Goal: Transaction & Acquisition: Purchase product/service

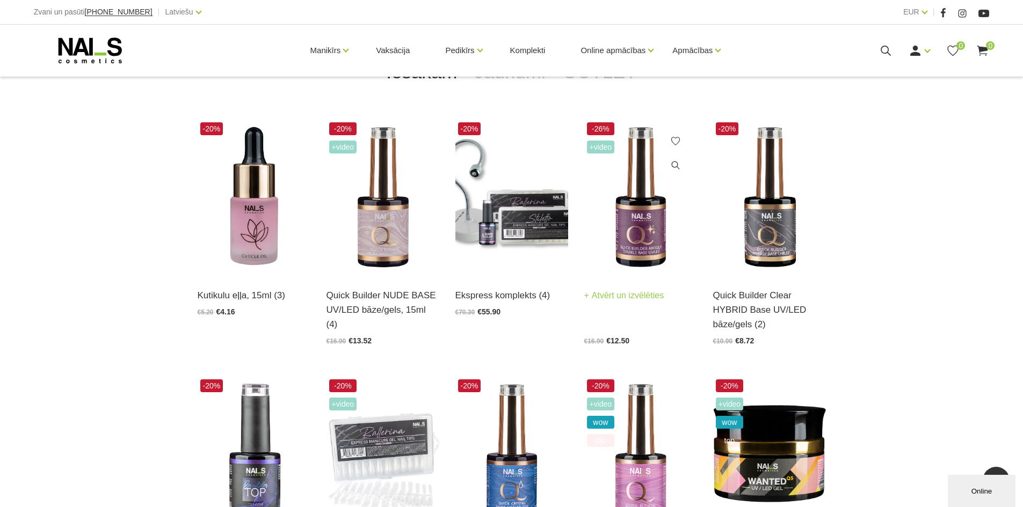
scroll to position [268, 0]
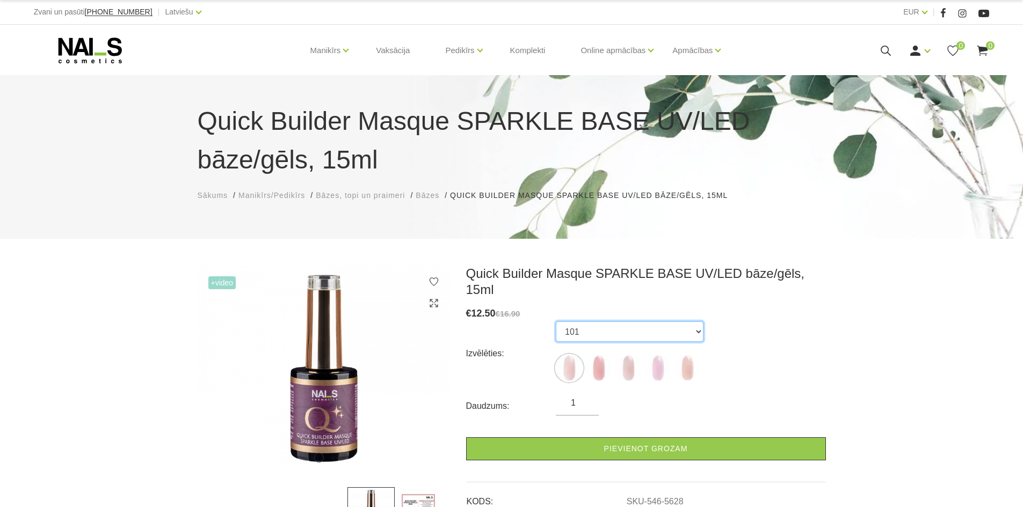
click at [607, 322] on select "101 102 103 104 105" at bounding box center [630, 332] width 148 height 20
click at [556, 322] on select "101 102 103 104 105" at bounding box center [630, 332] width 148 height 20
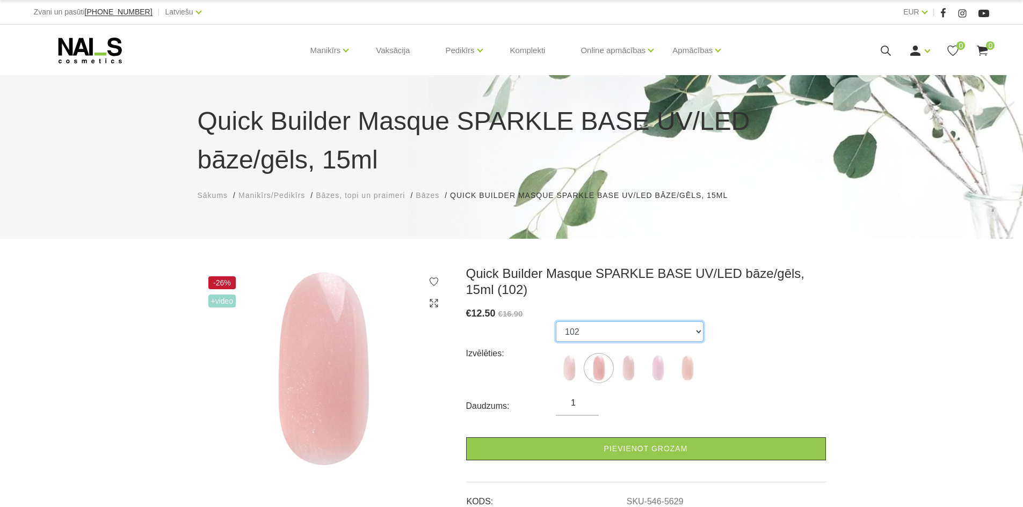
click at [611, 330] on select "101 102 103 104 105" at bounding box center [630, 332] width 148 height 20
select select "5628"
click at [556, 322] on select "101 102 103 104 105" at bounding box center [630, 332] width 148 height 20
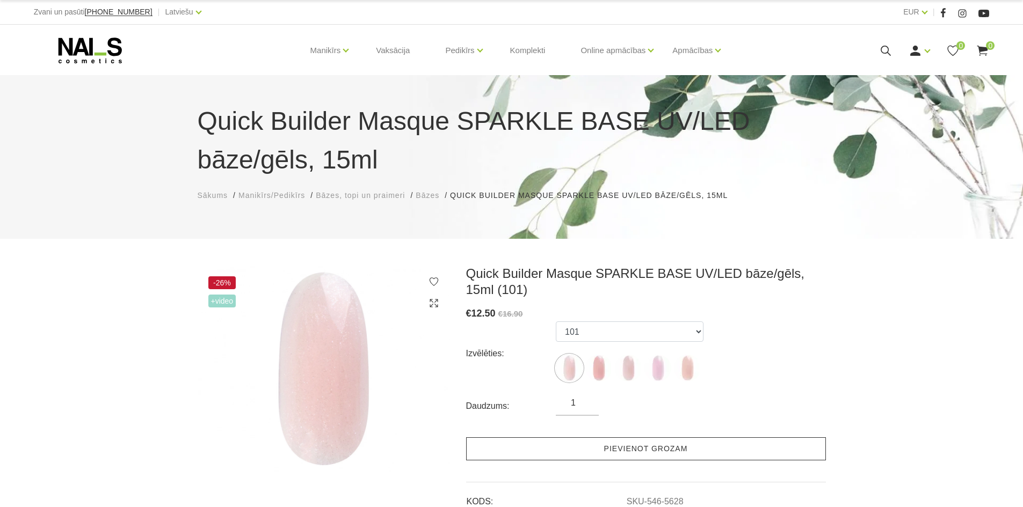
click at [597, 453] on link "Pievienot grozam" at bounding box center [646, 449] width 360 height 23
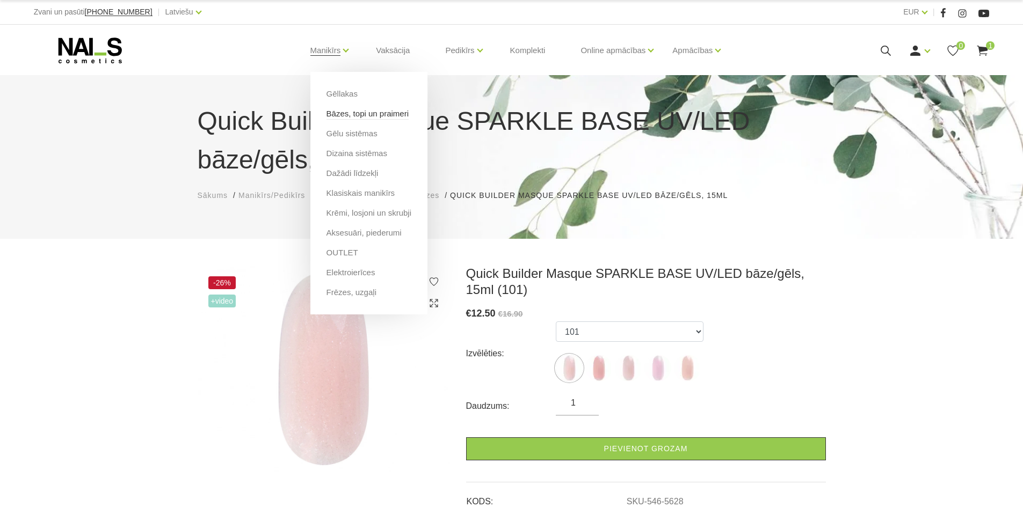
click at [355, 112] on link "Bāzes, topi un praimeri" at bounding box center [367, 114] width 82 height 12
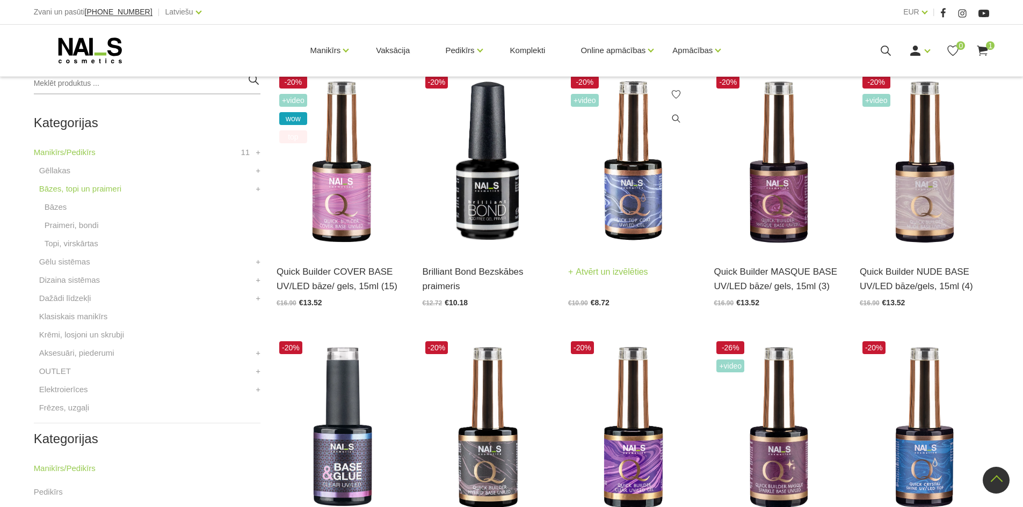
scroll to position [215, 0]
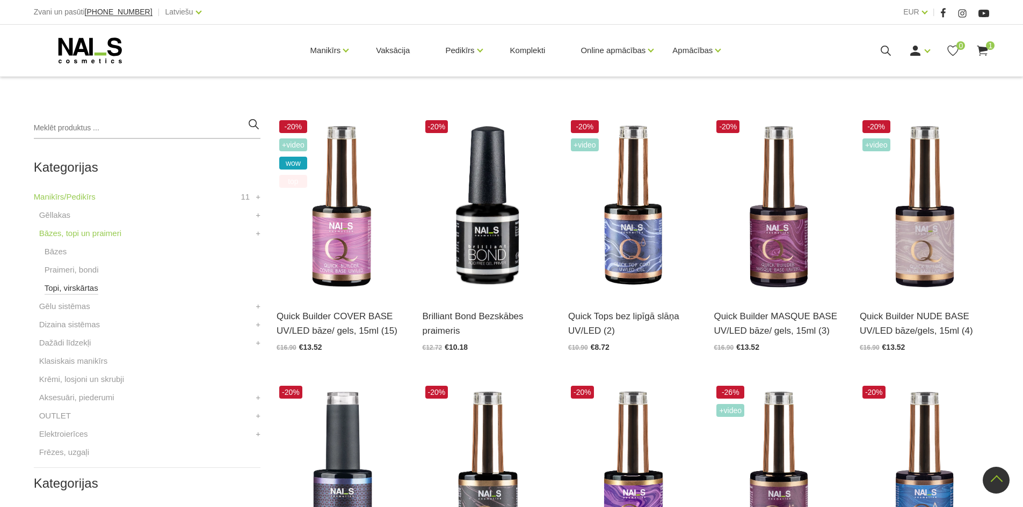
click at [66, 288] on link "Topi, virskārtas" at bounding box center [72, 288] width 54 height 13
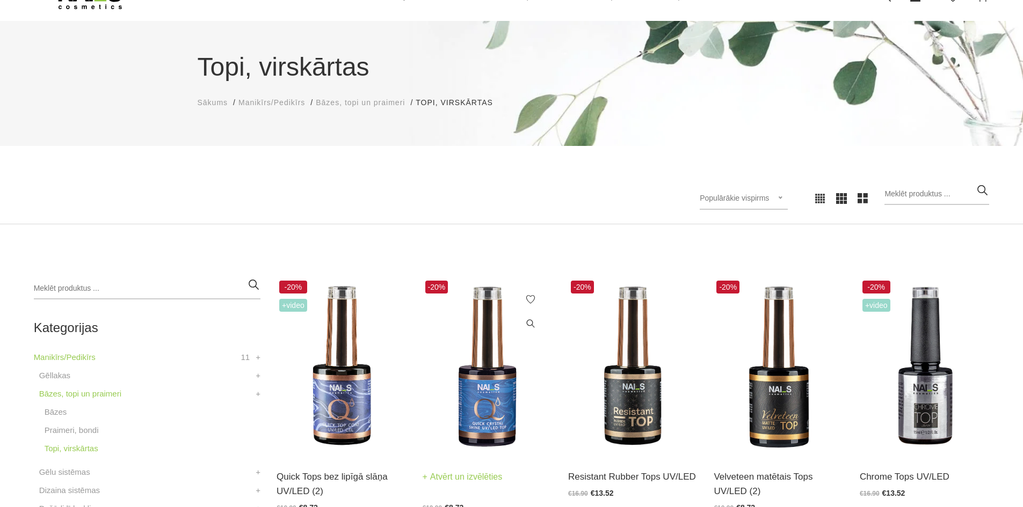
scroll to position [161, 0]
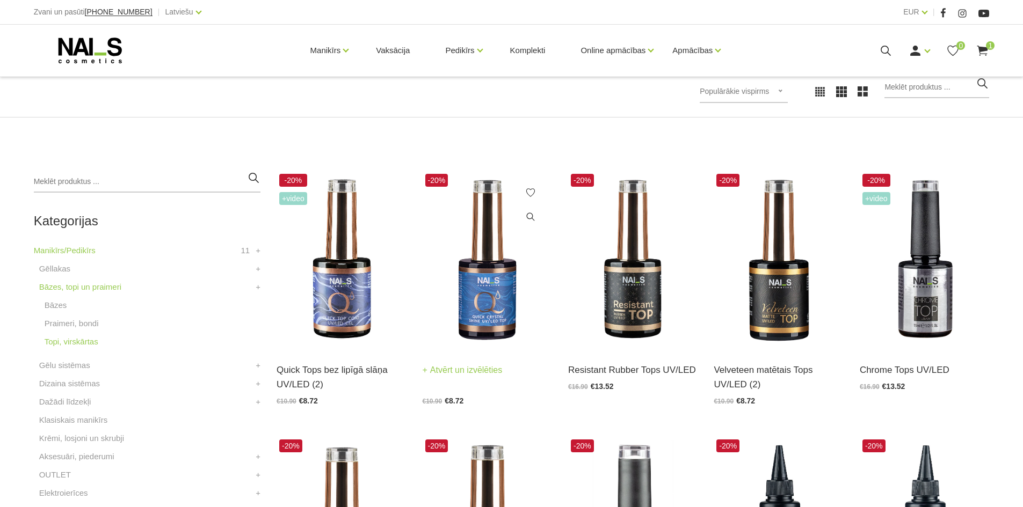
click at [481, 294] on img at bounding box center [487, 260] width 129 height 178
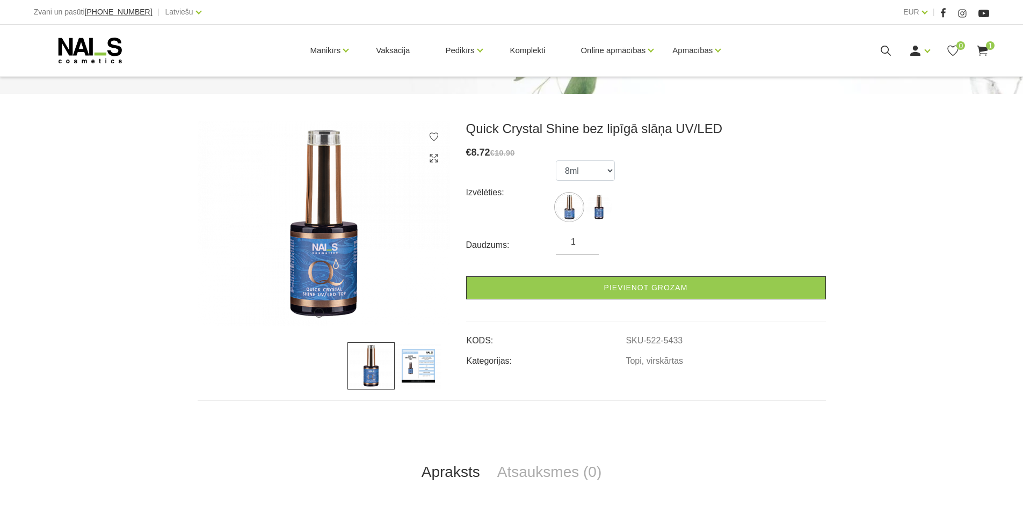
scroll to position [107, 0]
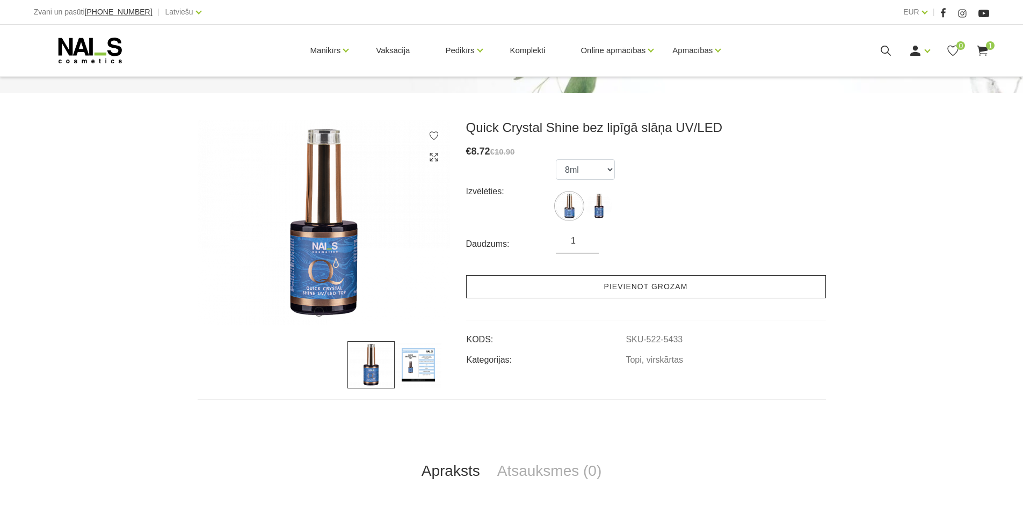
click at [555, 279] on link "Pievienot grozam" at bounding box center [646, 286] width 360 height 23
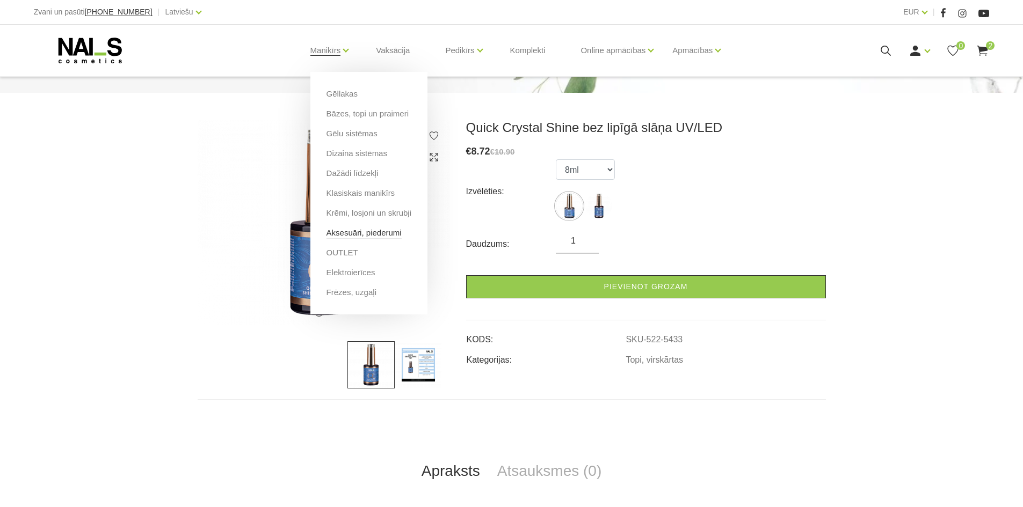
click at [347, 231] on link "Aksesuāri, piederumi" at bounding box center [363, 233] width 75 height 12
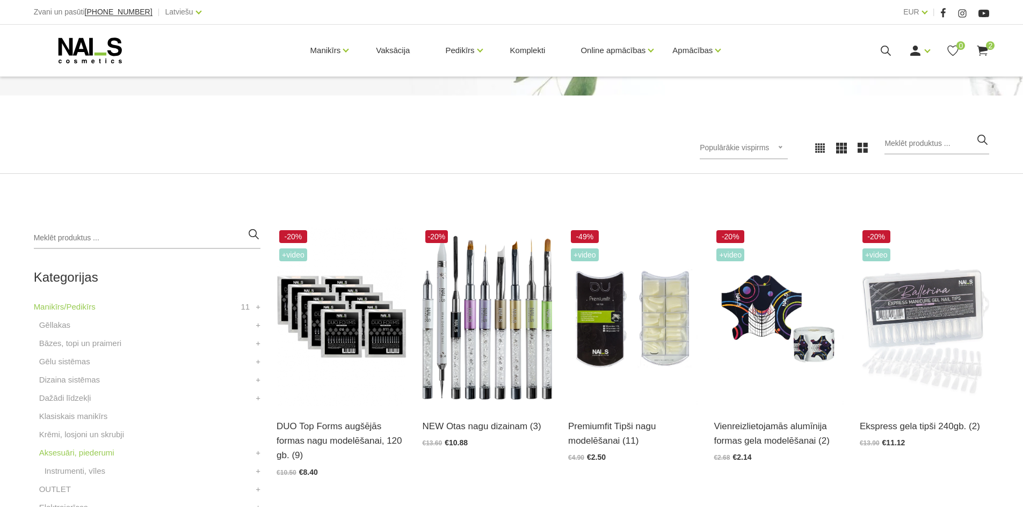
scroll to position [107, 0]
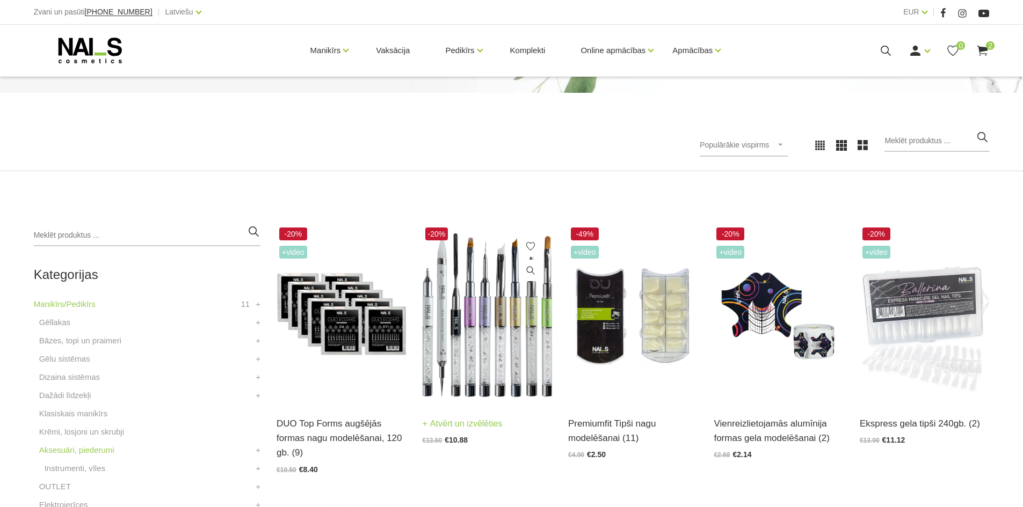
click at [476, 331] on img at bounding box center [487, 314] width 129 height 178
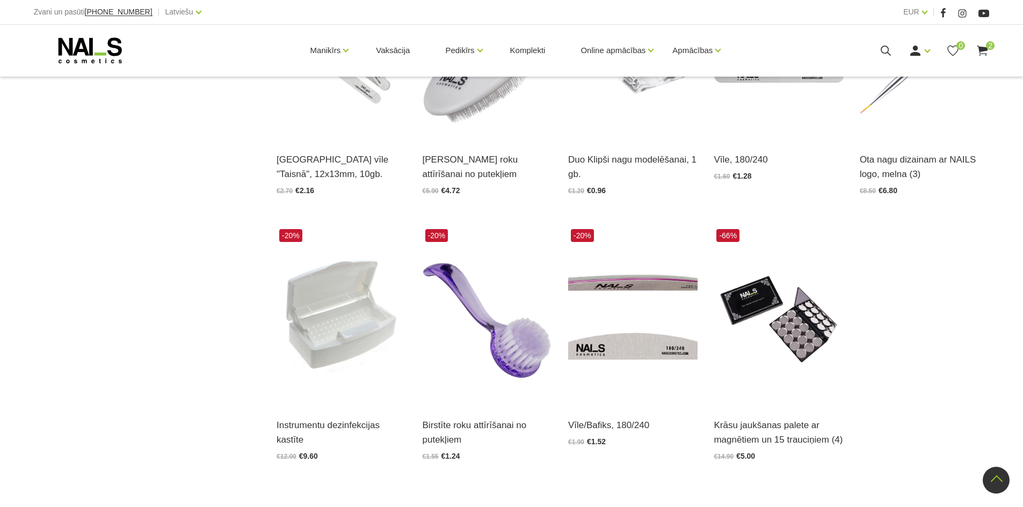
scroll to position [1342, 0]
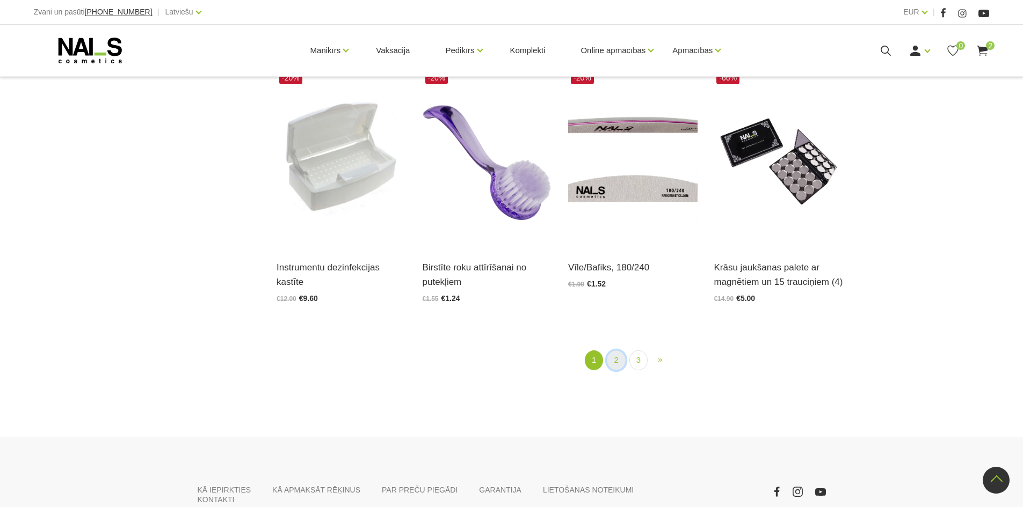
click at [619, 362] on link "2" at bounding box center [616, 361] width 18 height 20
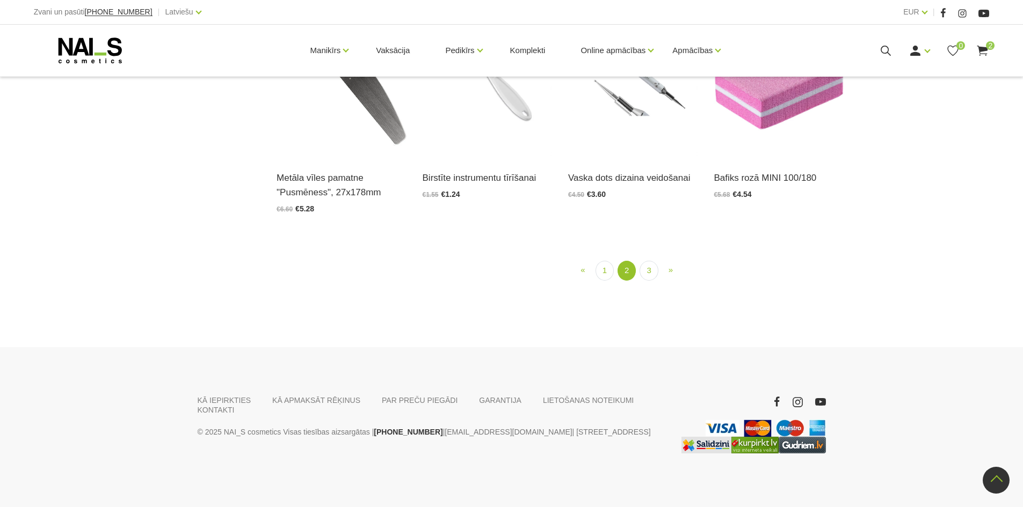
scroll to position [1240, 0]
click at [644, 281] on link "3" at bounding box center [649, 271] width 18 height 20
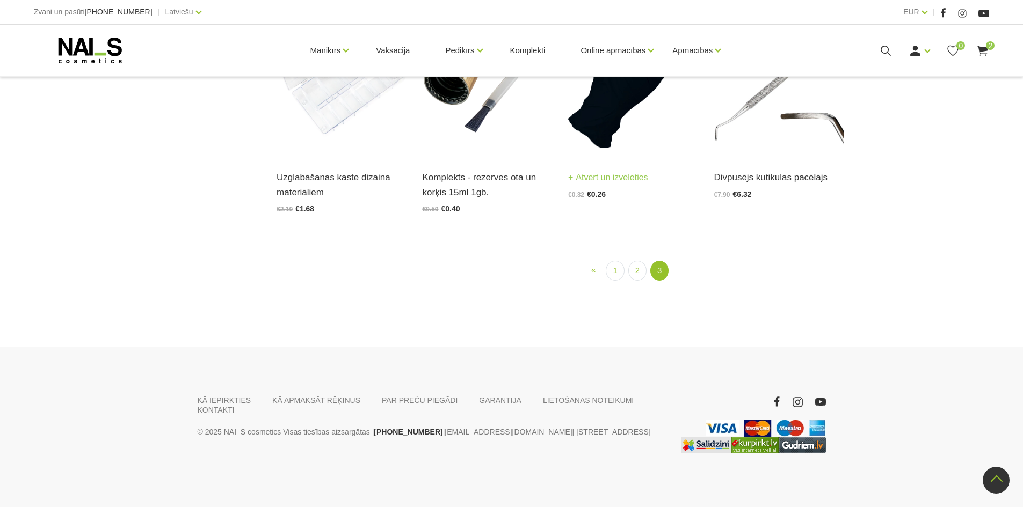
scroll to position [1294, 0]
click at [640, 281] on link "2" at bounding box center [637, 271] width 18 height 20
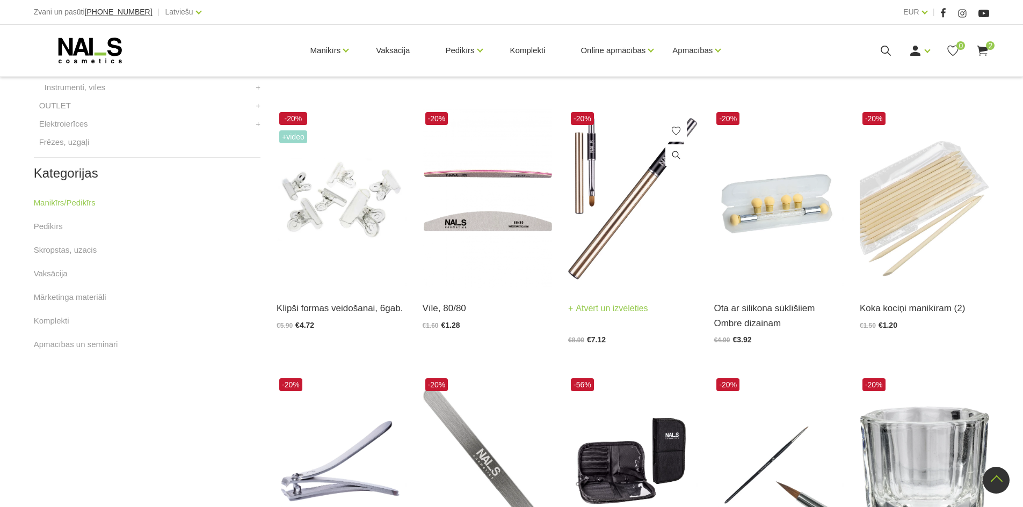
scroll to position [488, 0]
click at [624, 217] on img at bounding box center [632, 199] width 129 height 178
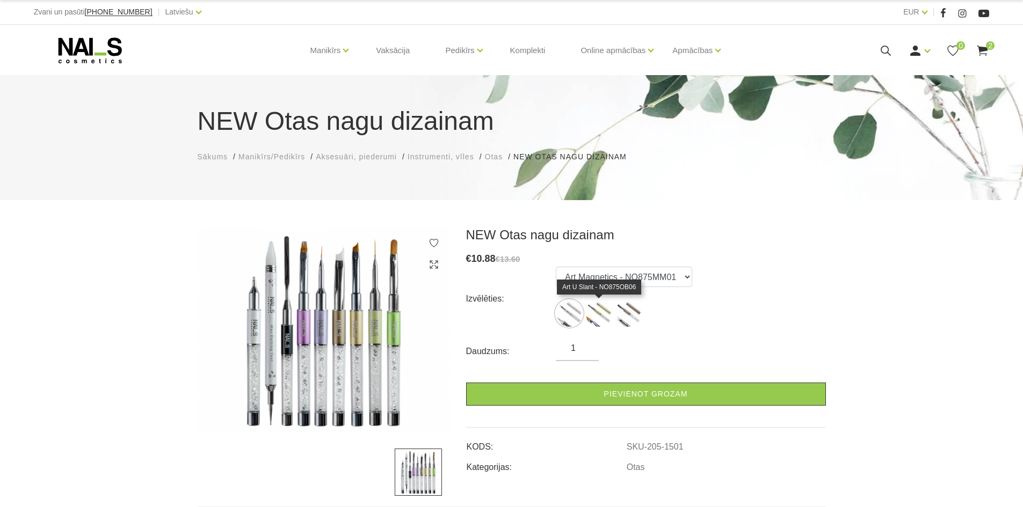
click at [601, 309] on img at bounding box center [598, 313] width 27 height 27
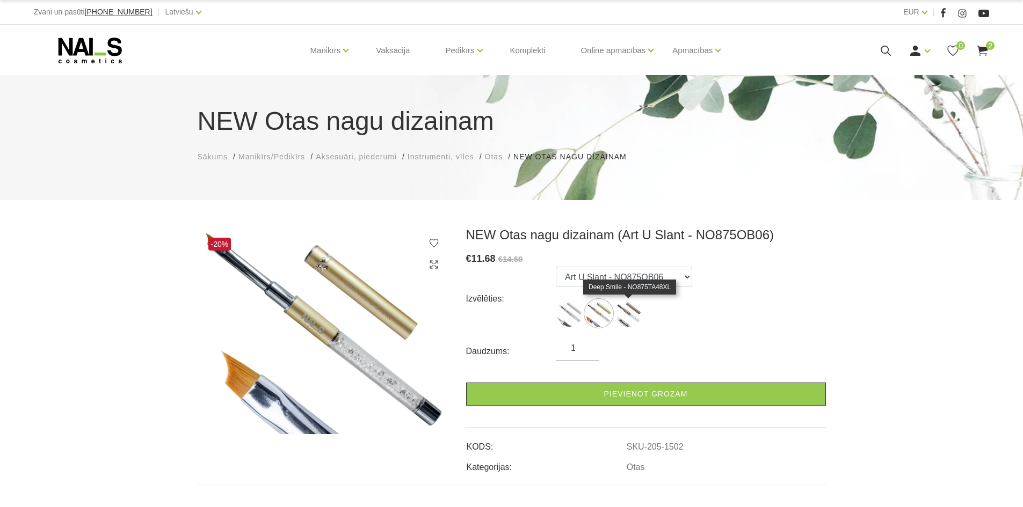
click at [629, 312] on img at bounding box center [628, 313] width 27 height 27
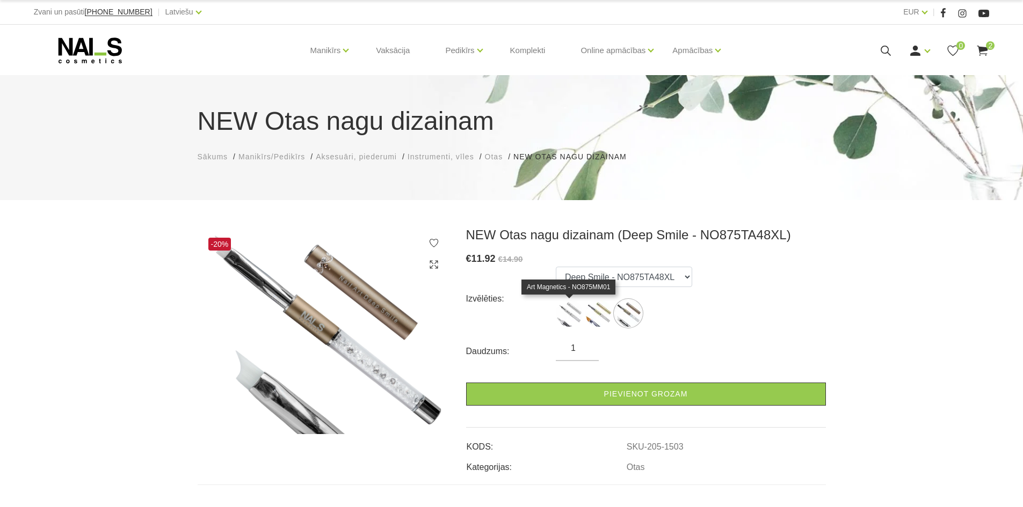
click at [560, 314] on img at bounding box center [569, 313] width 27 height 27
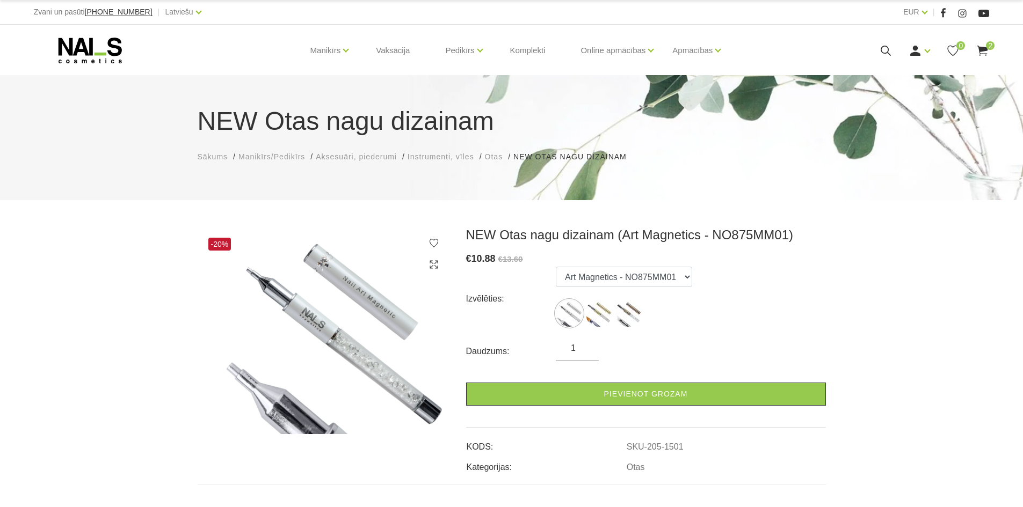
click at [584, 310] on ul "Art Magnetics - NO875MM01 Art U Slant - NO875OB06 Deep Smile - NO875TA48XL" at bounding box center [624, 299] width 136 height 64
click at [606, 313] on img at bounding box center [598, 313] width 27 height 27
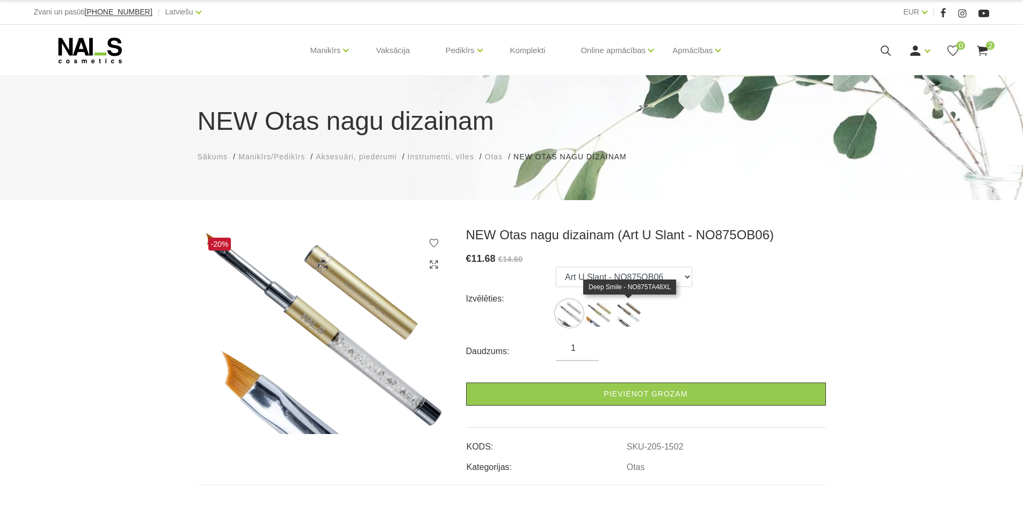
click at [627, 312] on img at bounding box center [628, 313] width 27 height 27
select select "1503"
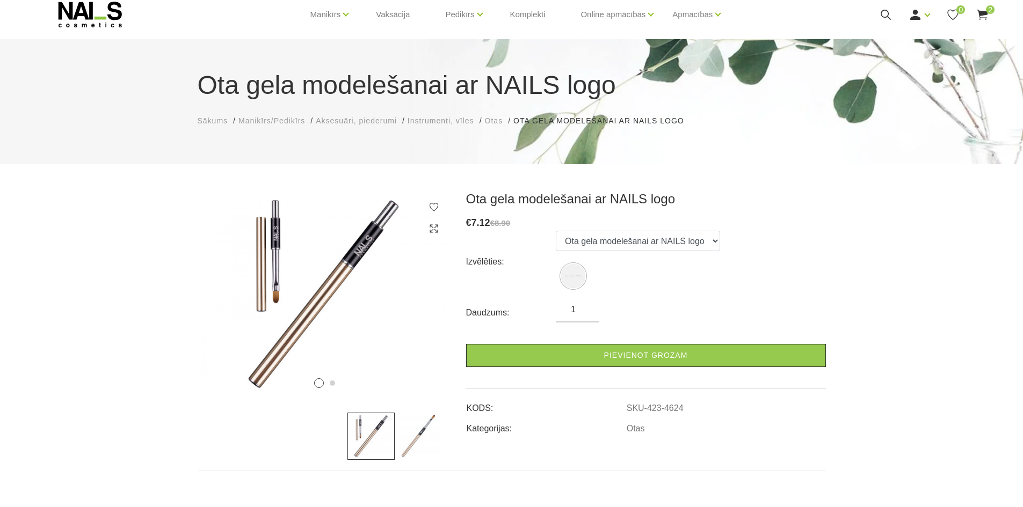
scroll to position [54, 0]
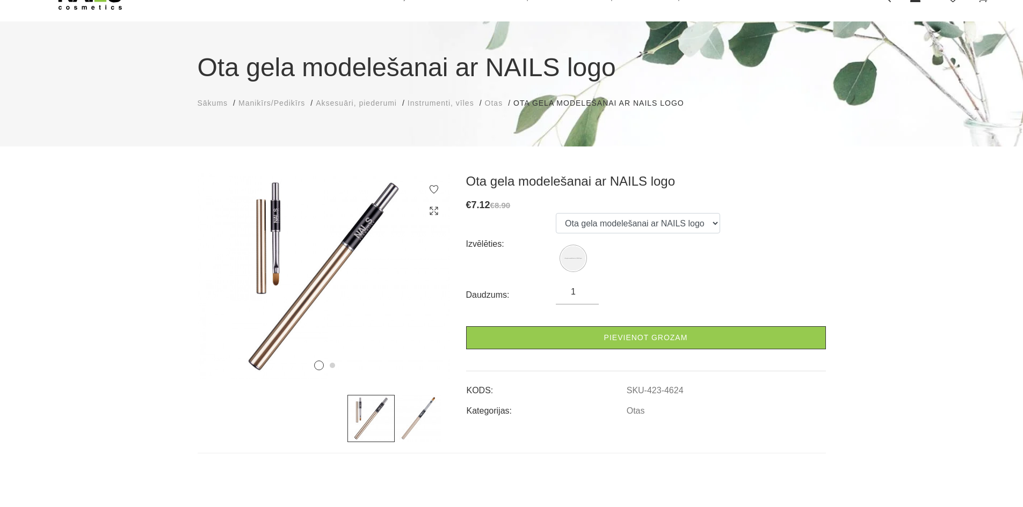
click at [411, 416] on img at bounding box center [418, 418] width 47 height 47
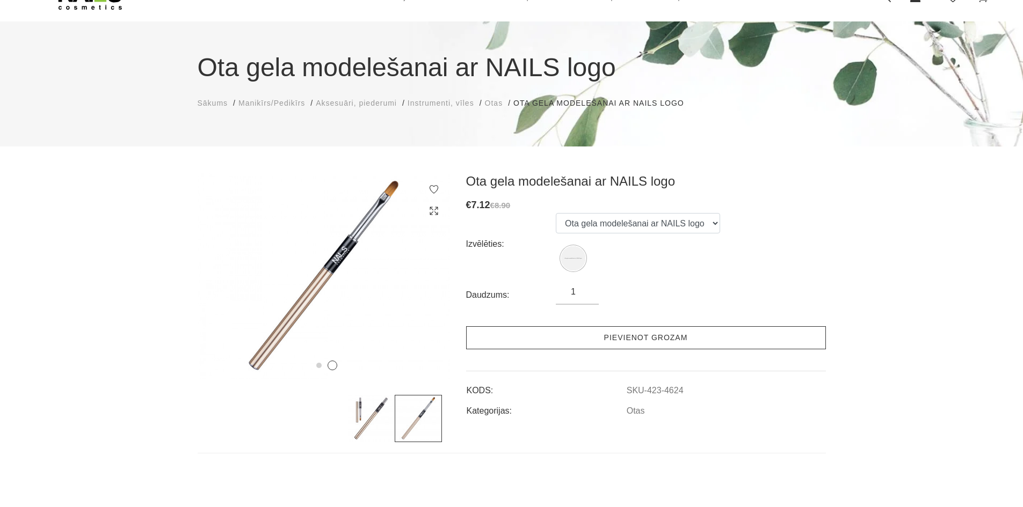
click at [536, 333] on link "Pievienot grozam" at bounding box center [646, 337] width 360 height 23
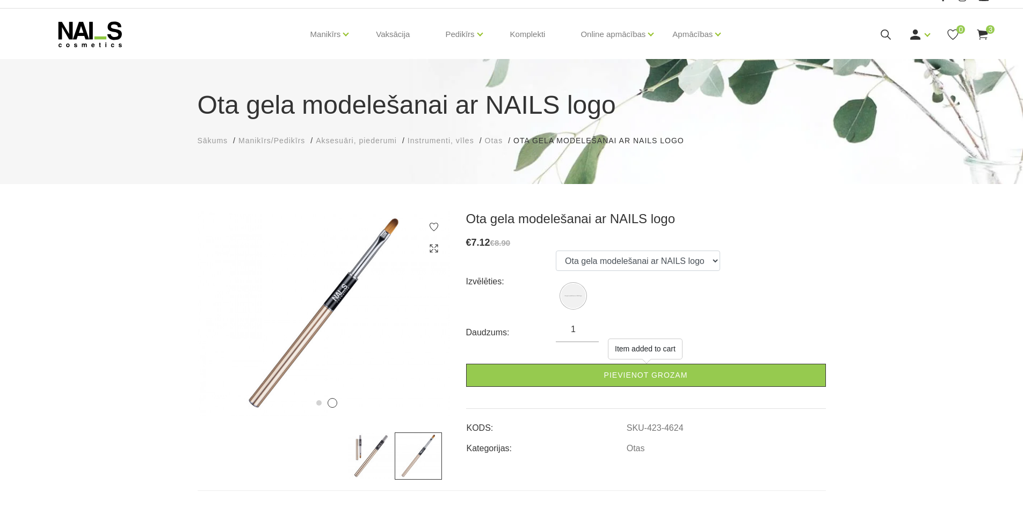
scroll to position [0, 0]
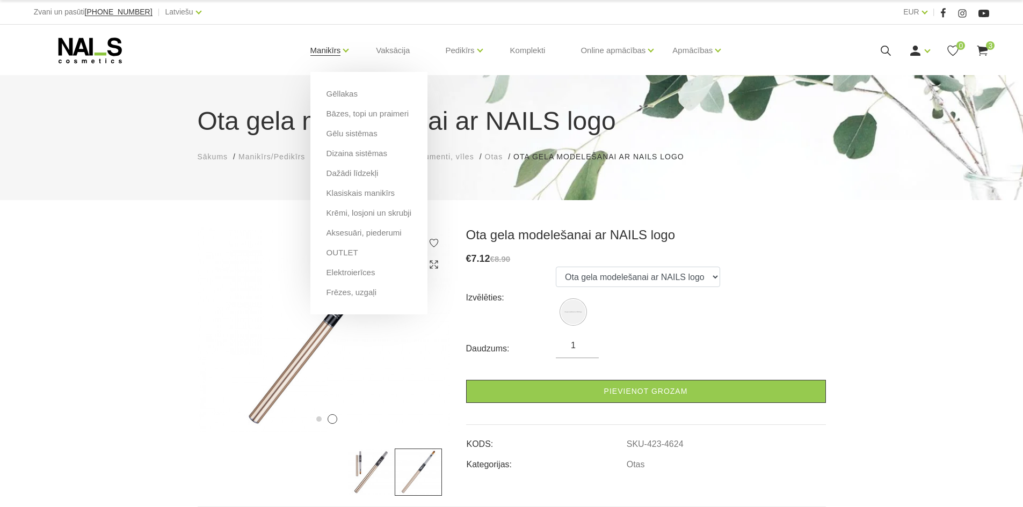
click at [328, 47] on link "Manikīrs" at bounding box center [325, 50] width 31 height 43
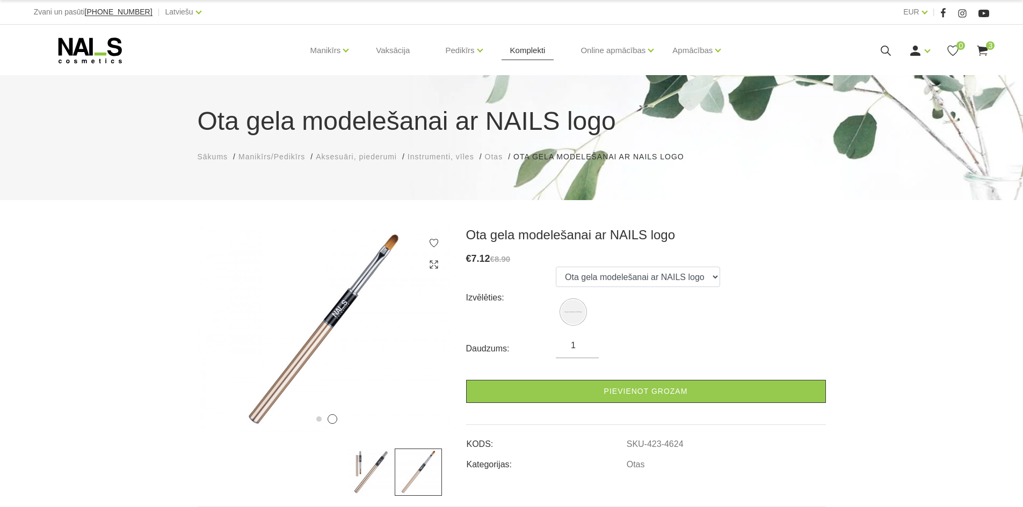
click at [522, 48] on link "Komplekti" at bounding box center [528, 51] width 53 height 52
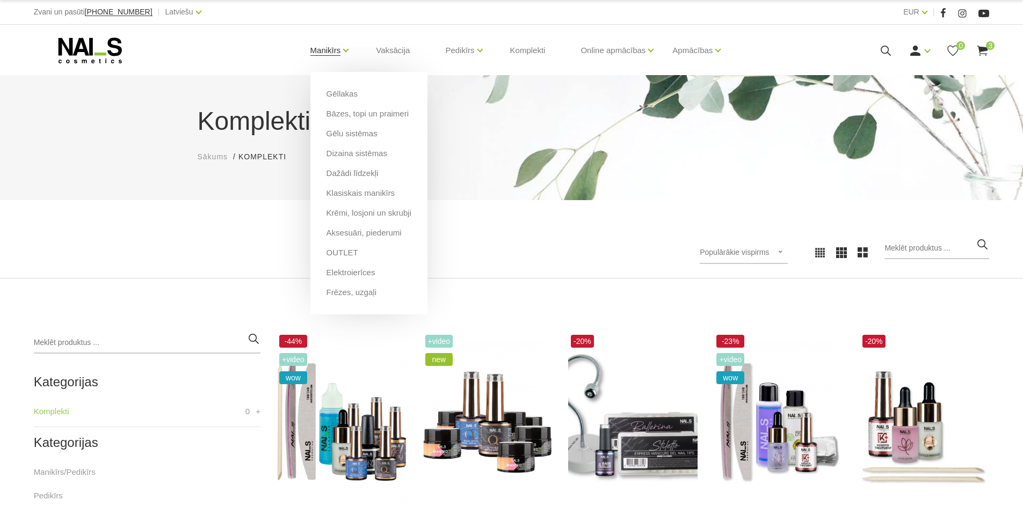
click at [319, 43] on link "Manikīrs" at bounding box center [325, 50] width 31 height 43
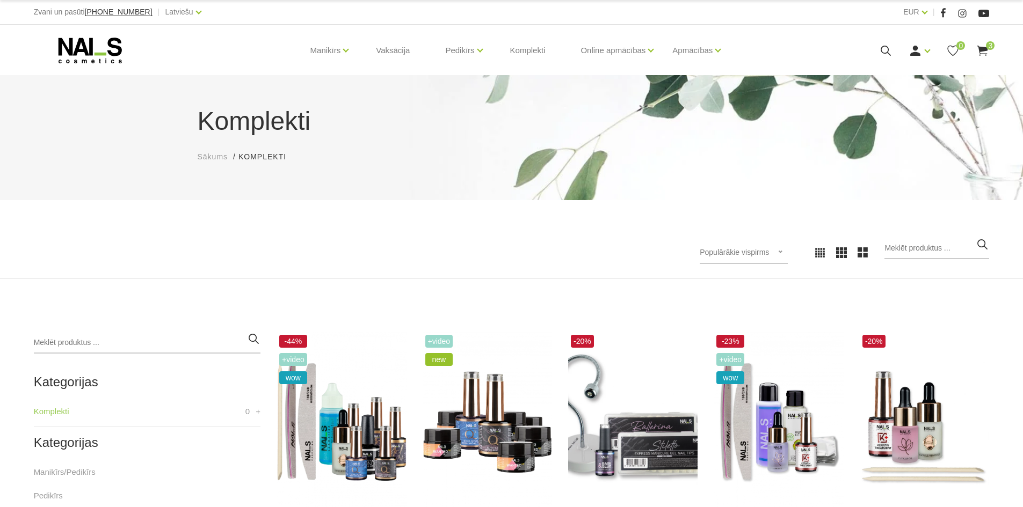
click at [101, 46] on icon at bounding box center [90, 50] width 113 height 27
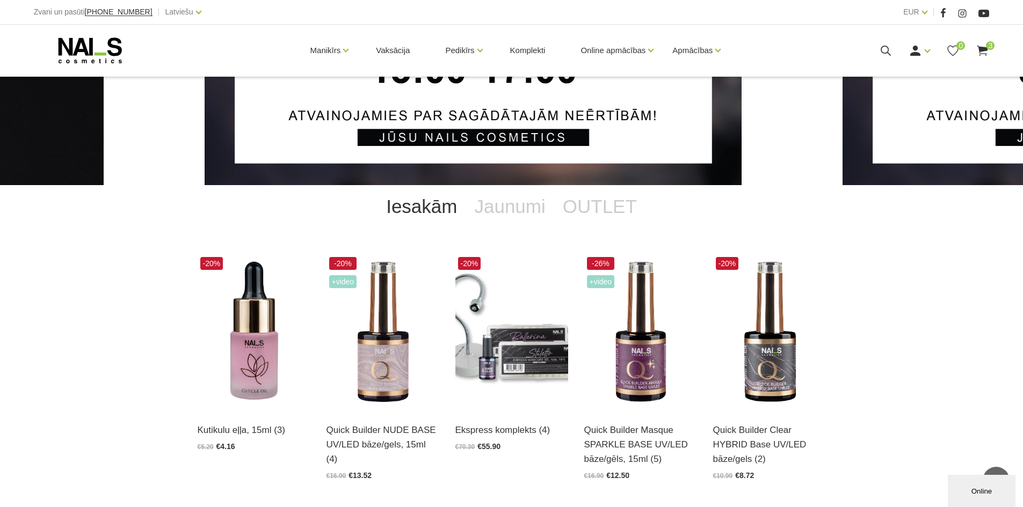
scroll to position [107, 0]
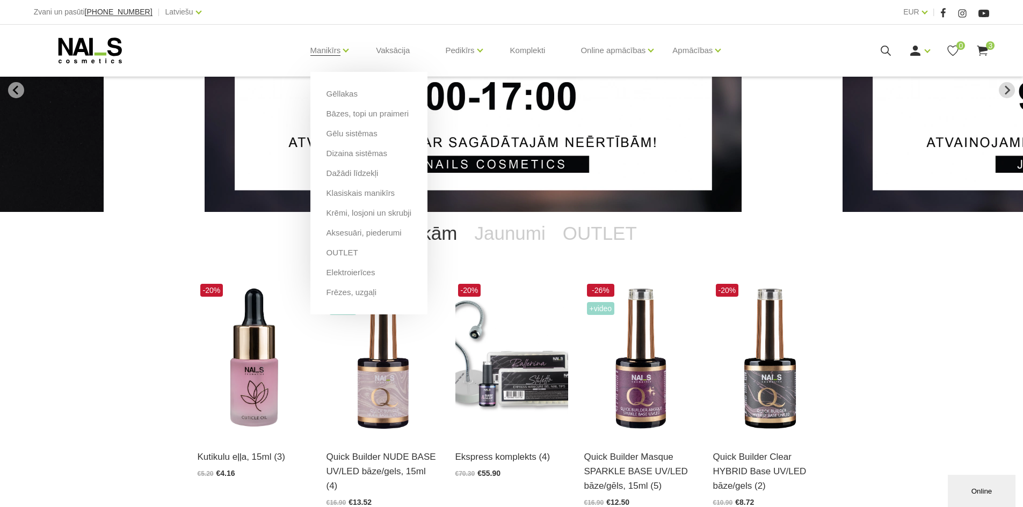
click at [342, 55] on li "Manikīrs Gēllakas Bāzes, topi un praimeri Gēlu sistēmas Dizaina sistēmas Dažādi…" at bounding box center [325, 50] width 57 height 43
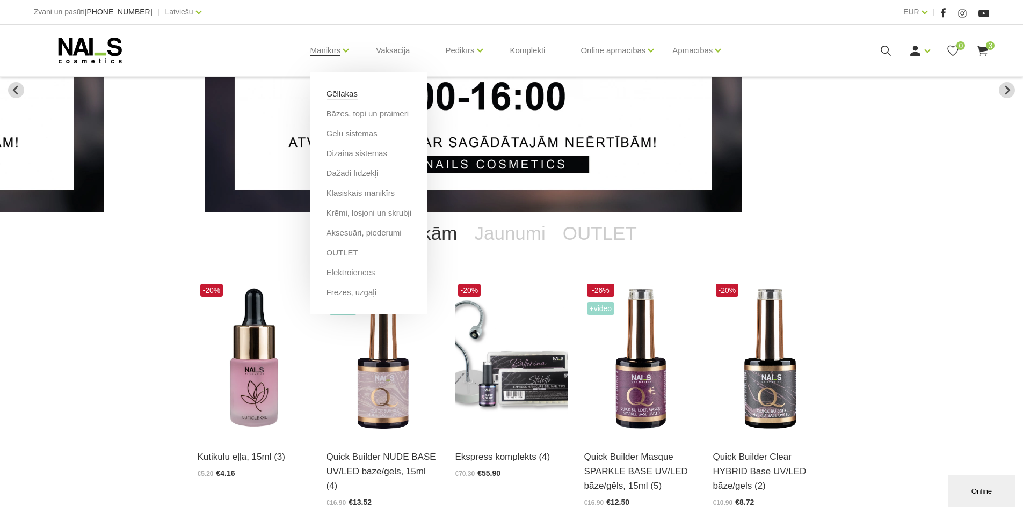
click at [344, 97] on link "Gēllakas" at bounding box center [341, 94] width 31 height 12
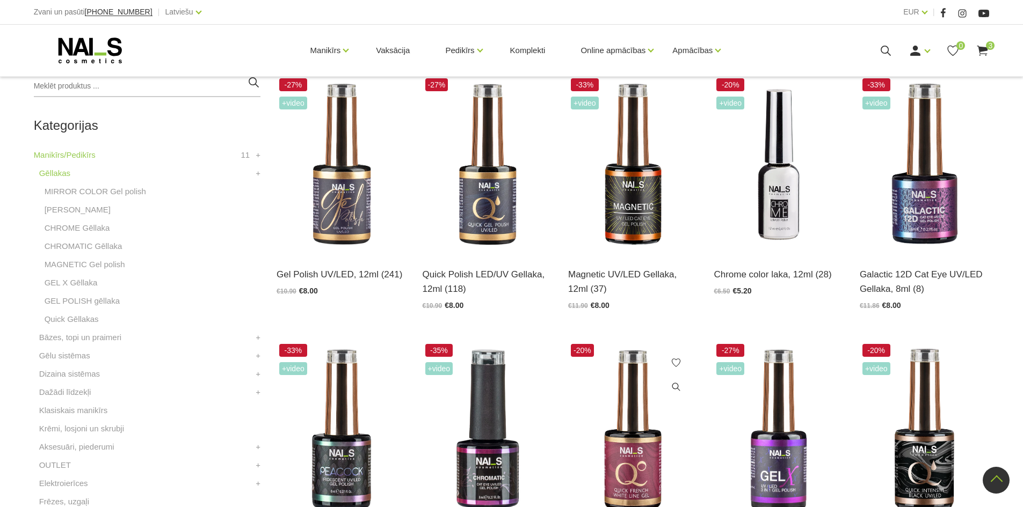
scroll to position [215, 0]
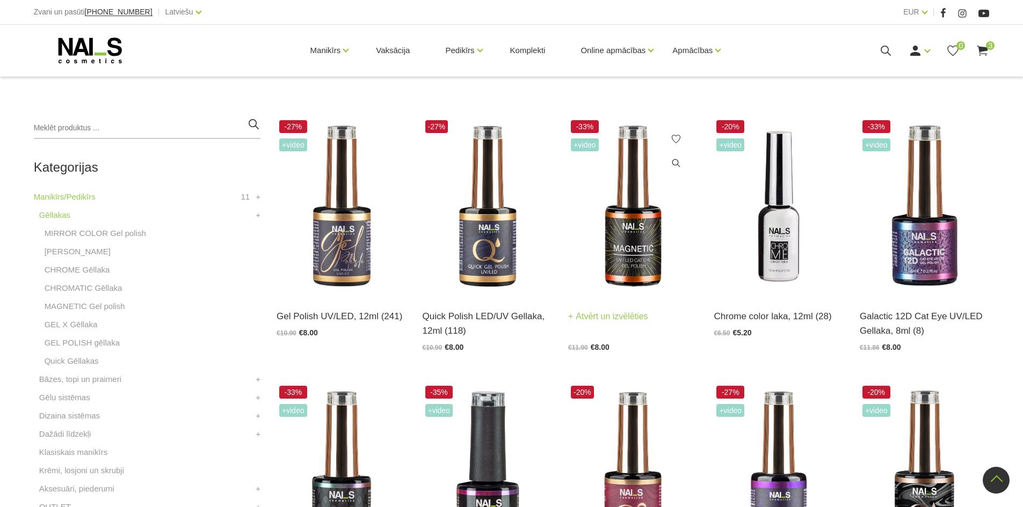
click at [600, 248] on img at bounding box center [632, 207] width 129 height 178
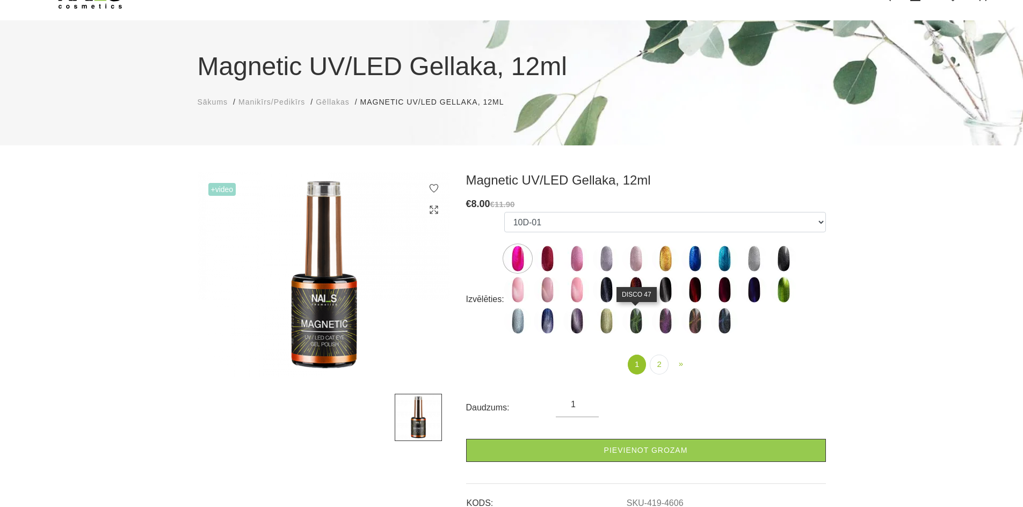
scroll to position [54, 0]
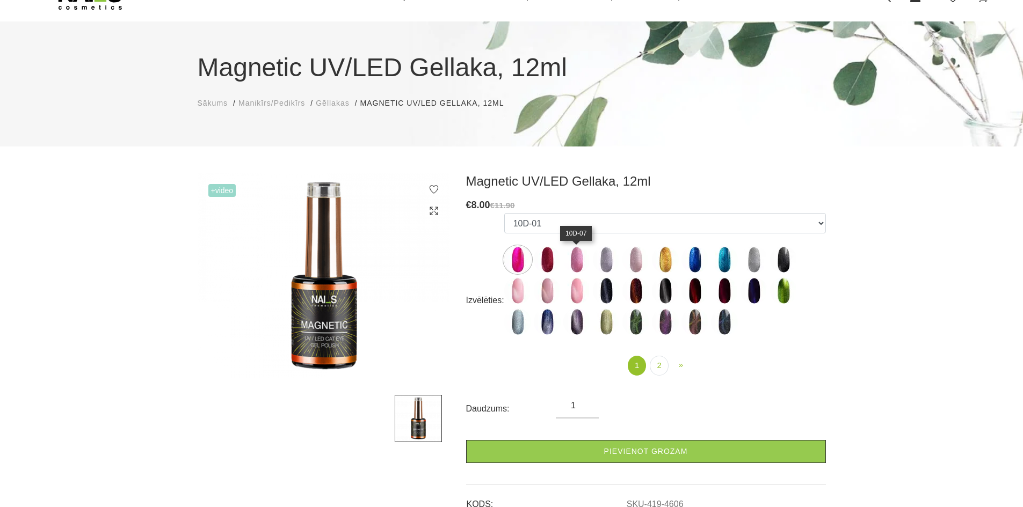
click at [577, 262] on img at bounding box center [576, 259] width 27 height 27
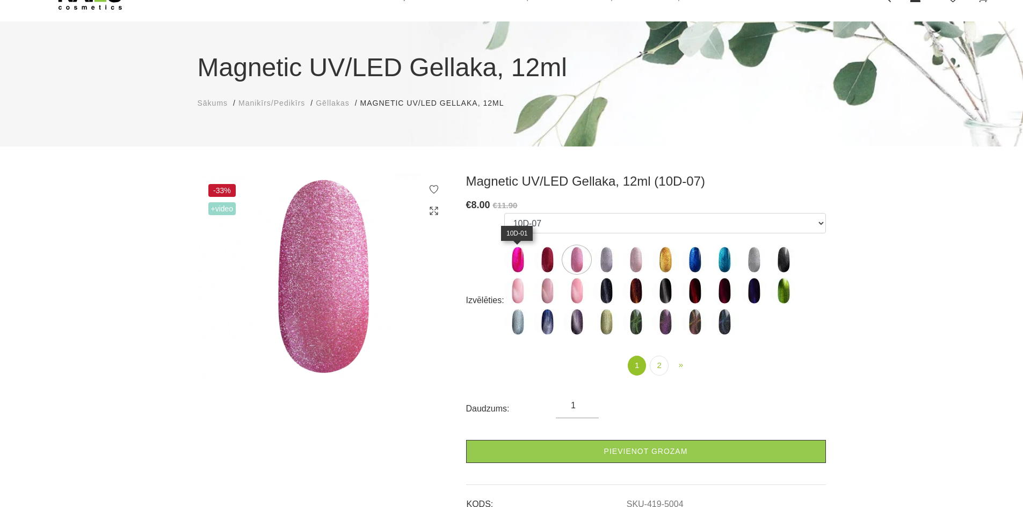
click at [507, 258] on img at bounding box center [517, 259] width 27 height 27
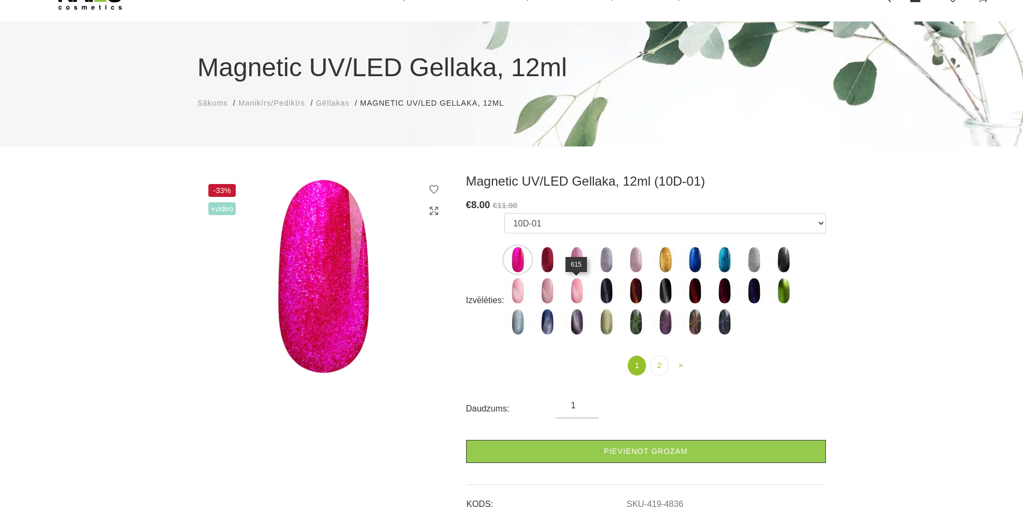
click at [576, 289] on img at bounding box center [576, 291] width 27 height 27
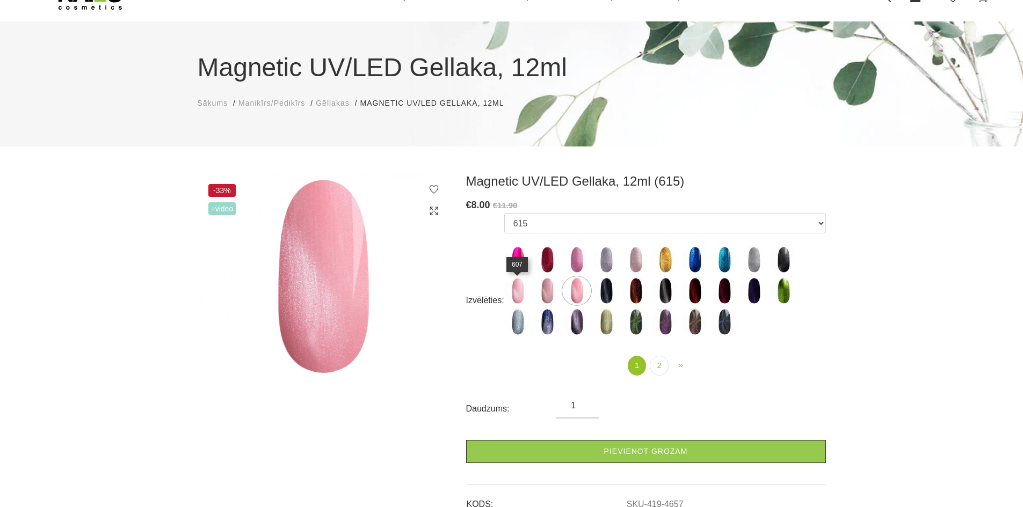
click at [518, 289] on img at bounding box center [517, 291] width 27 height 27
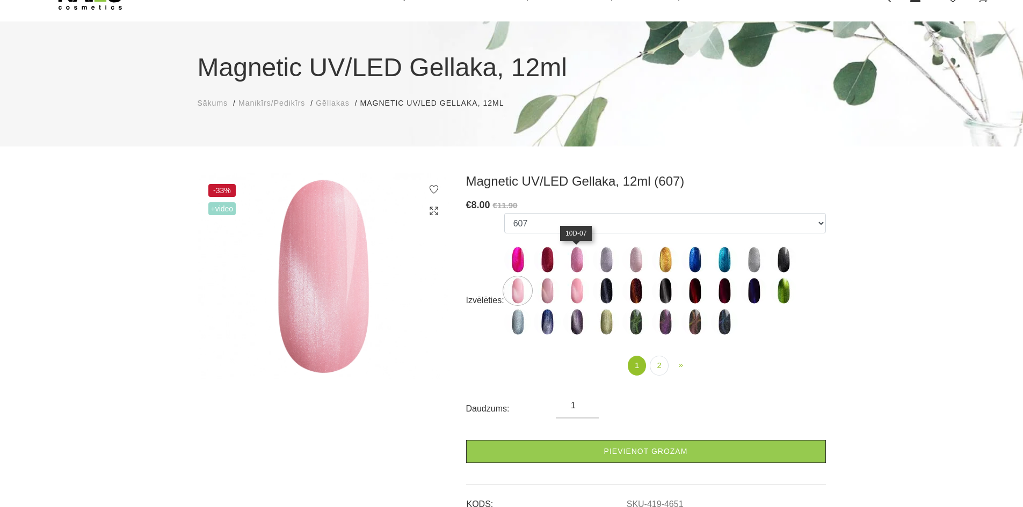
click at [576, 259] on img at bounding box center [576, 259] width 27 height 27
select select "5004"
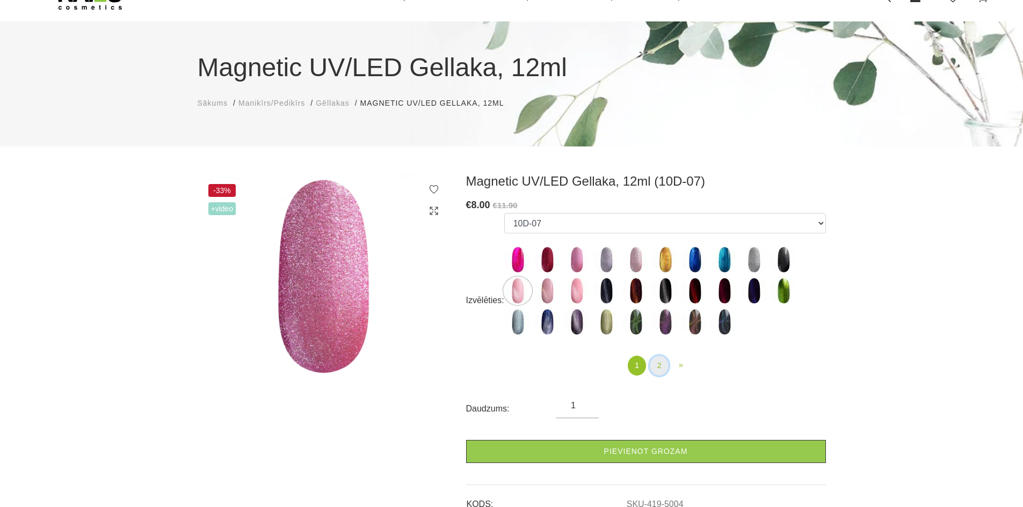
click at [662, 364] on link "2" at bounding box center [659, 366] width 18 height 20
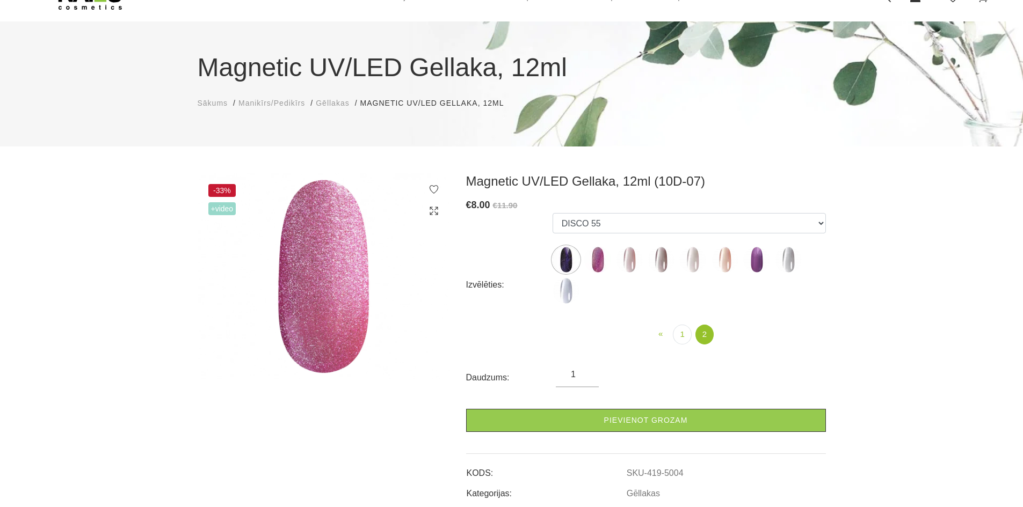
click at [763, 259] on img at bounding box center [756, 259] width 27 height 27
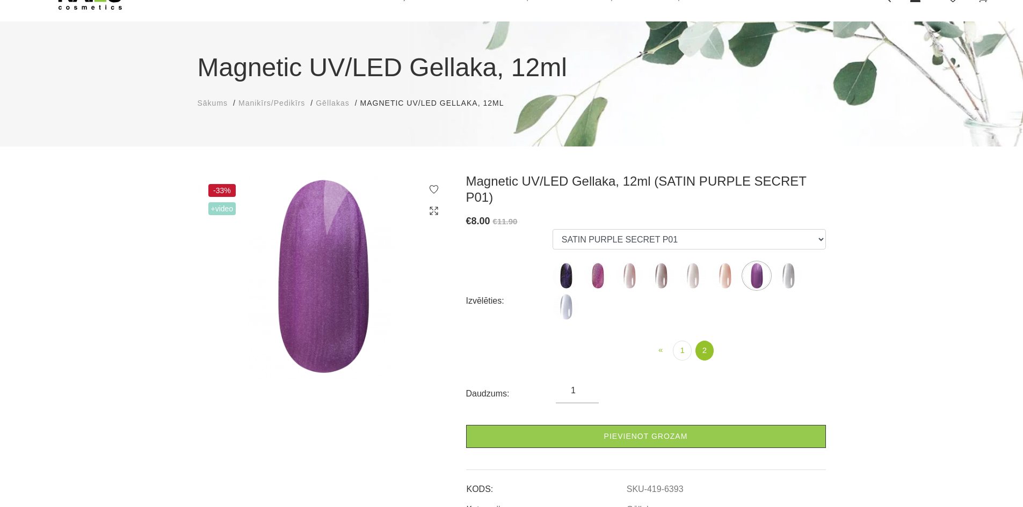
click at [600, 263] on img at bounding box center [597, 276] width 27 height 27
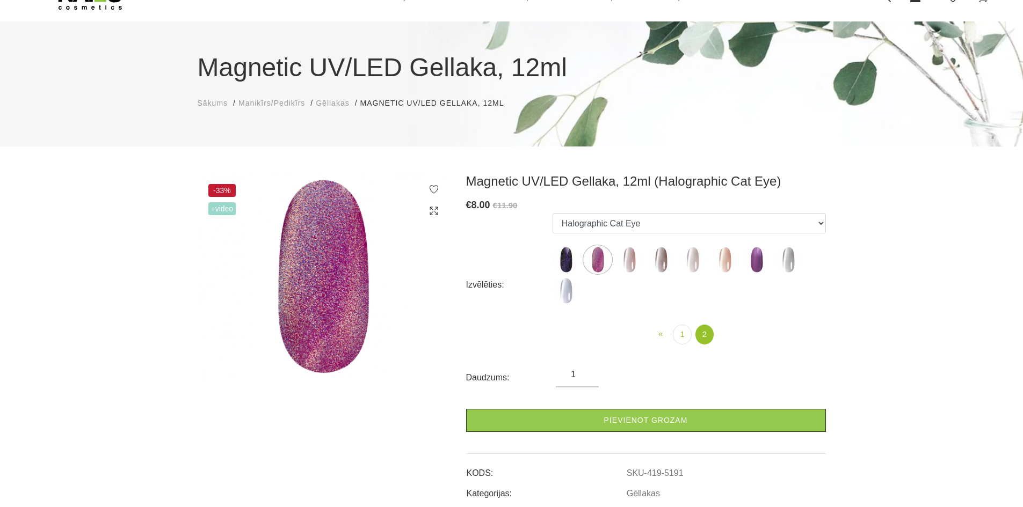
click at [623, 266] on img at bounding box center [629, 259] width 27 height 27
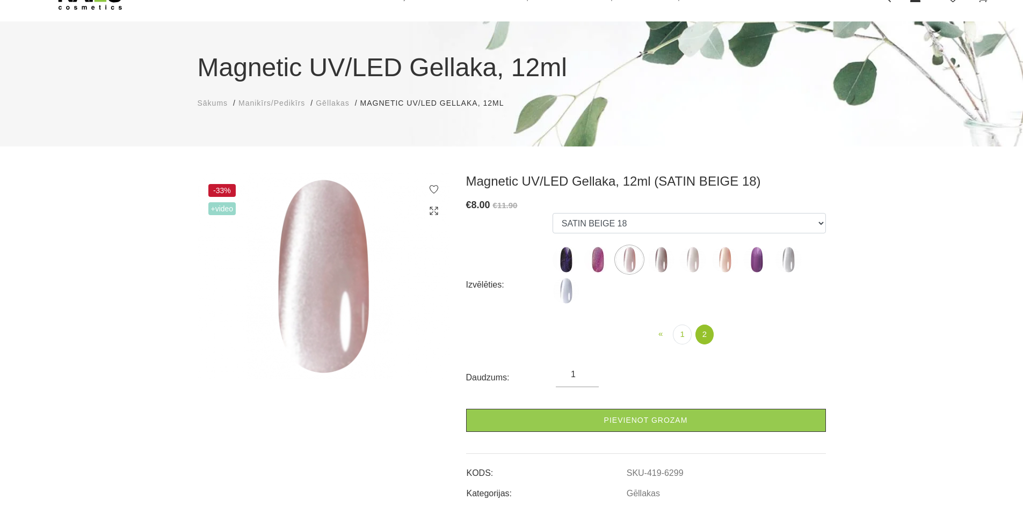
click at [784, 259] on img at bounding box center [788, 259] width 27 height 27
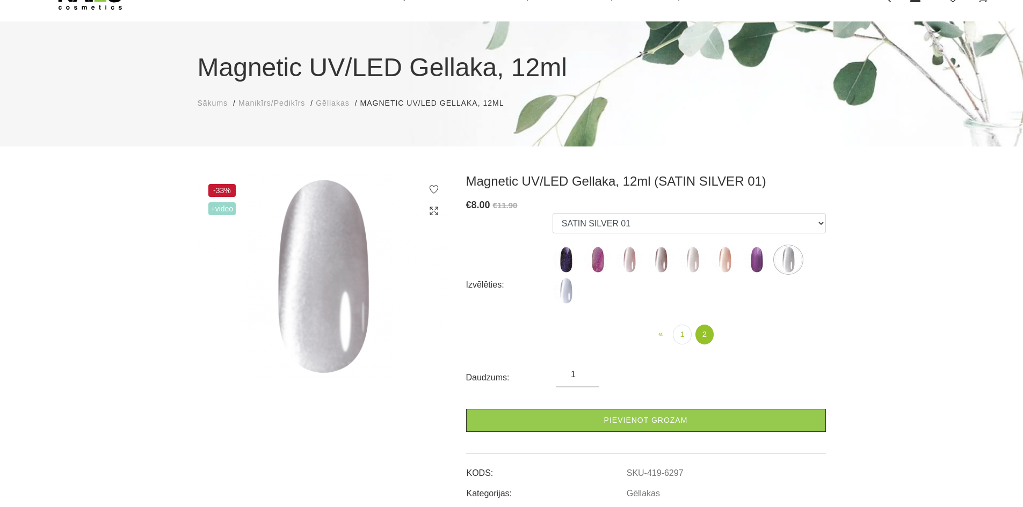
click at [631, 249] on img at bounding box center [629, 259] width 27 height 27
select select "6299"
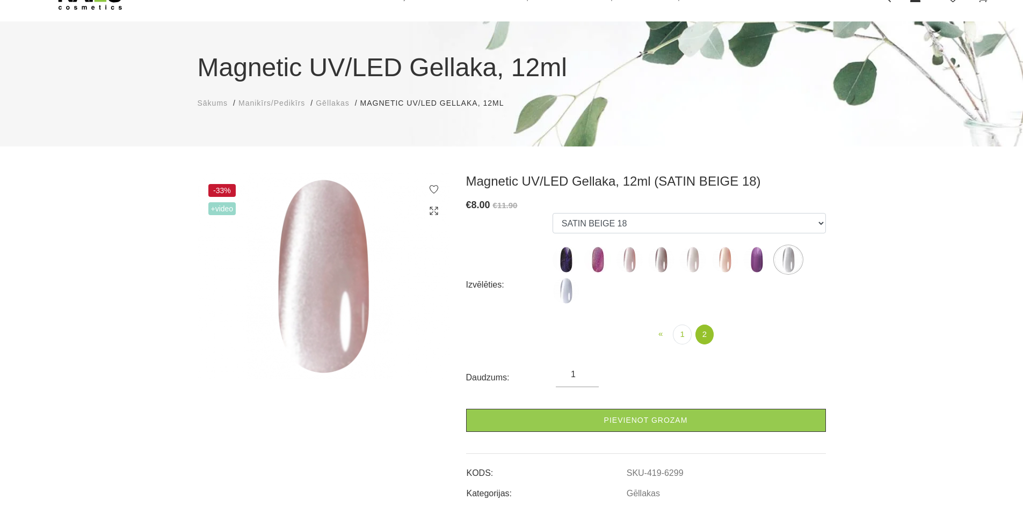
click at [633, 262] on img at bounding box center [629, 259] width 27 height 27
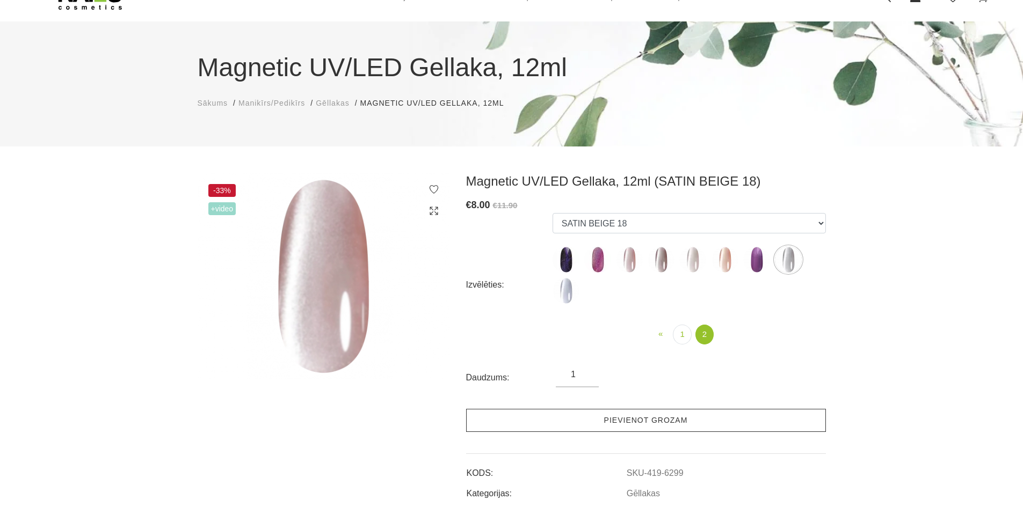
click at [628, 420] on link "Pievienot grozam" at bounding box center [646, 420] width 360 height 23
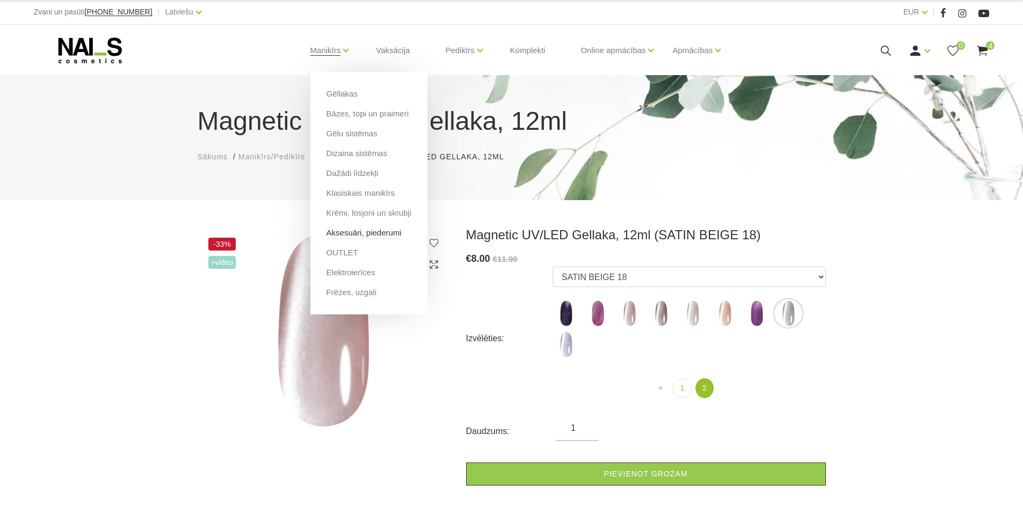
click at [369, 231] on link "Aksesuāri, piederumi" at bounding box center [363, 233] width 75 height 12
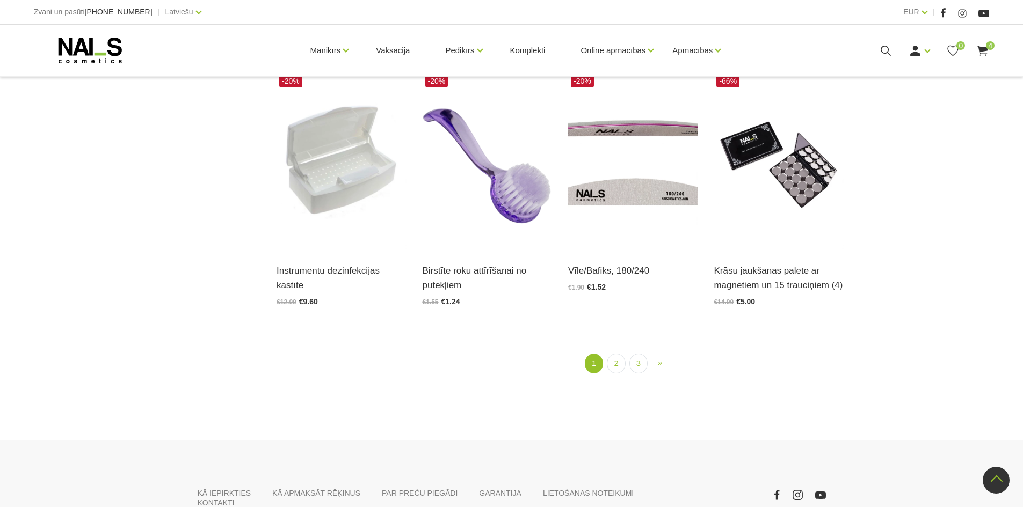
scroll to position [1342, 0]
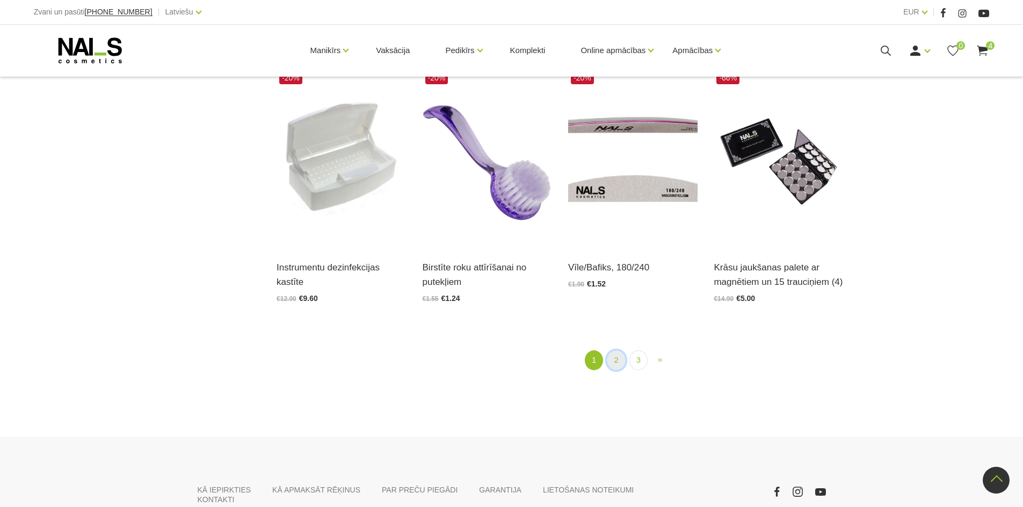
click at [613, 358] on link "2" at bounding box center [616, 361] width 18 height 20
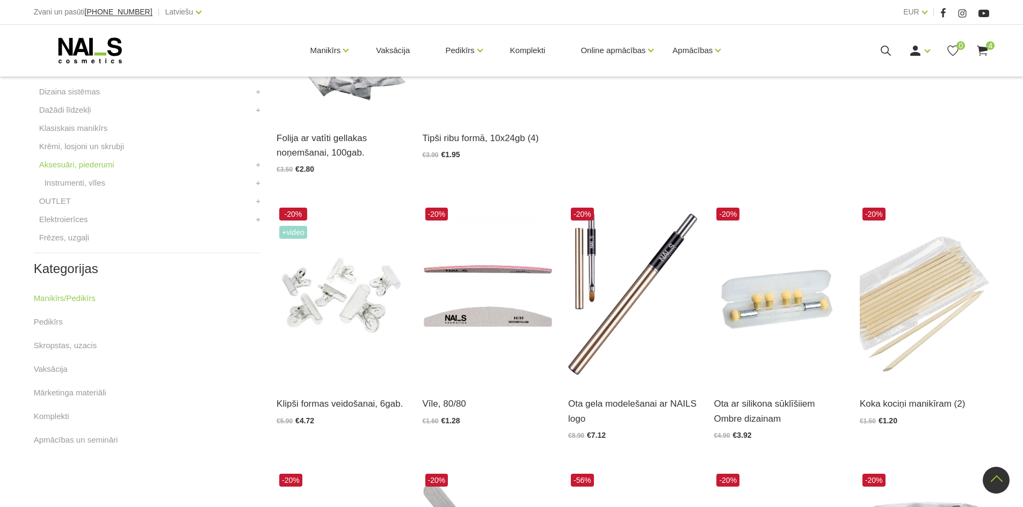
scroll to position [434, 0]
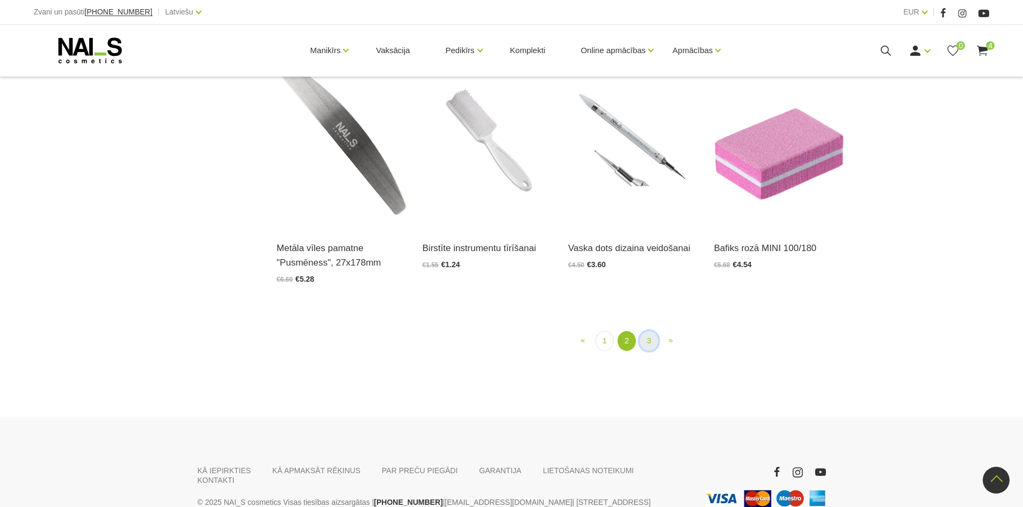
click at [647, 334] on link "3" at bounding box center [649, 341] width 18 height 20
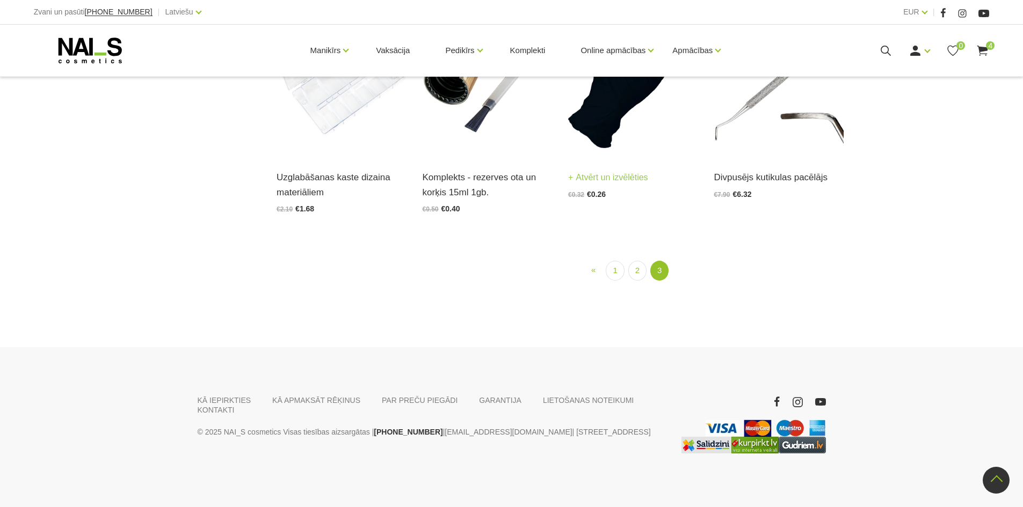
scroll to position [1240, 0]
click at [615, 281] on link "1" at bounding box center [615, 271] width 18 height 20
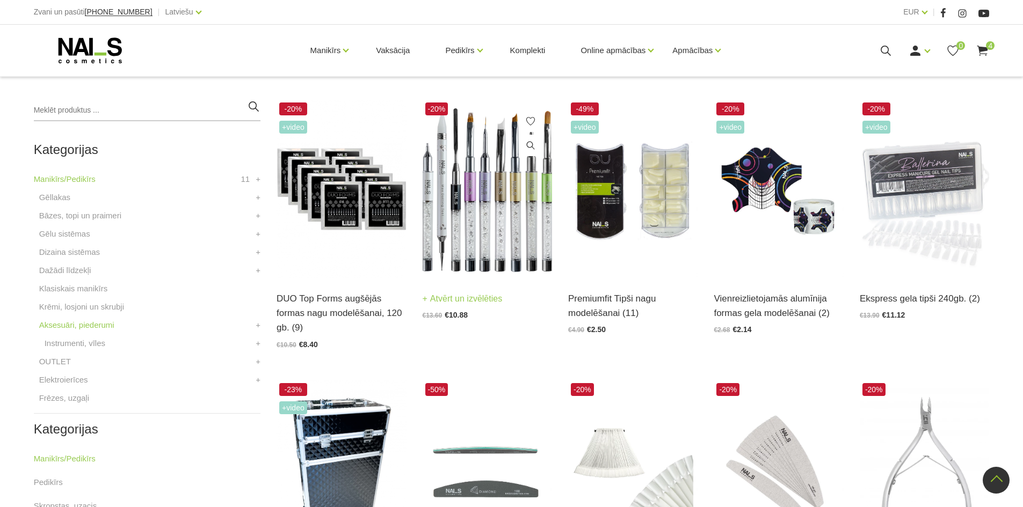
scroll to position [220, 0]
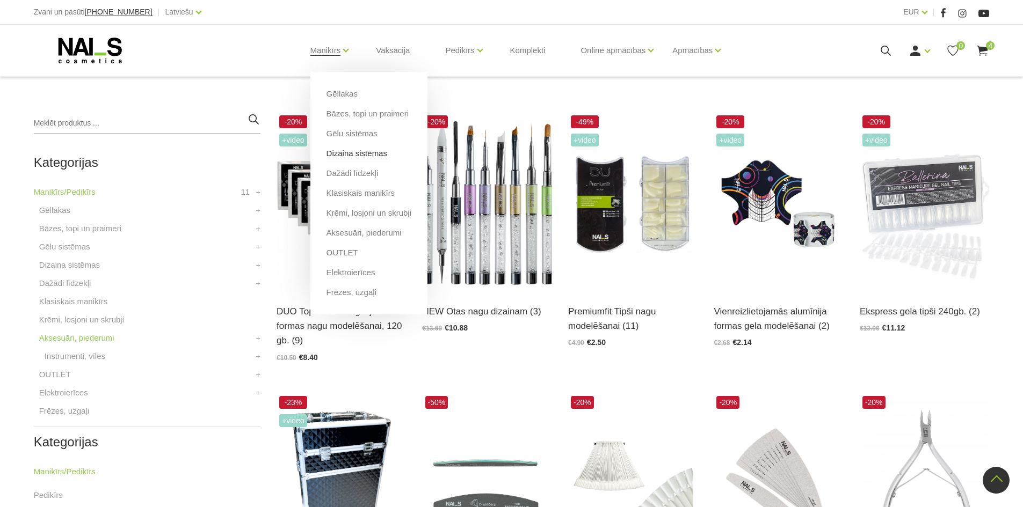
click at [357, 151] on link "Dizaina sistēmas" at bounding box center [356, 154] width 61 height 12
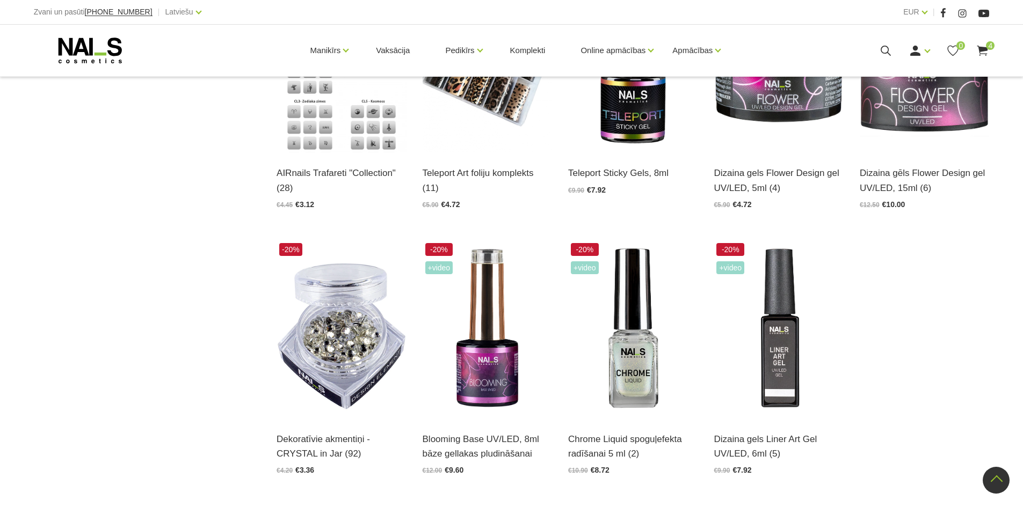
scroll to position [1289, 0]
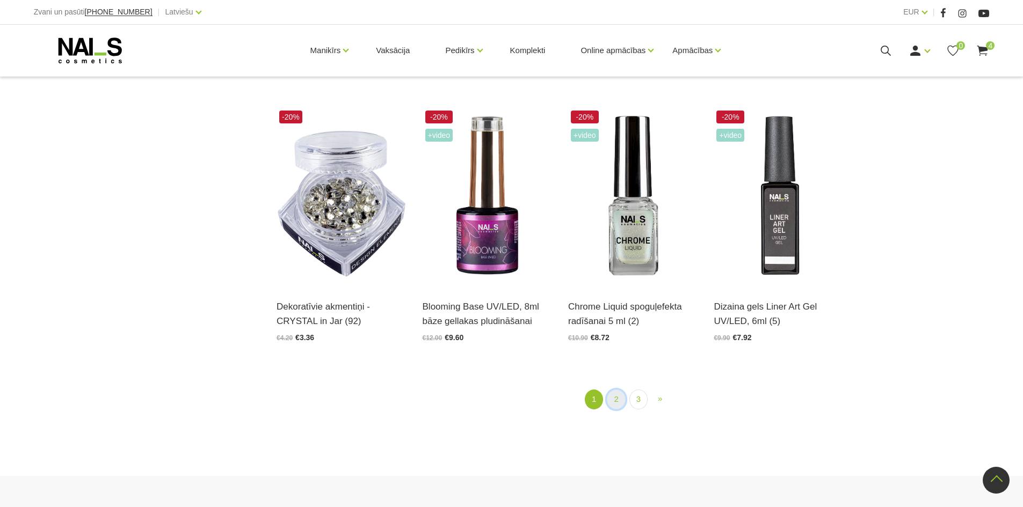
click at [618, 397] on link "2" at bounding box center [616, 400] width 18 height 20
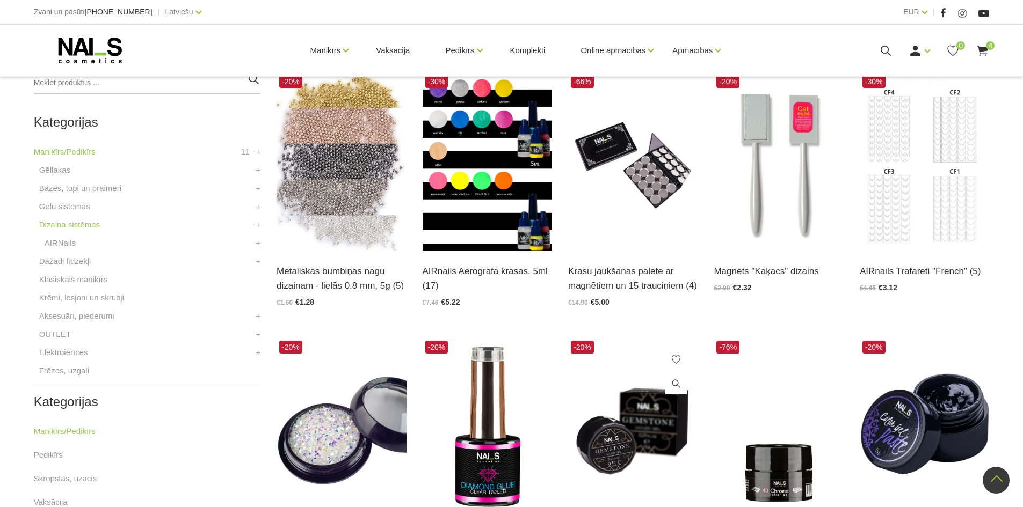
scroll to position [166, 0]
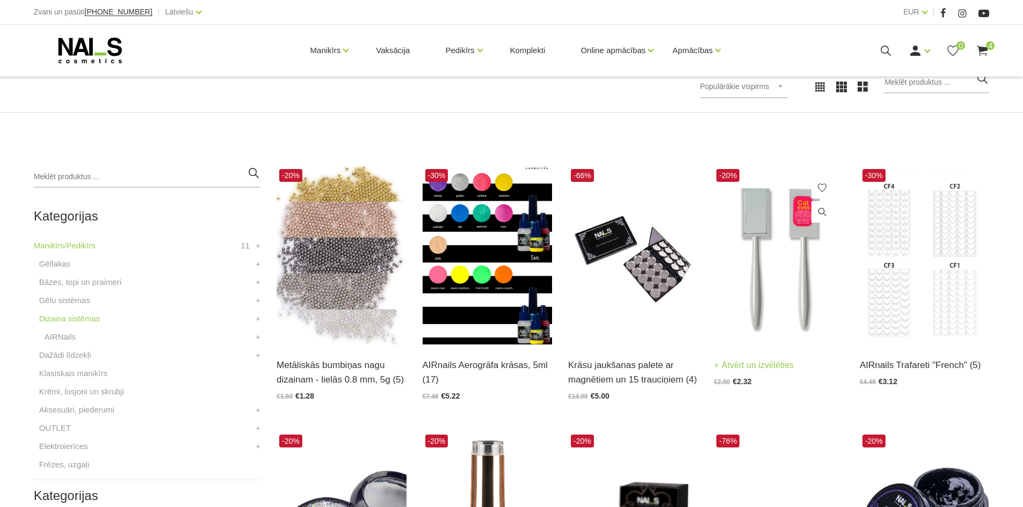
click at [772, 312] on img at bounding box center [778, 255] width 129 height 178
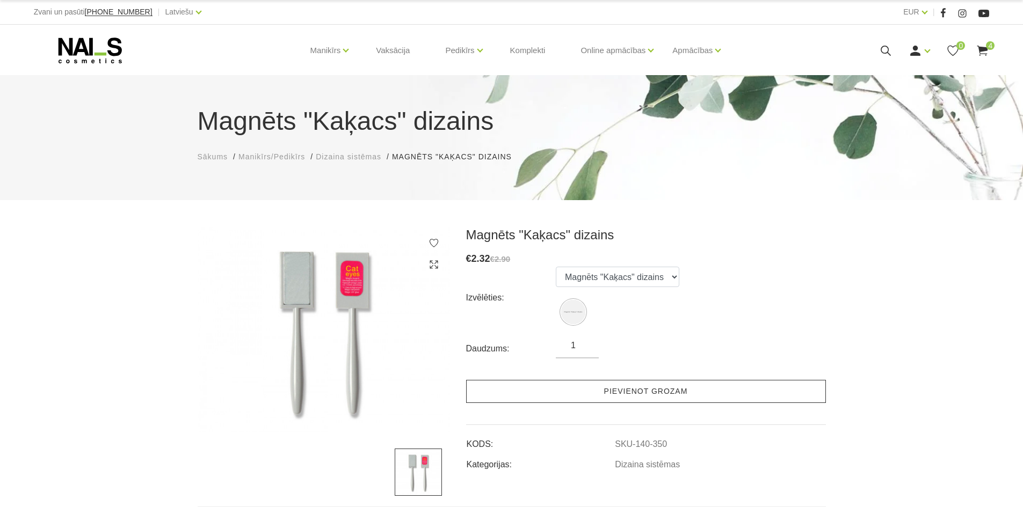
click at [606, 389] on link "Pievienot grozam" at bounding box center [646, 391] width 360 height 23
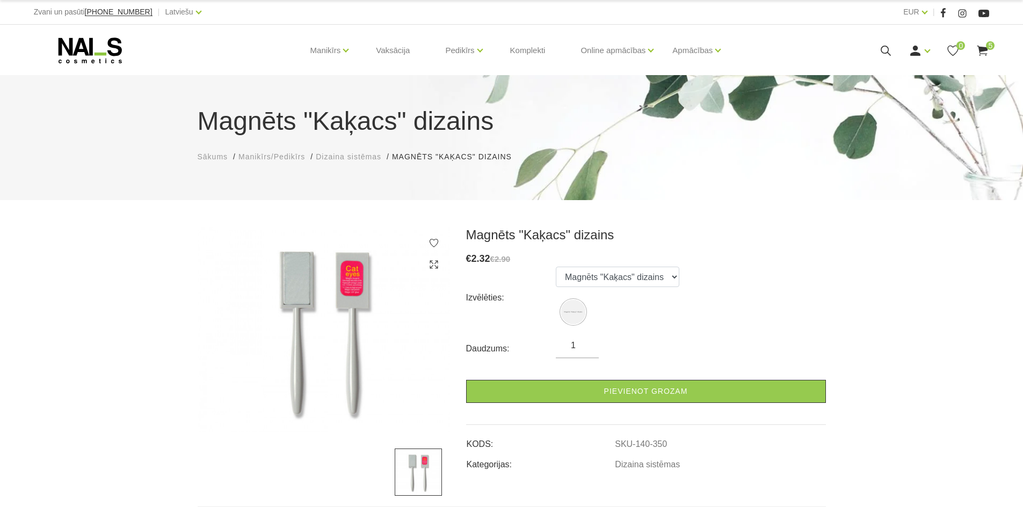
click at [981, 50] on use at bounding box center [982, 51] width 11 height 10
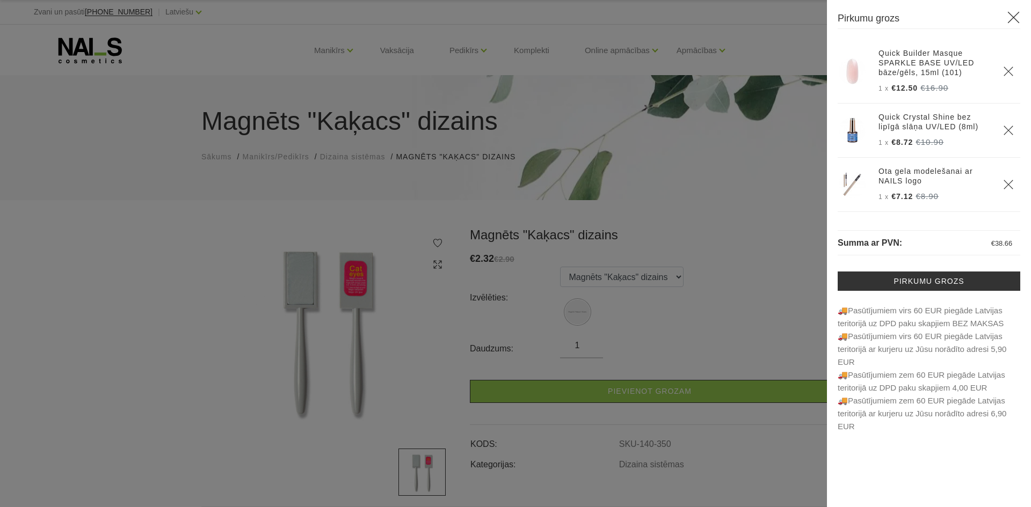
click at [788, 296] on div at bounding box center [515, 253] width 1031 height 507
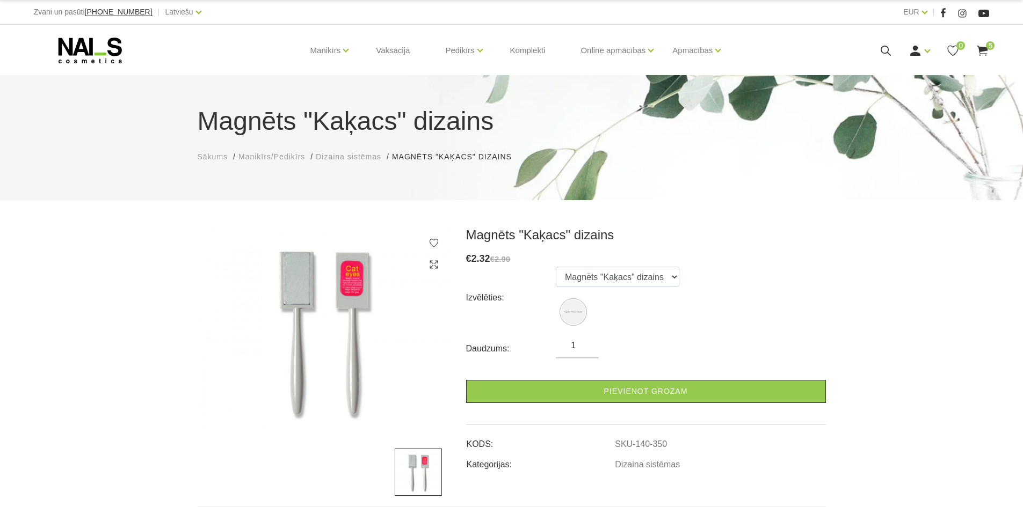
click at [987, 50] on use at bounding box center [982, 51] width 11 height 10
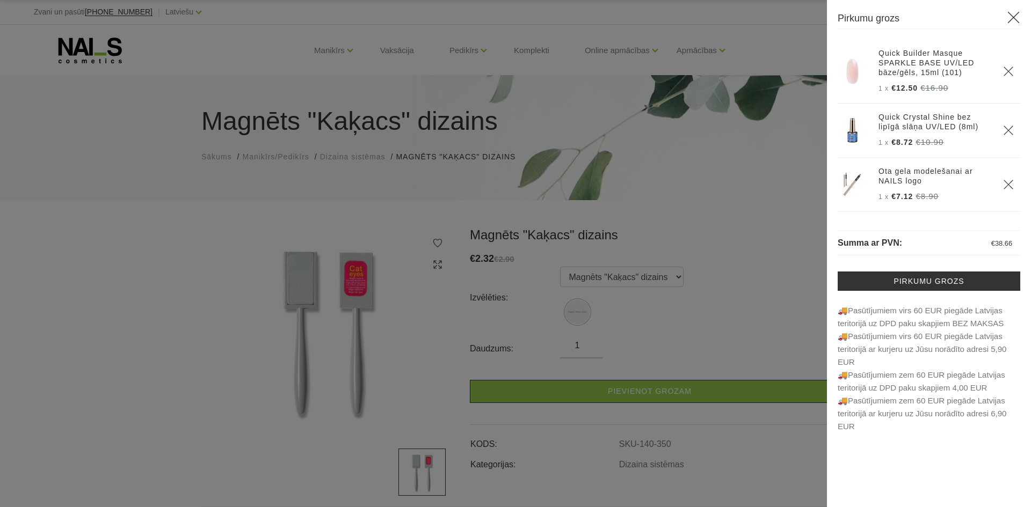
click at [342, 85] on div at bounding box center [515, 253] width 1031 height 507
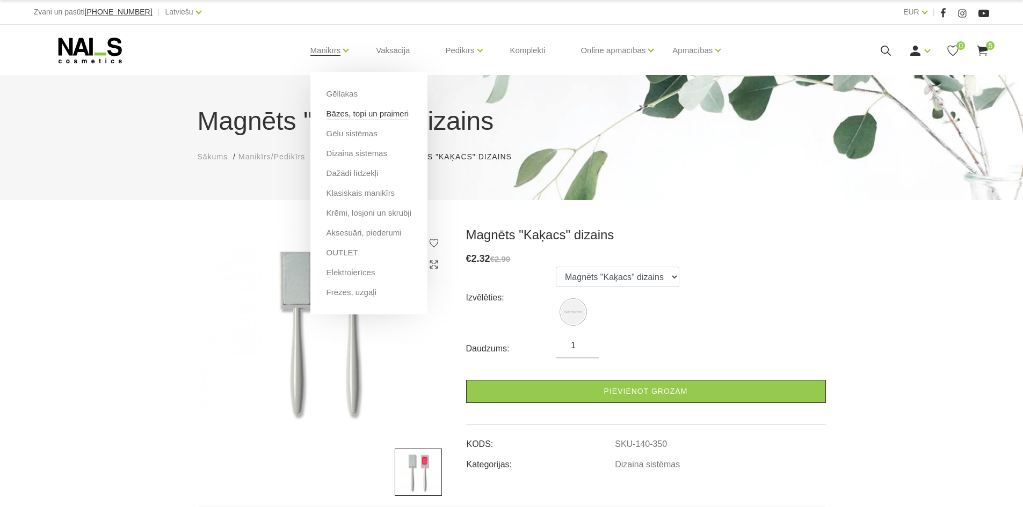
click at [357, 115] on link "Bāzes, topi un praimeri" at bounding box center [367, 114] width 82 height 12
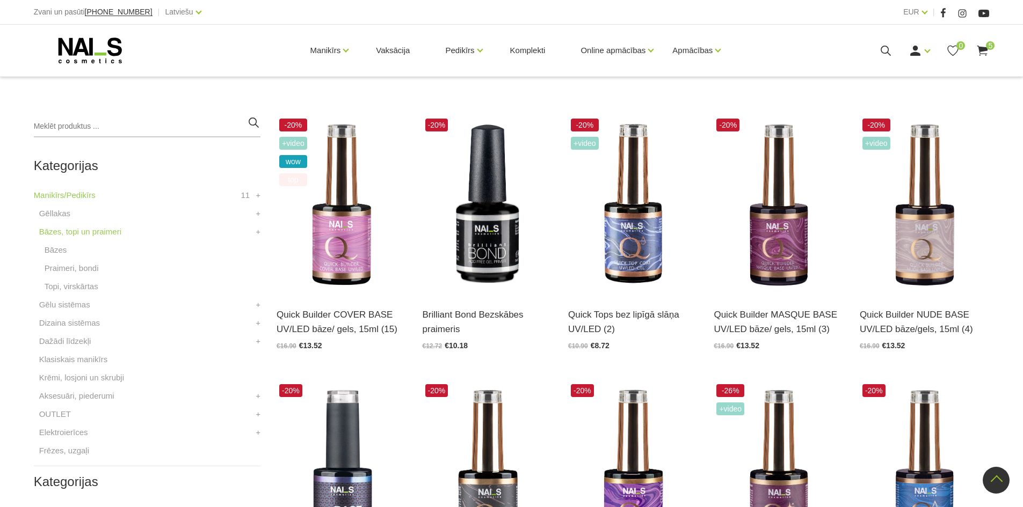
scroll to position [215, 0]
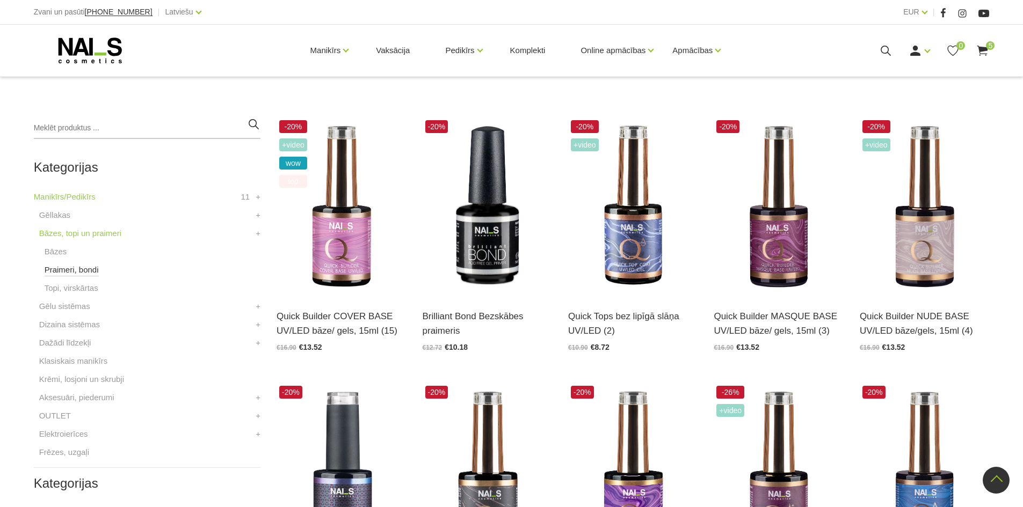
click at [62, 268] on link "Praimeri, bondi" at bounding box center [72, 270] width 54 height 13
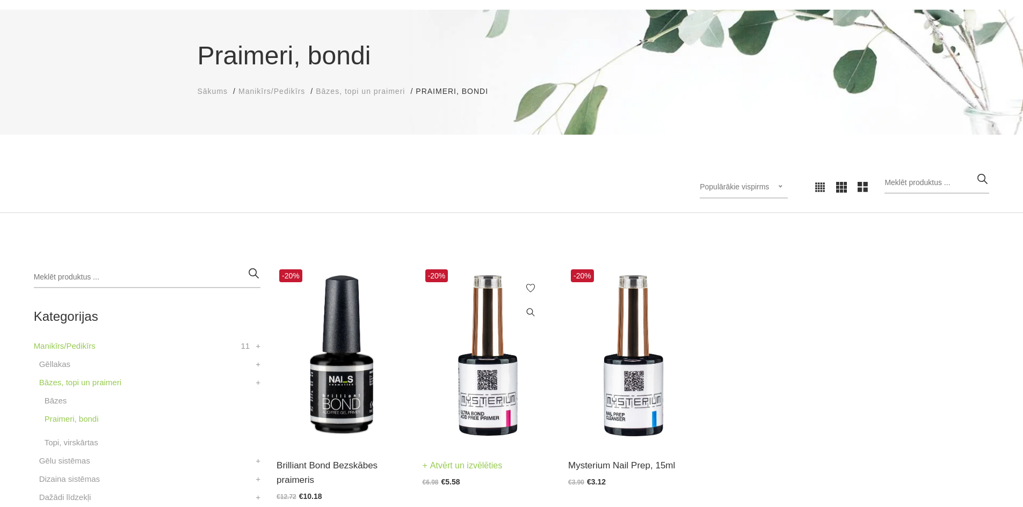
scroll to position [215, 0]
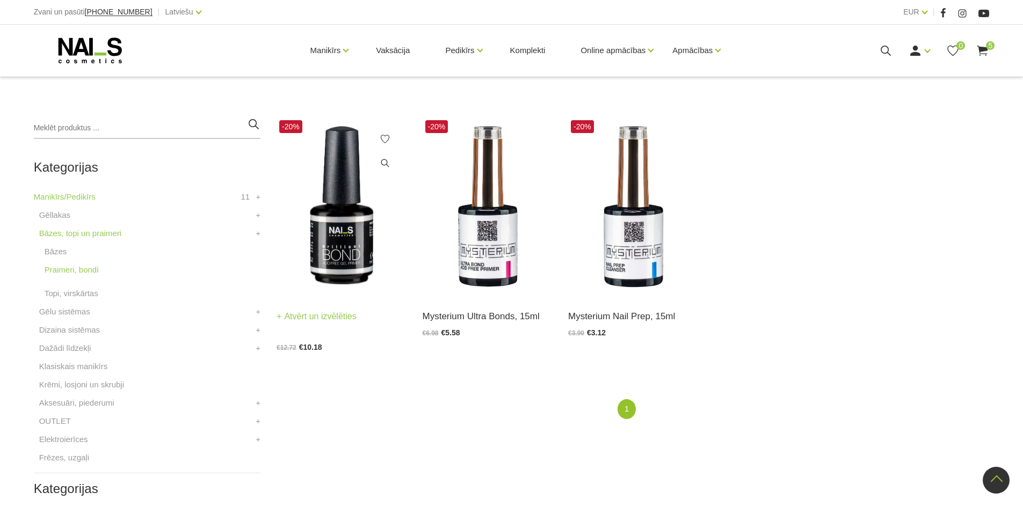
click at [344, 251] on img at bounding box center [341, 207] width 129 height 178
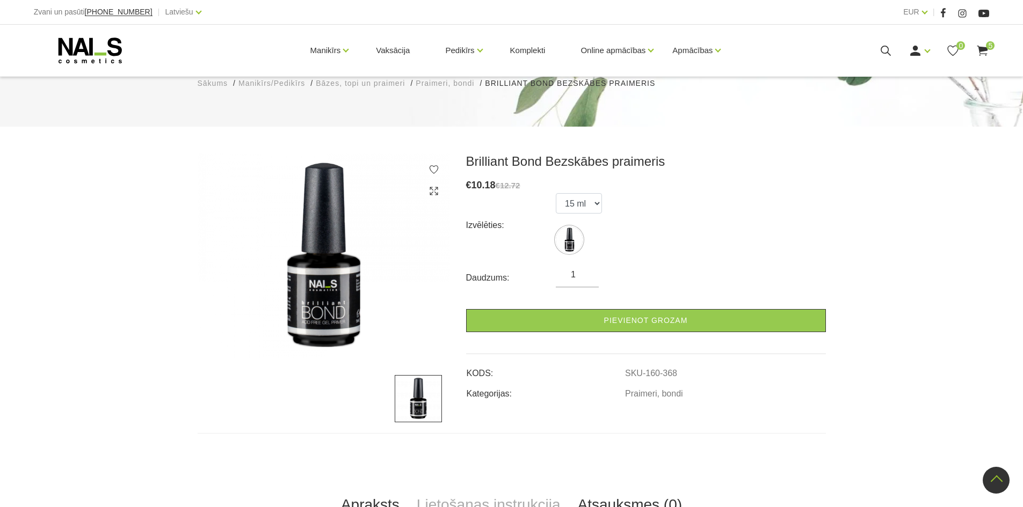
scroll to position [54, 0]
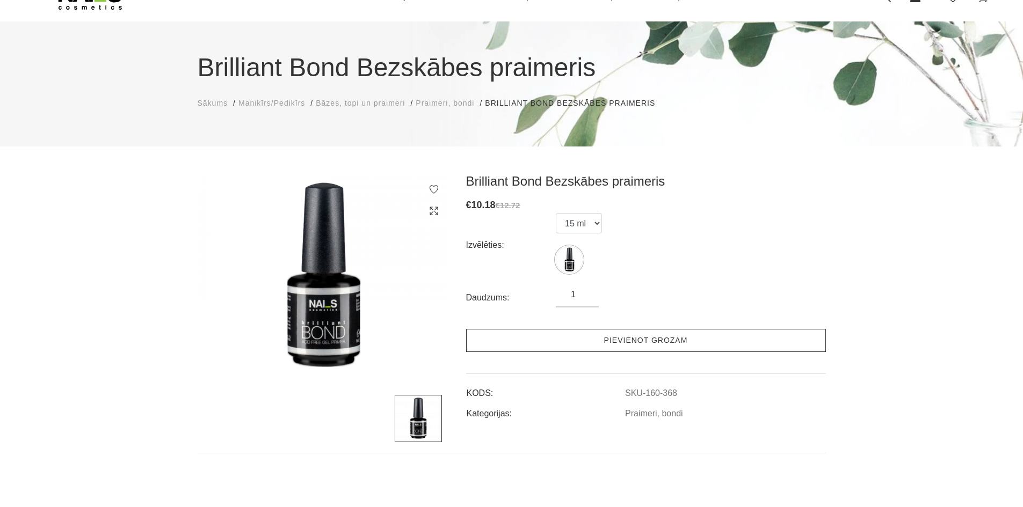
click at [618, 337] on link "Pievienot grozam" at bounding box center [646, 340] width 360 height 23
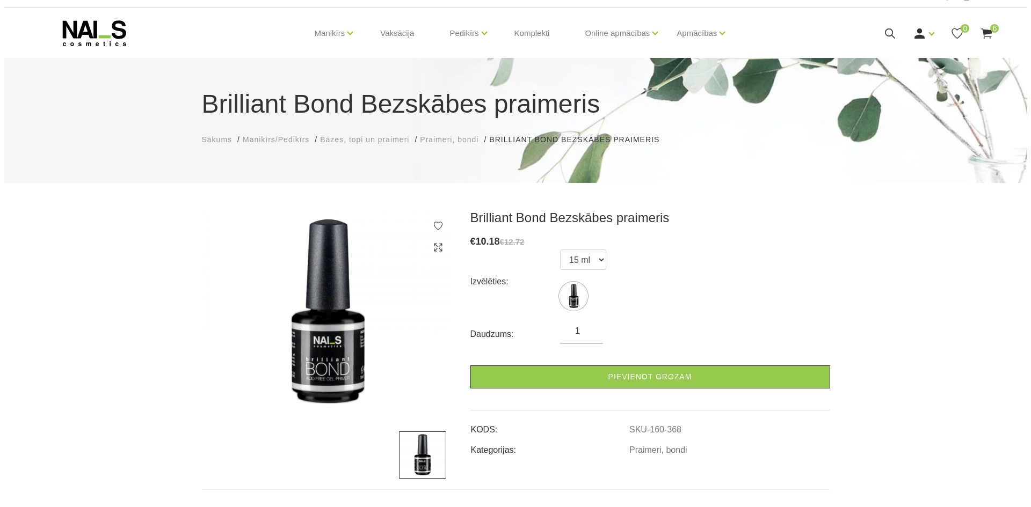
scroll to position [0, 0]
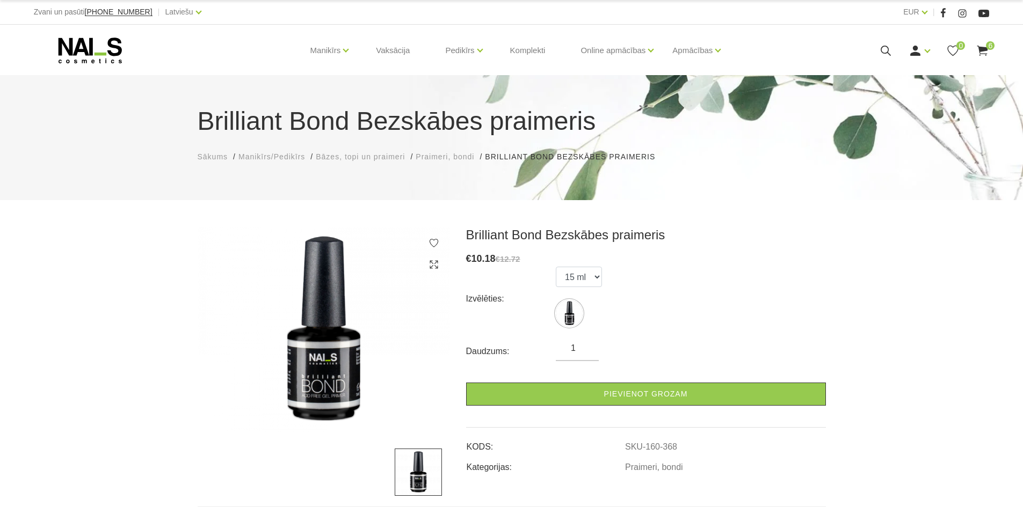
click at [981, 49] on use at bounding box center [982, 51] width 11 height 10
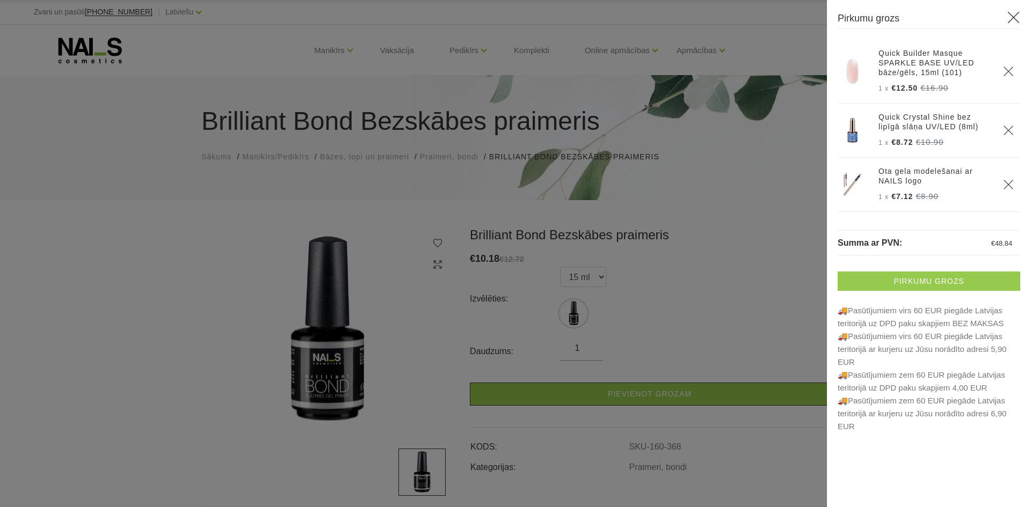
click at [885, 278] on link "Pirkumu grozs" at bounding box center [929, 281] width 183 height 19
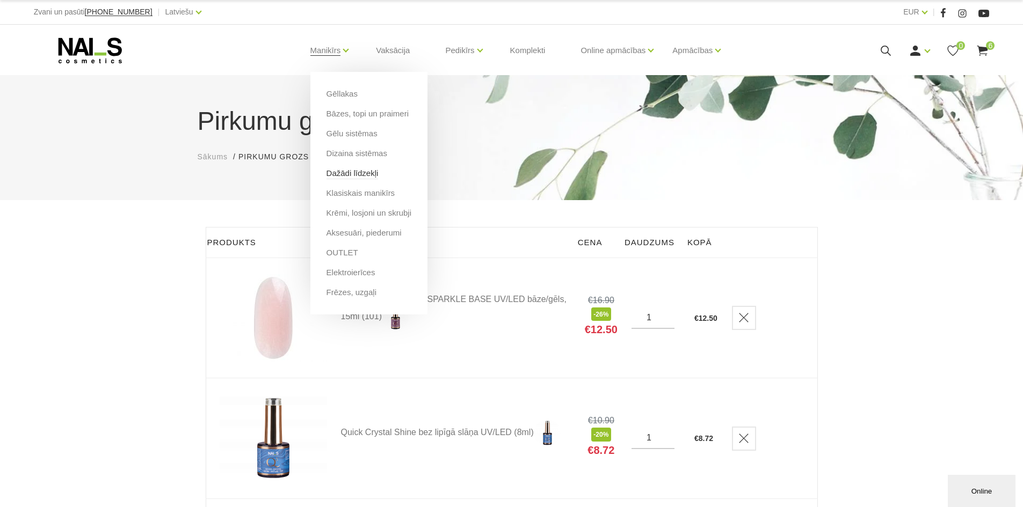
click at [363, 173] on link "Dažādi līdzekļi" at bounding box center [352, 174] width 52 height 12
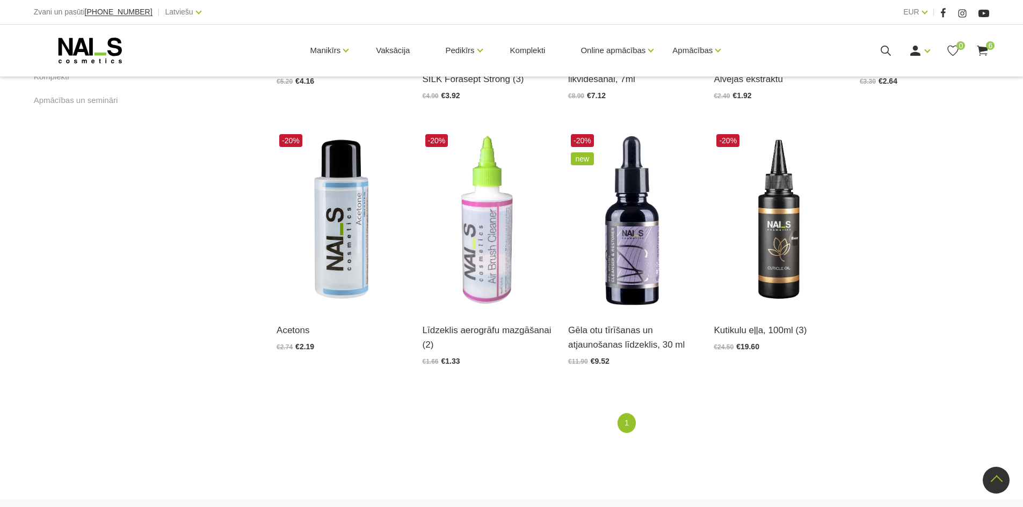
scroll to position [752, 0]
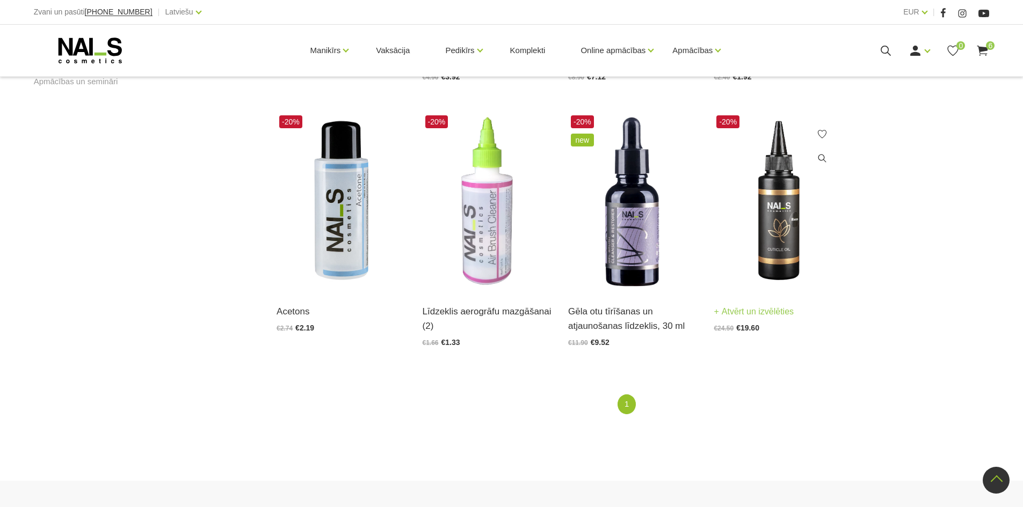
click at [762, 244] on img at bounding box center [778, 202] width 129 height 178
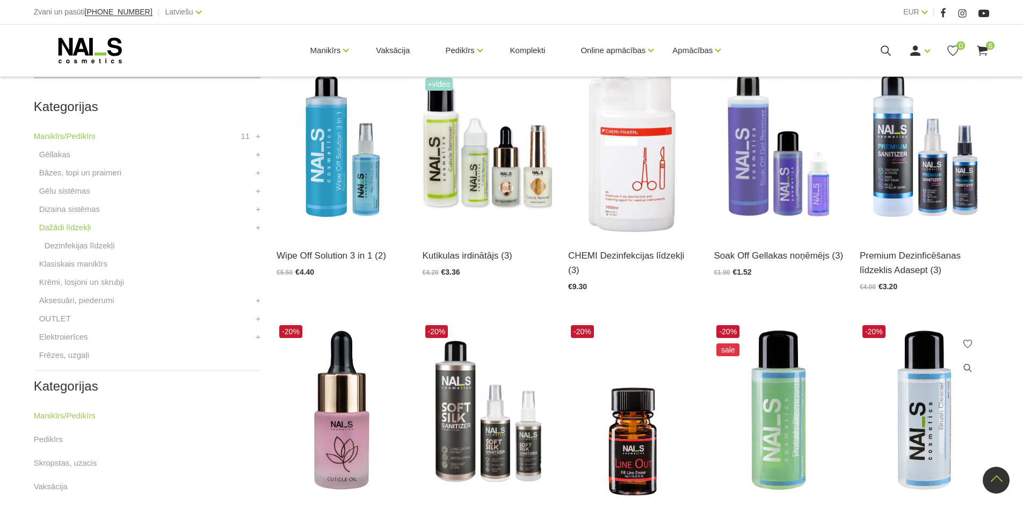
scroll to position [161, 0]
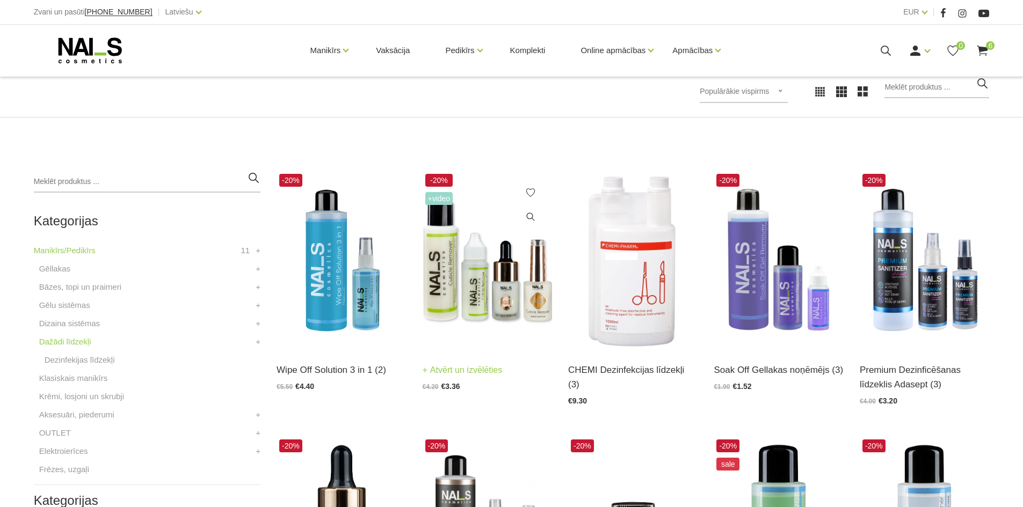
click at [522, 300] on img at bounding box center [487, 260] width 129 height 178
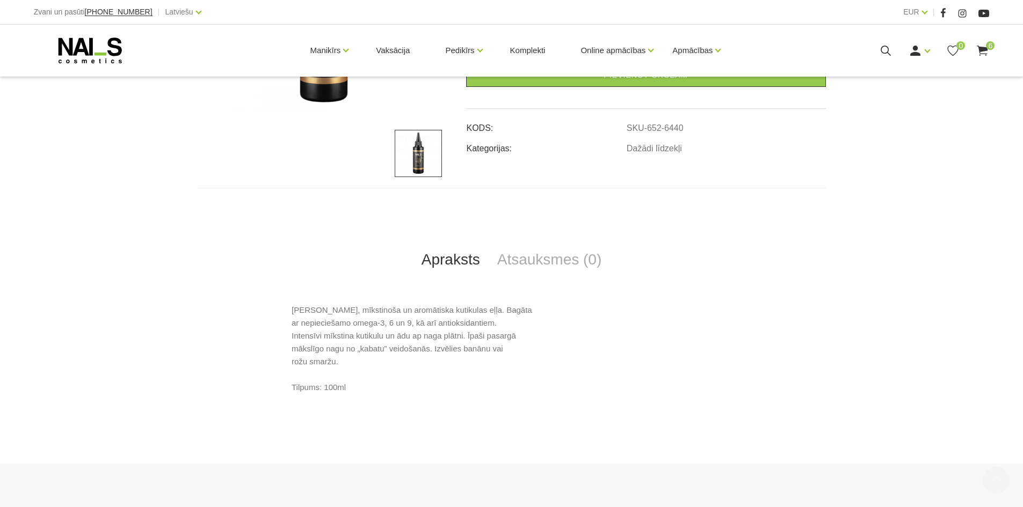
scroll to position [322, 0]
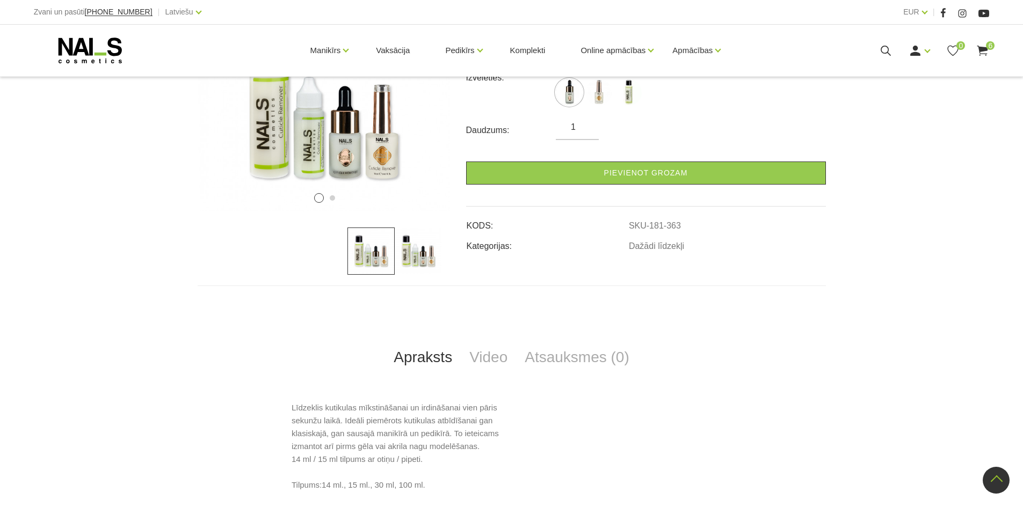
scroll to position [107, 0]
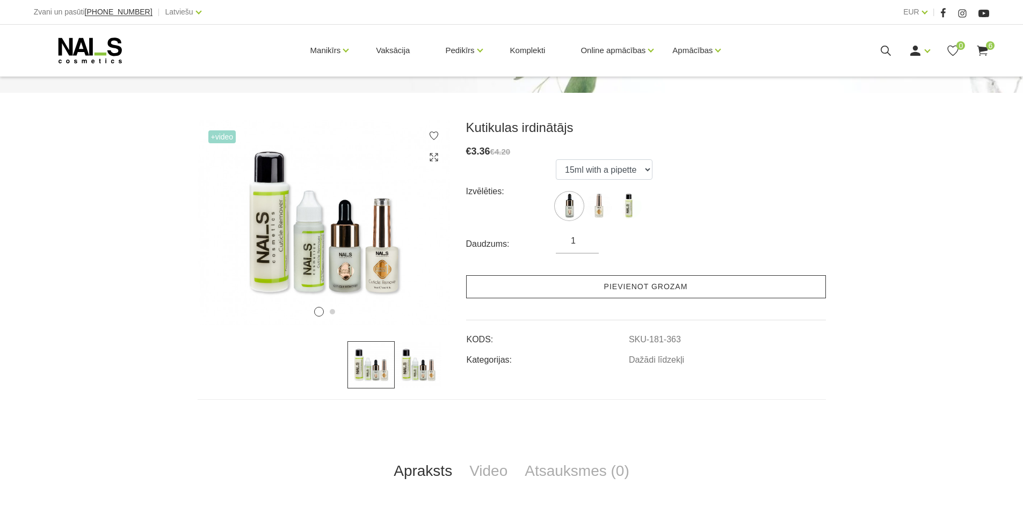
click at [607, 283] on link "Pievienot grozam" at bounding box center [646, 286] width 360 height 23
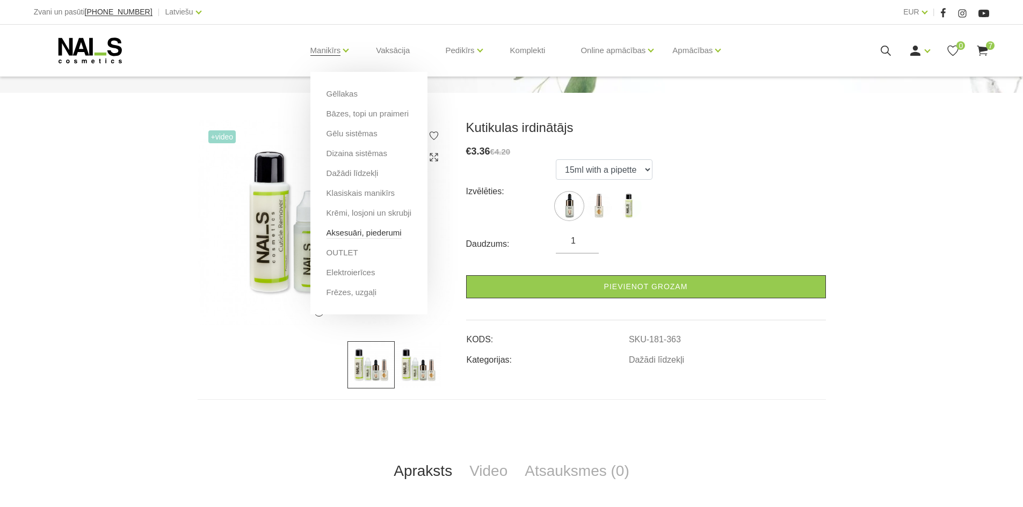
click at [374, 233] on link "Aksesuāri, piederumi" at bounding box center [363, 233] width 75 height 12
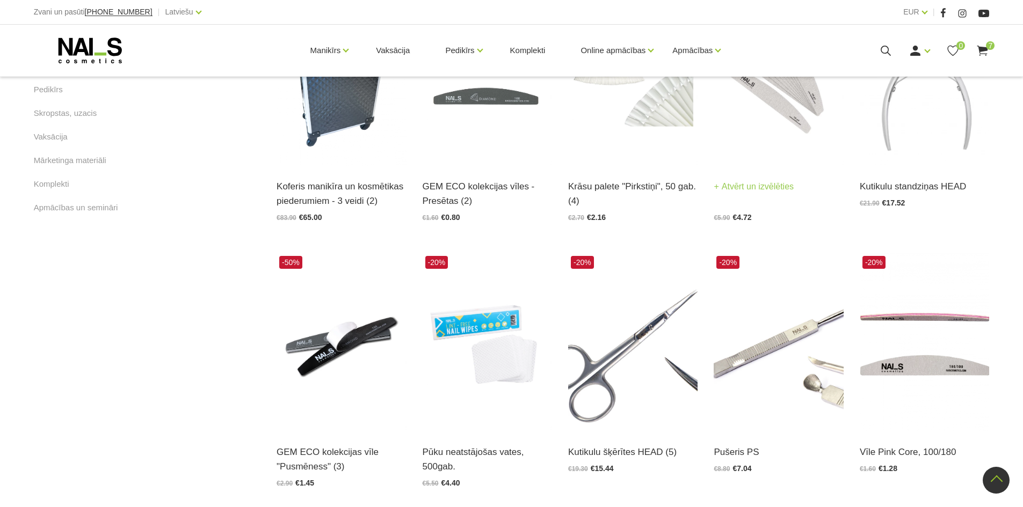
scroll to position [644, 0]
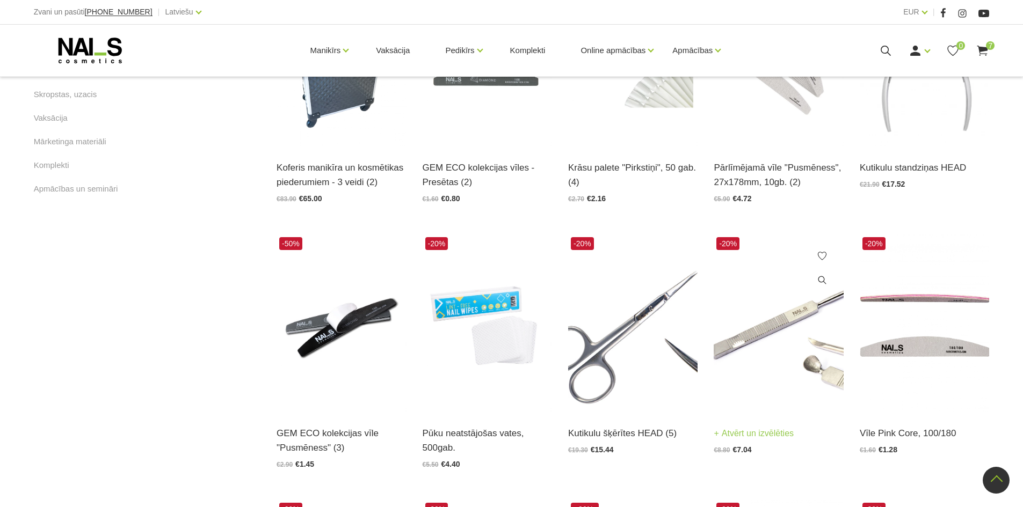
click at [788, 387] on img at bounding box center [778, 324] width 129 height 178
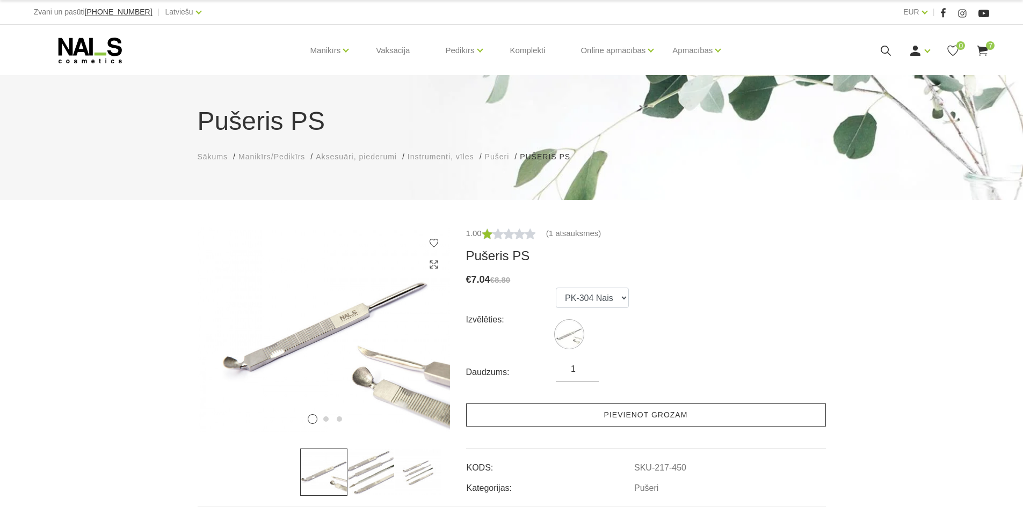
click at [604, 411] on link "Pievienot grozam" at bounding box center [646, 415] width 360 height 23
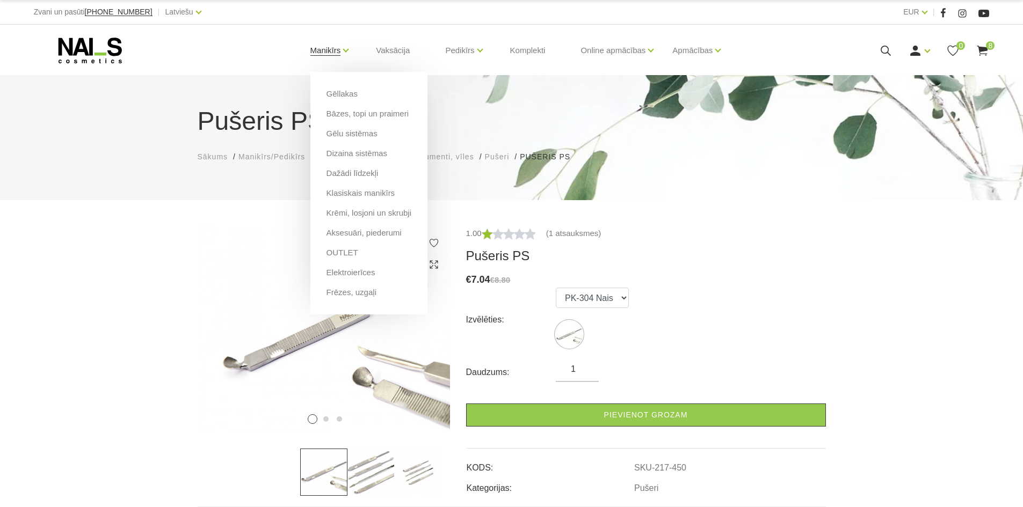
click at [337, 53] on link "Manikīrs" at bounding box center [325, 50] width 31 height 43
click at [366, 235] on link "Aksesuāri, piederumi" at bounding box center [363, 233] width 75 height 12
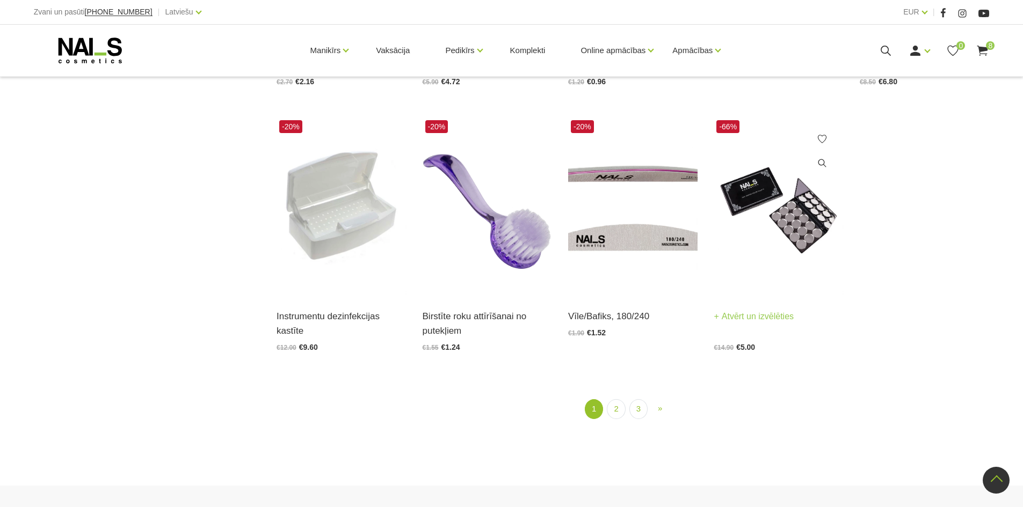
scroll to position [1396, 0]
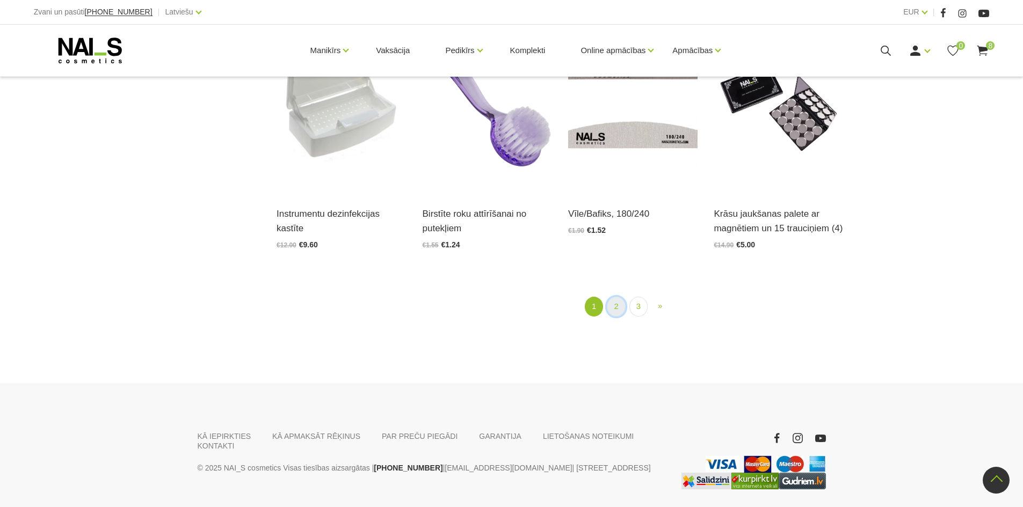
click at [623, 309] on link "2" at bounding box center [616, 307] width 18 height 20
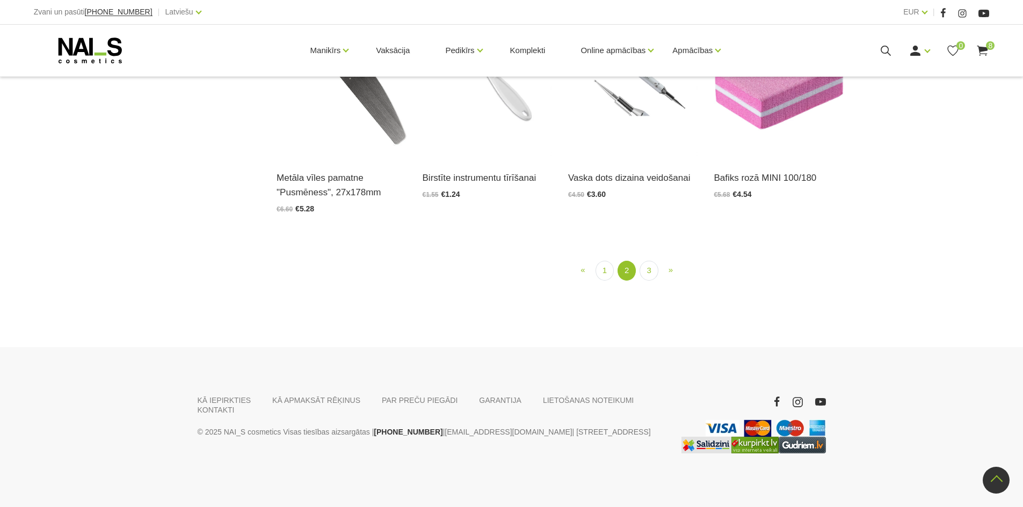
scroll to position [1186, 0]
click at [651, 281] on link "3" at bounding box center [649, 271] width 18 height 20
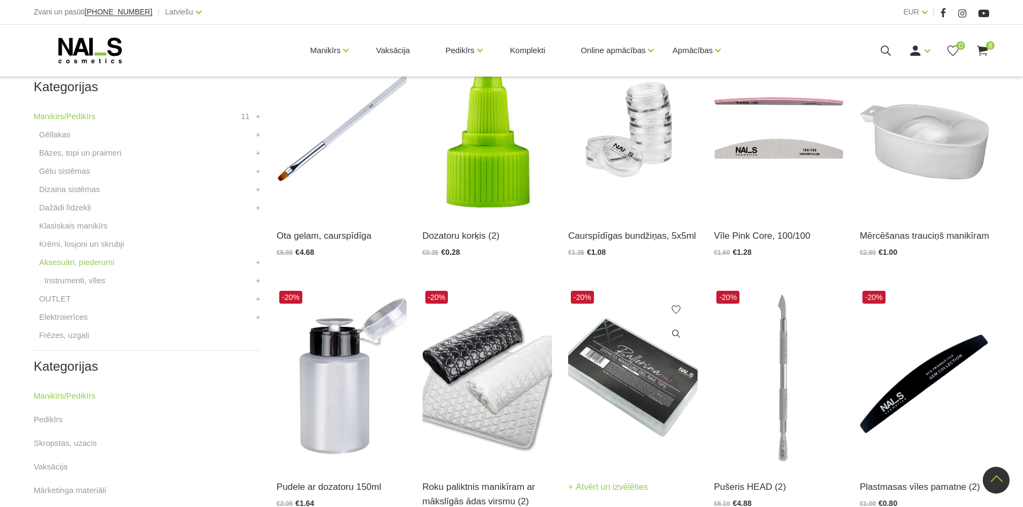
scroll to position [220, 0]
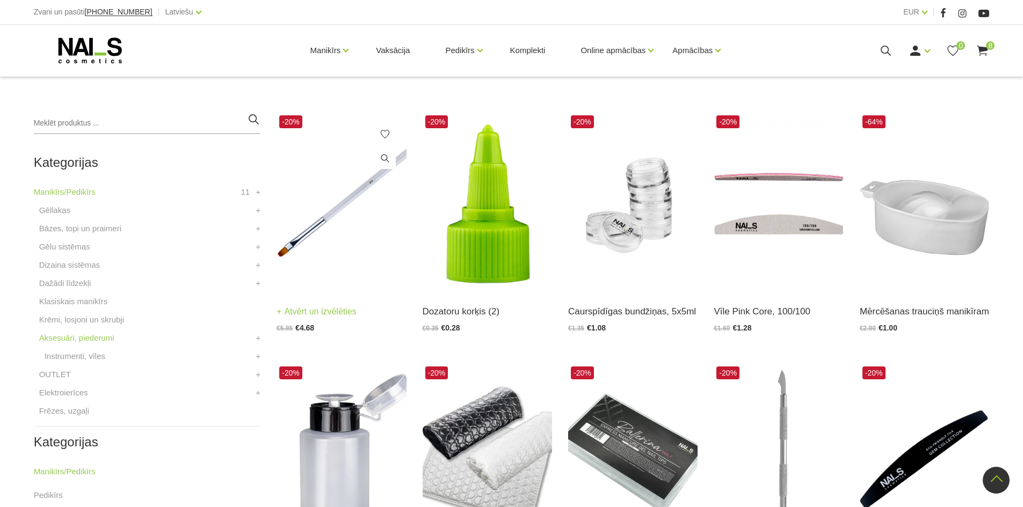
click at [343, 267] on img at bounding box center [341, 202] width 129 height 178
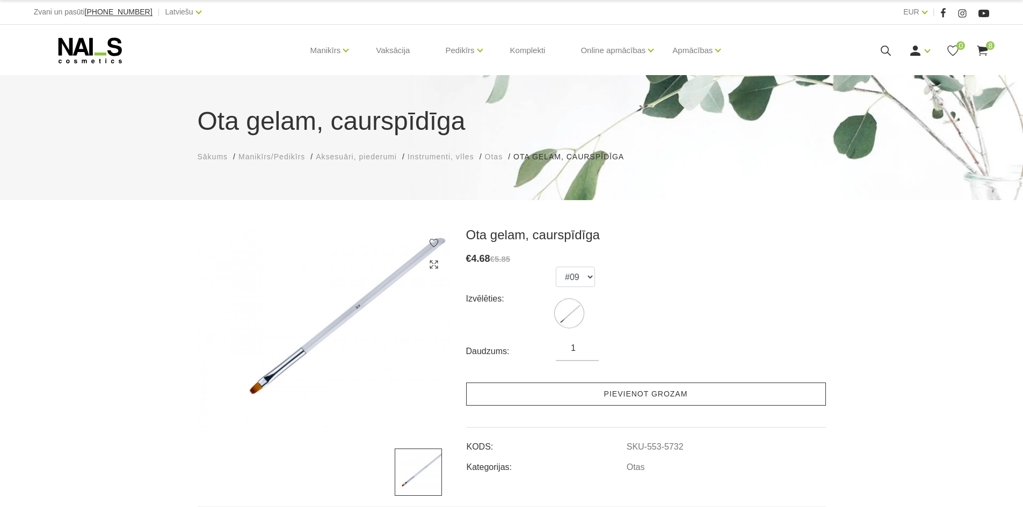
click at [525, 393] on link "Pievienot grozam" at bounding box center [646, 394] width 360 height 23
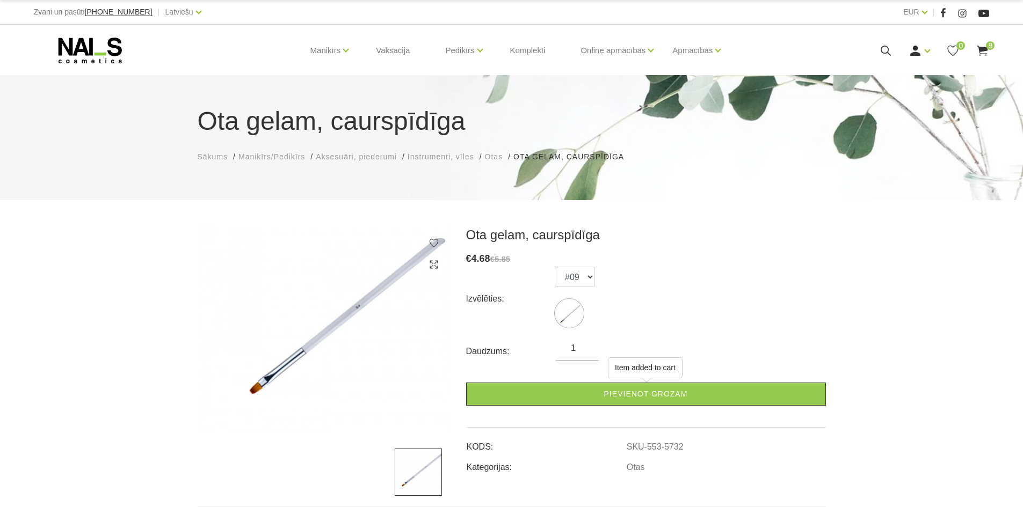
click at [984, 50] on use at bounding box center [982, 51] width 11 height 10
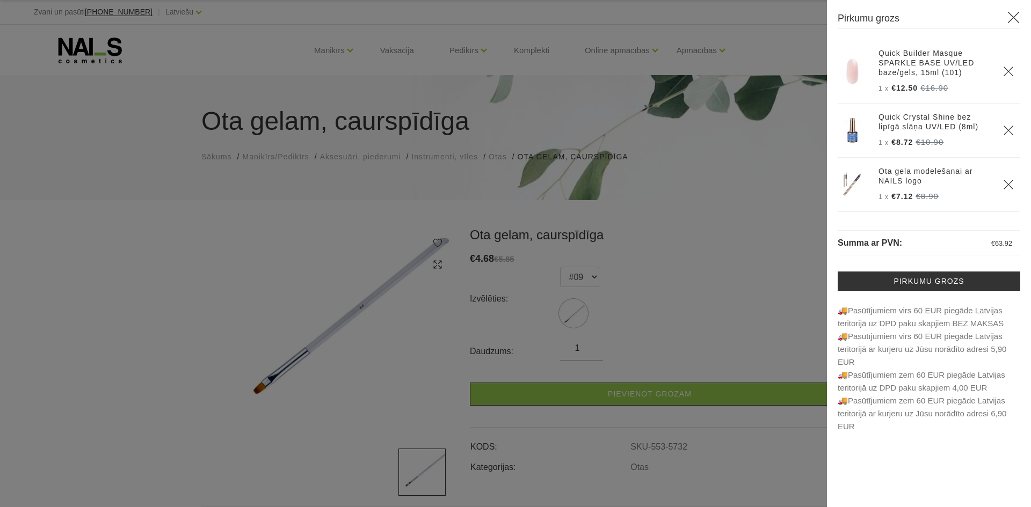
click at [1003, 186] on icon "Delete" at bounding box center [1008, 184] width 11 height 11
click at [760, 239] on div at bounding box center [515, 253] width 1031 height 507
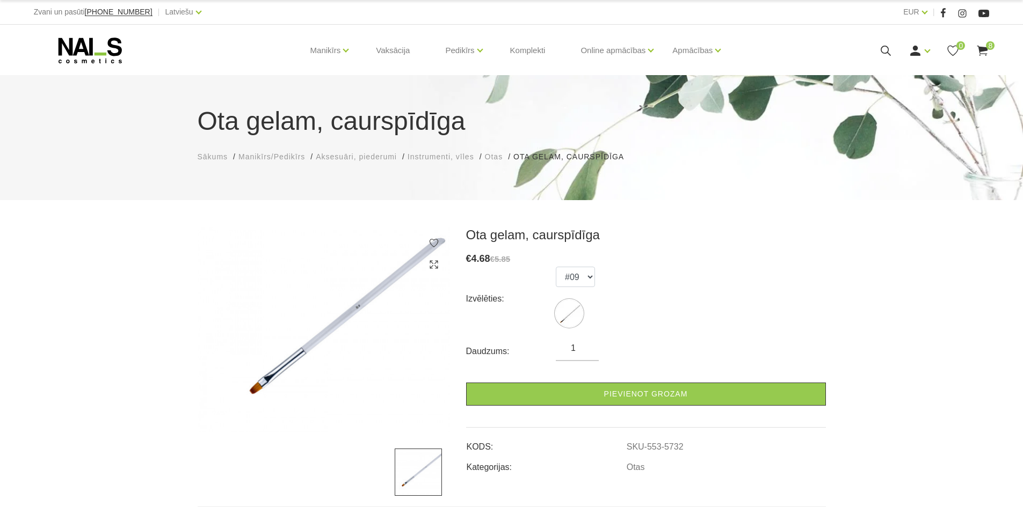
click at [981, 53] on icon at bounding box center [982, 50] width 13 height 13
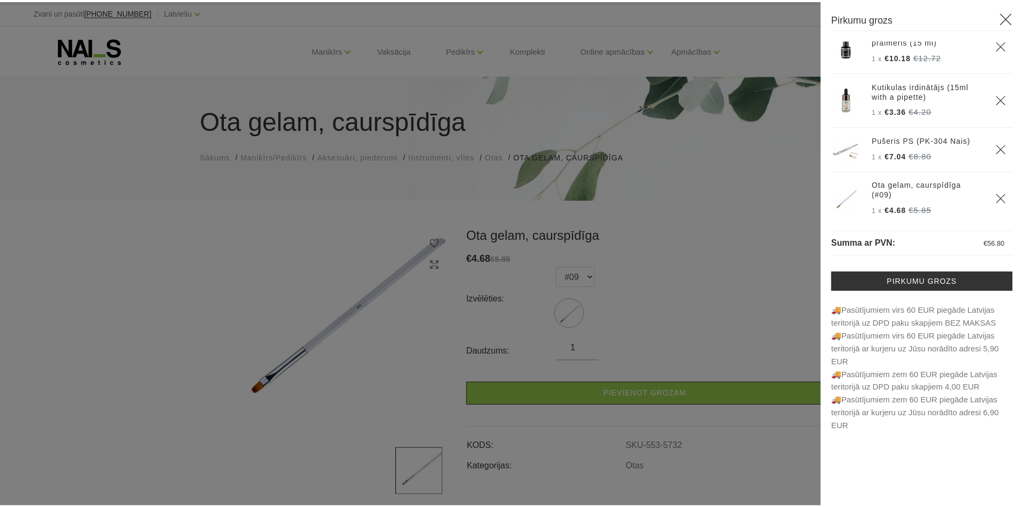
scroll to position [247, 0]
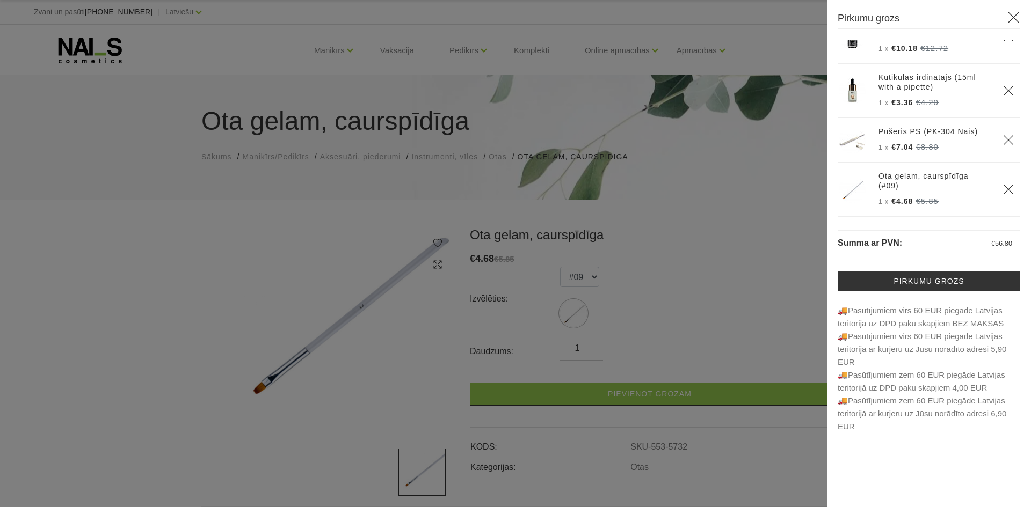
click at [760, 257] on div at bounding box center [515, 253] width 1031 height 507
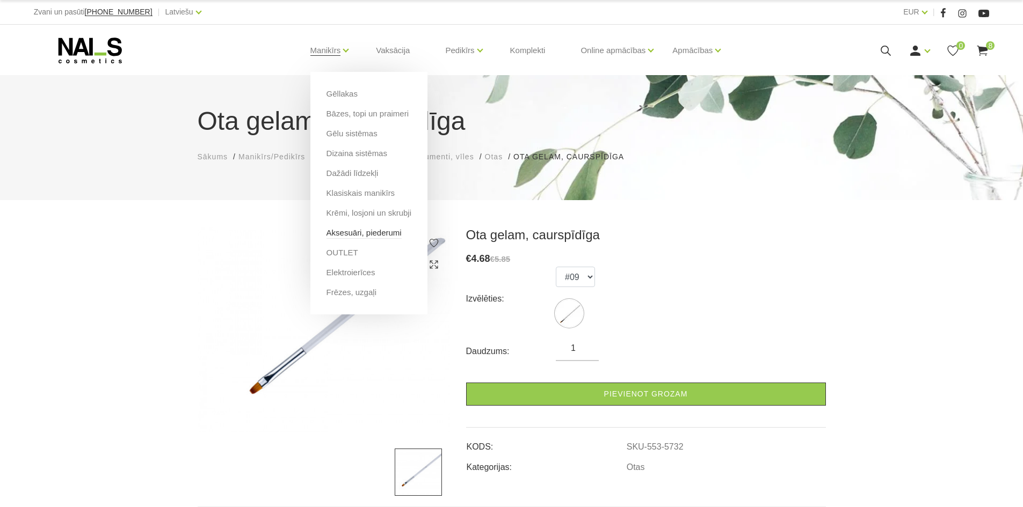
click at [362, 234] on link "Aksesuāri, piederumi" at bounding box center [363, 233] width 75 height 12
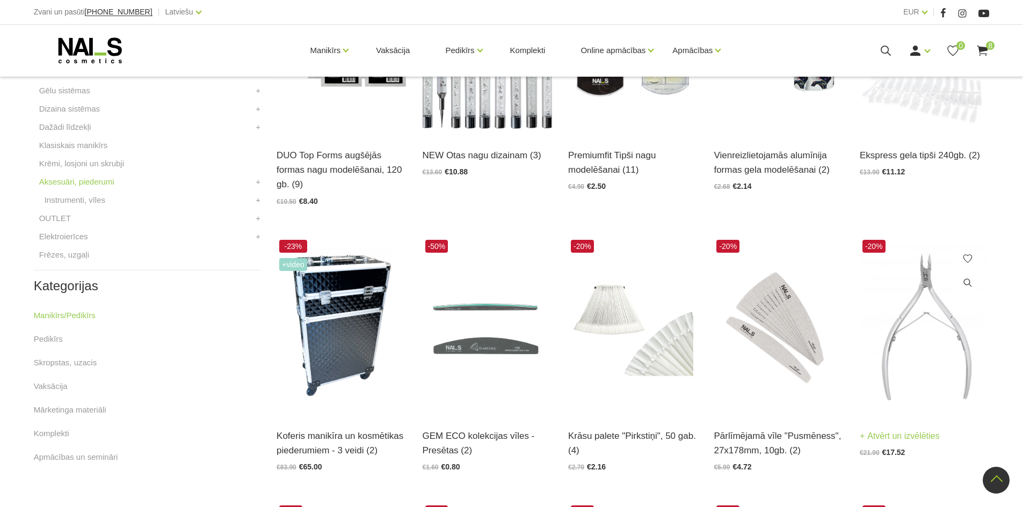
scroll to position [483, 0]
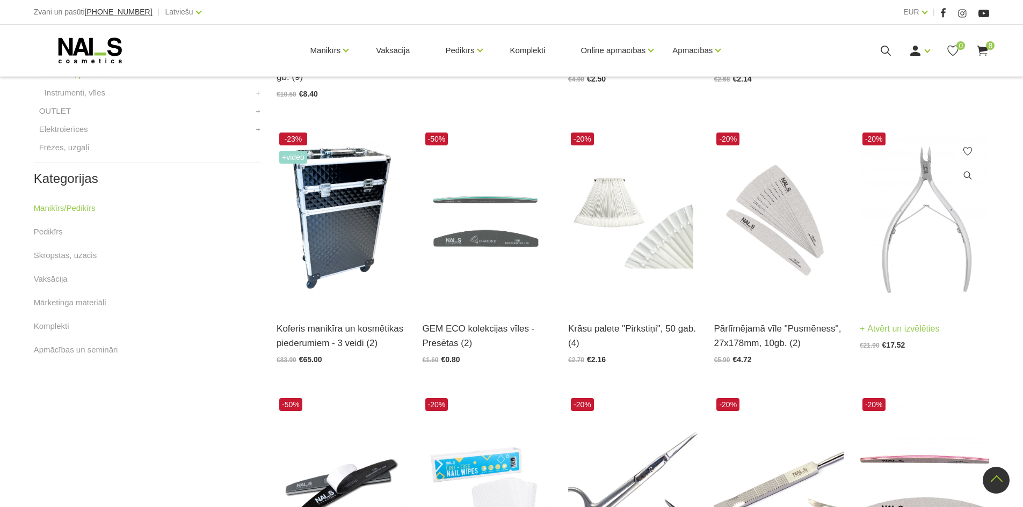
click at [910, 281] on img at bounding box center [924, 219] width 129 height 178
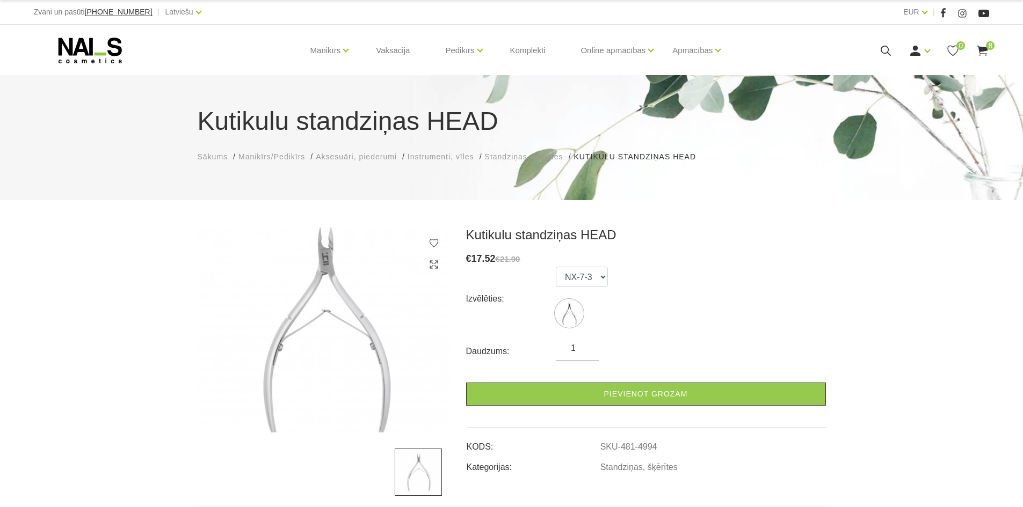
click at [985, 49] on use at bounding box center [982, 51] width 11 height 10
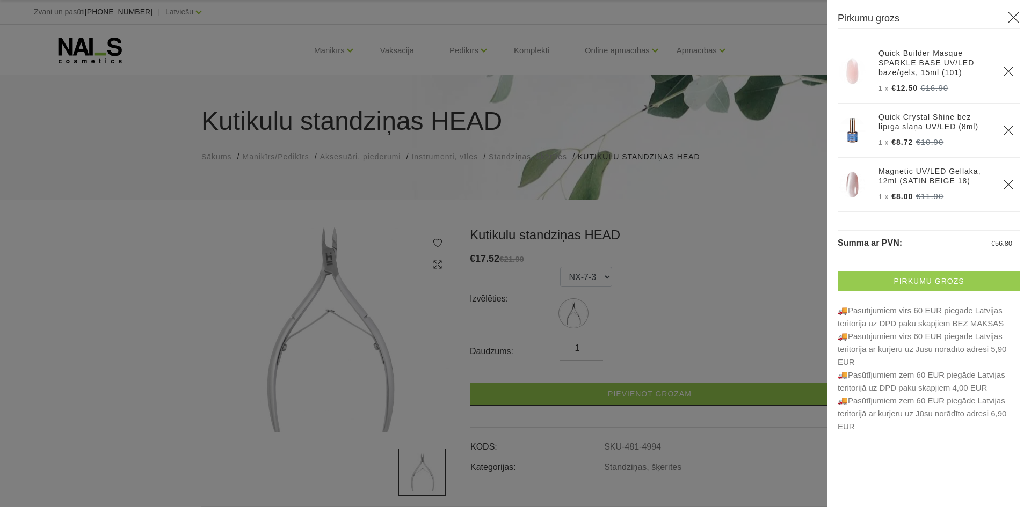
click at [944, 279] on link "Pirkumu grozs" at bounding box center [929, 281] width 183 height 19
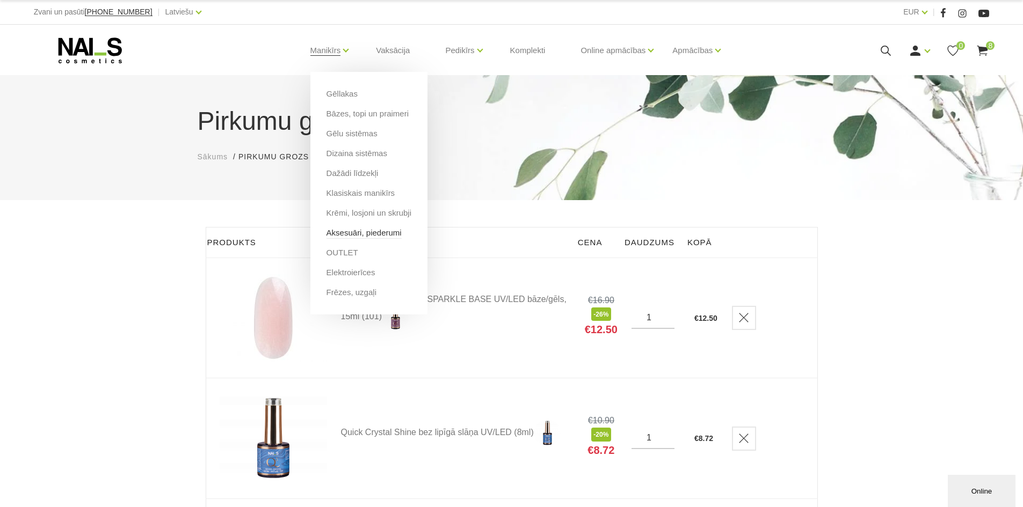
click at [361, 236] on link "Aksesuāri, piederumi" at bounding box center [363, 233] width 75 height 12
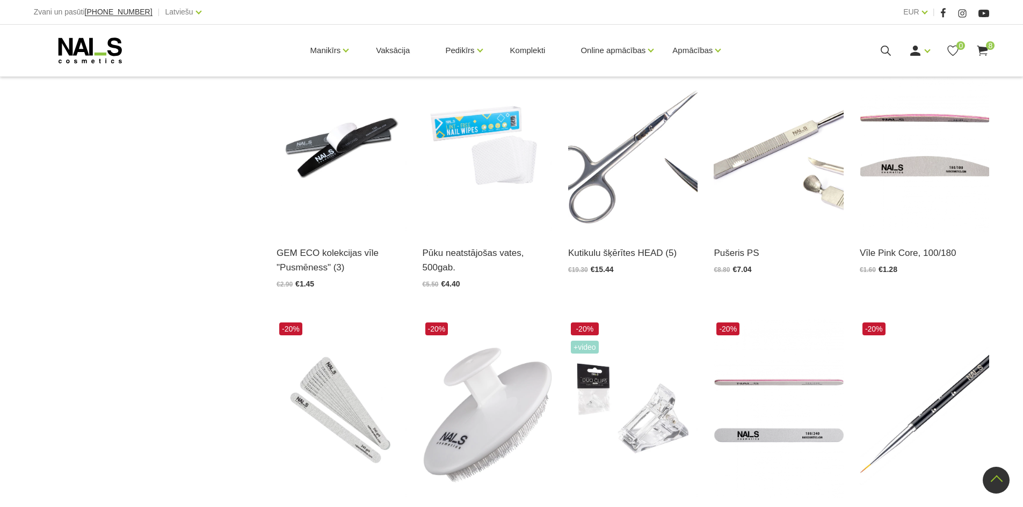
scroll to position [805, 0]
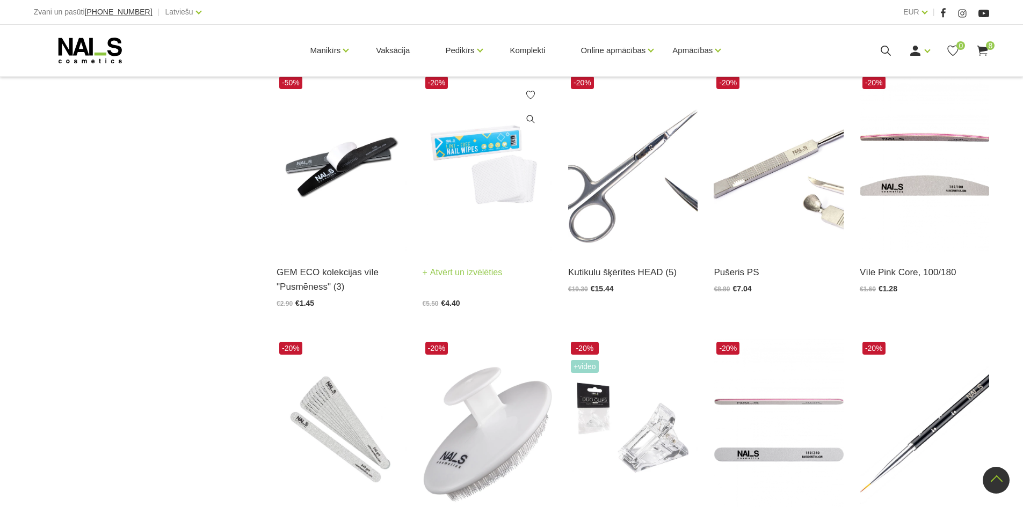
click at [512, 235] on img at bounding box center [487, 163] width 129 height 178
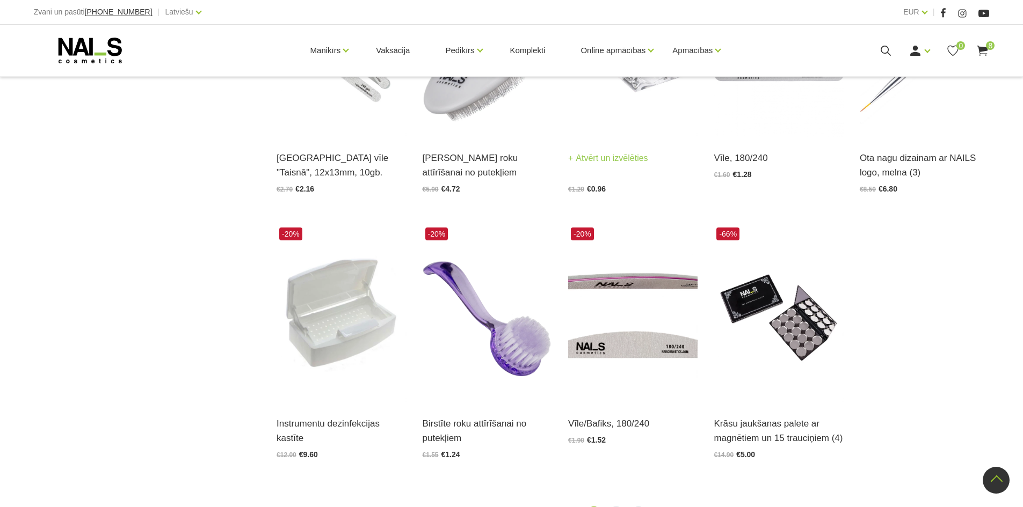
scroll to position [1289, 0]
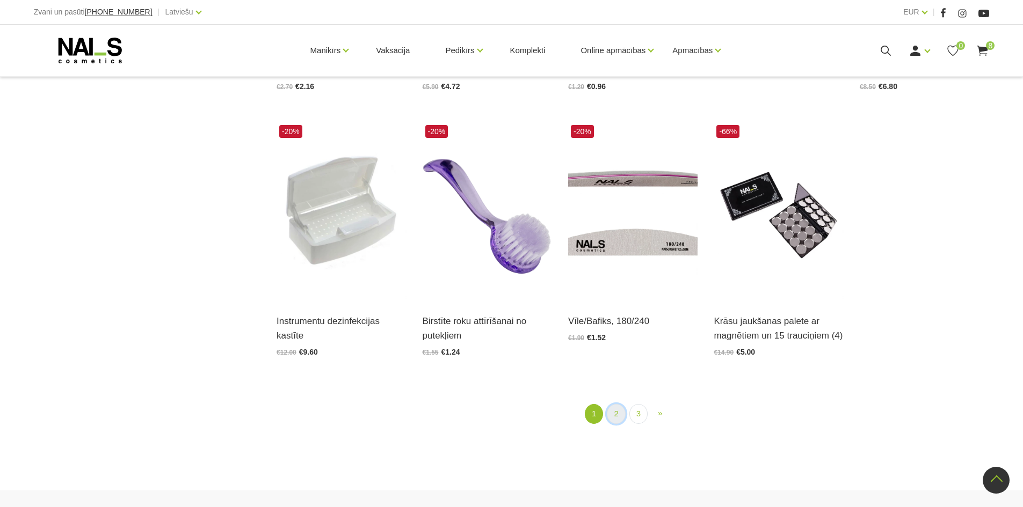
click at [619, 411] on link "2" at bounding box center [616, 414] width 18 height 20
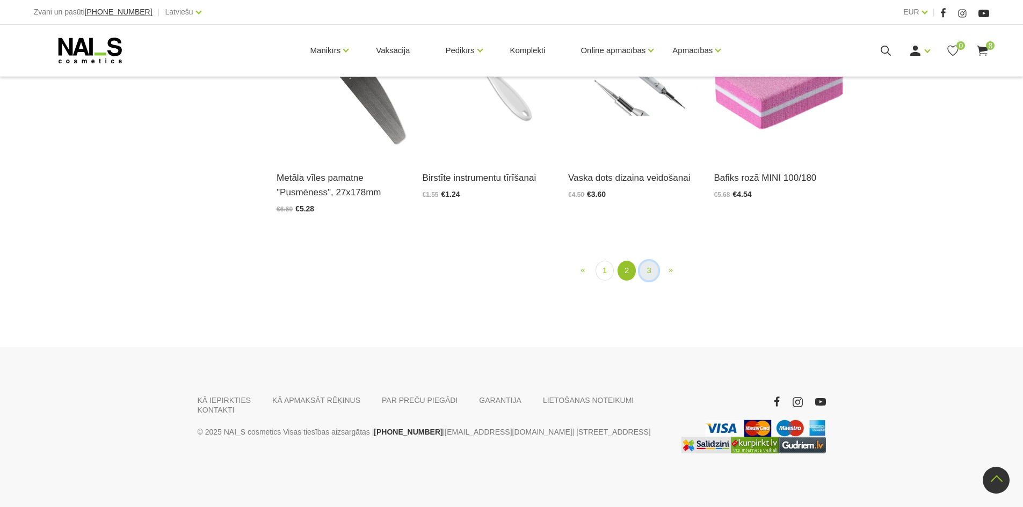
click at [646, 281] on link "3" at bounding box center [649, 271] width 18 height 20
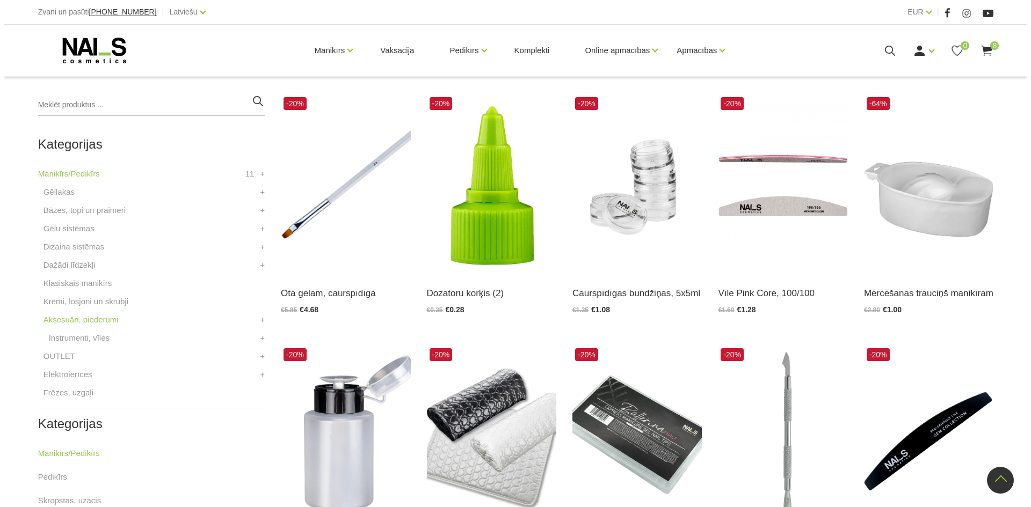
scroll to position [220, 0]
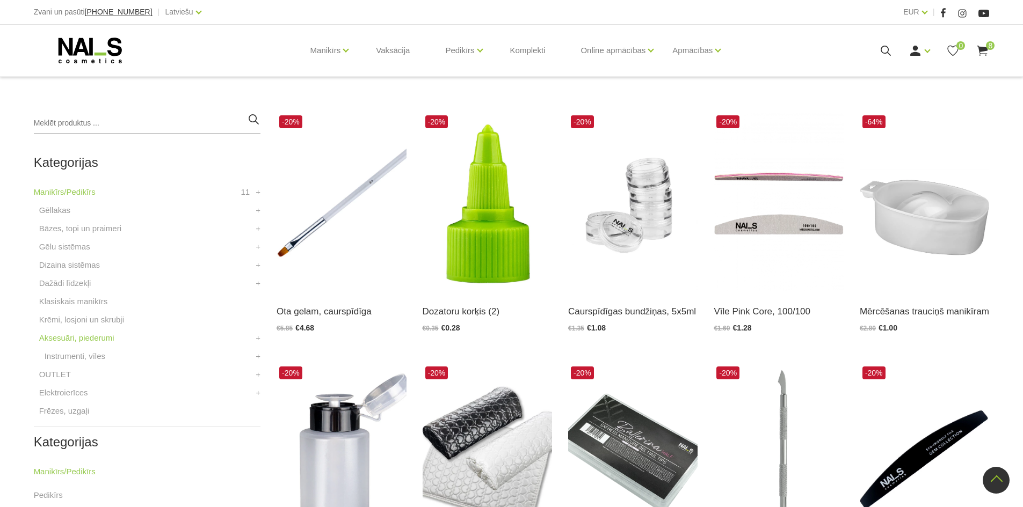
click at [982, 48] on use at bounding box center [982, 51] width 11 height 10
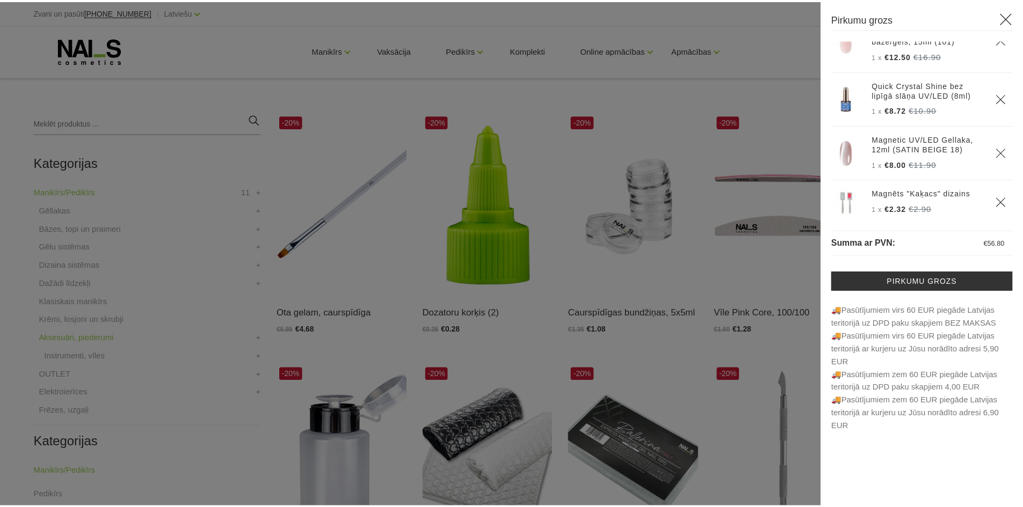
scroll to position [0, 0]
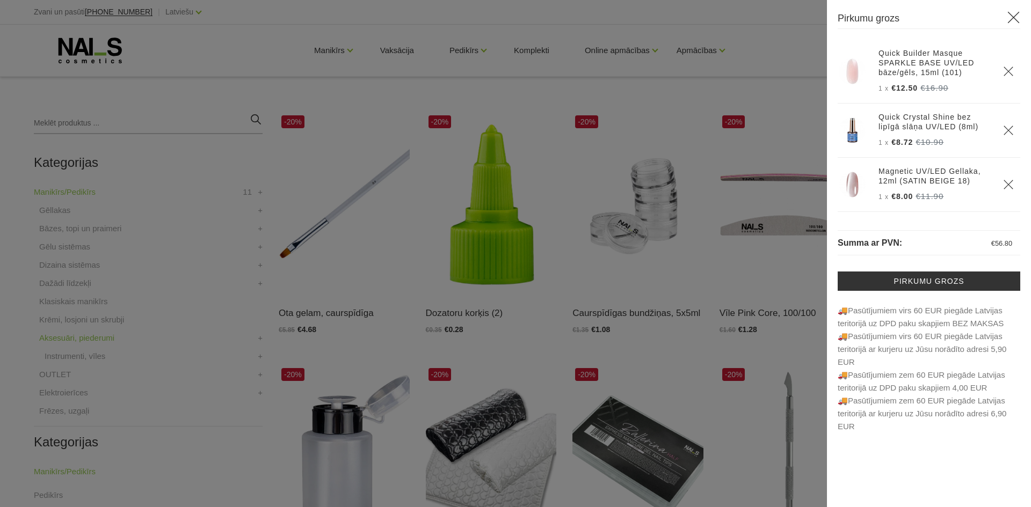
click at [790, 144] on div at bounding box center [515, 253] width 1031 height 507
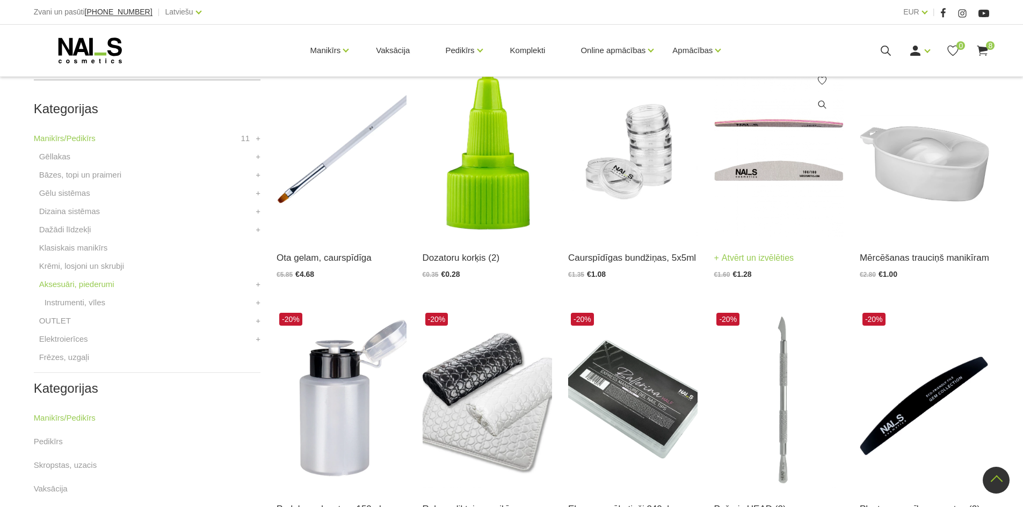
scroll to position [215, 0]
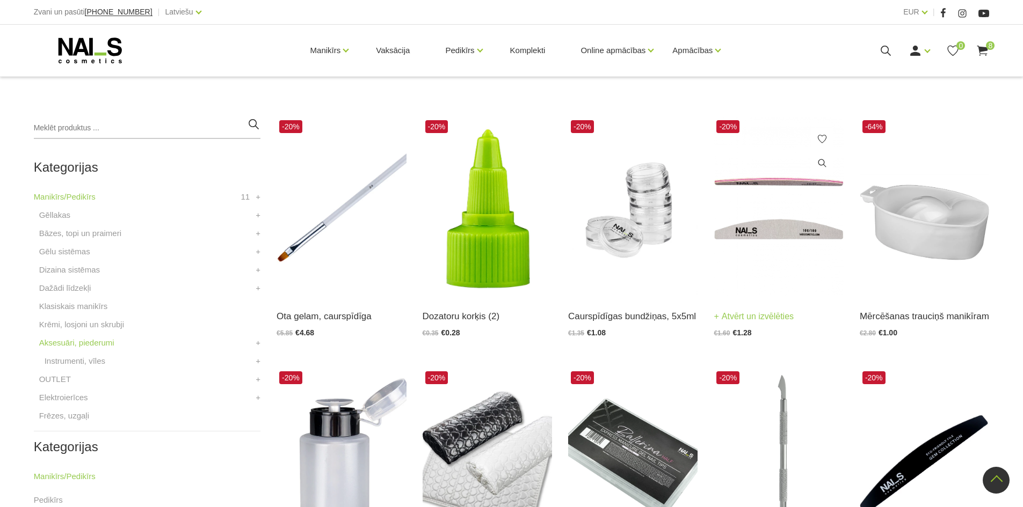
click at [765, 221] on img at bounding box center [778, 207] width 129 height 178
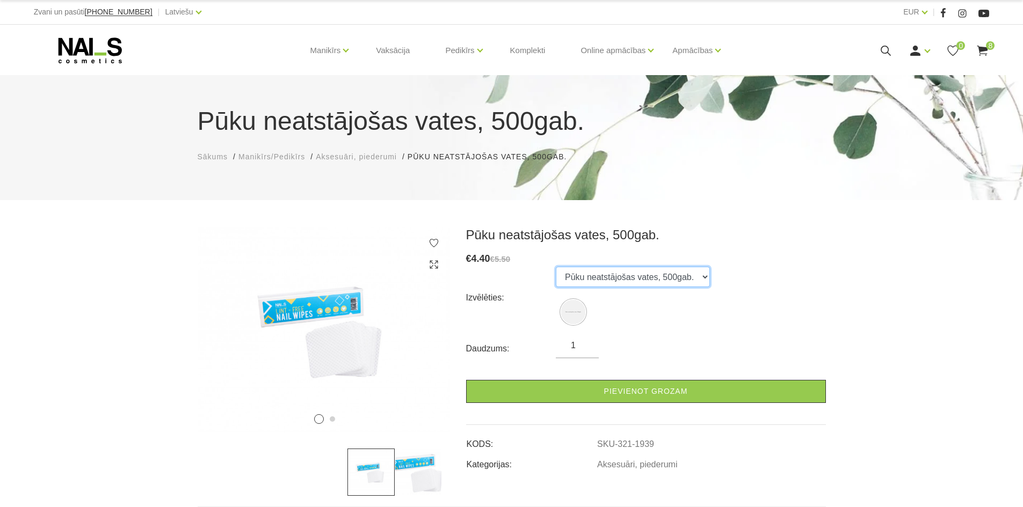
click at [620, 268] on select "Pūku neatstājošas vates, 500gab." at bounding box center [633, 277] width 154 height 20
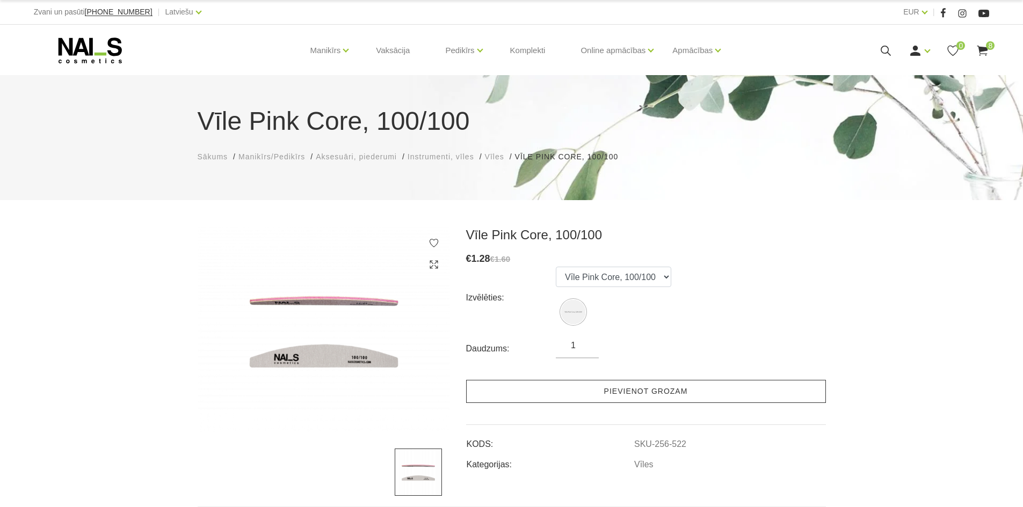
click at [675, 397] on link "Pievienot grozam" at bounding box center [646, 391] width 360 height 23
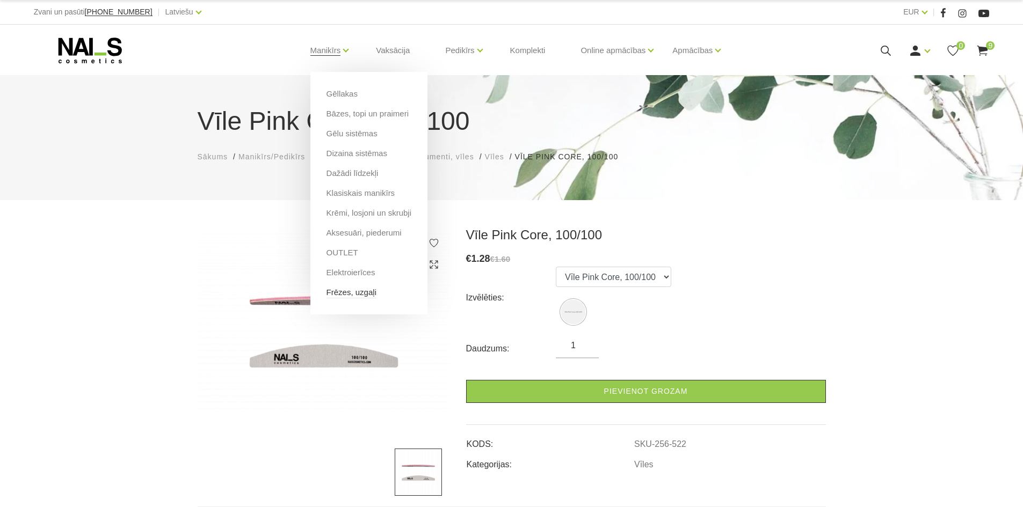
click at [361, 289] on link "Frēzes, uzgaļi" at bounding box center [351, 293] width 50 height 12
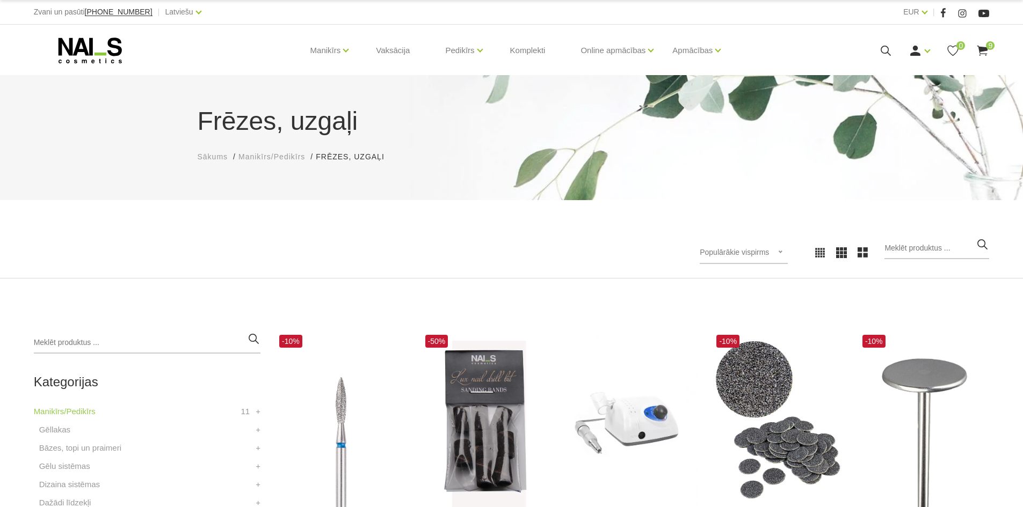
click at [982, 46] on icon at bounding box center [982, 50] width 13 height 13
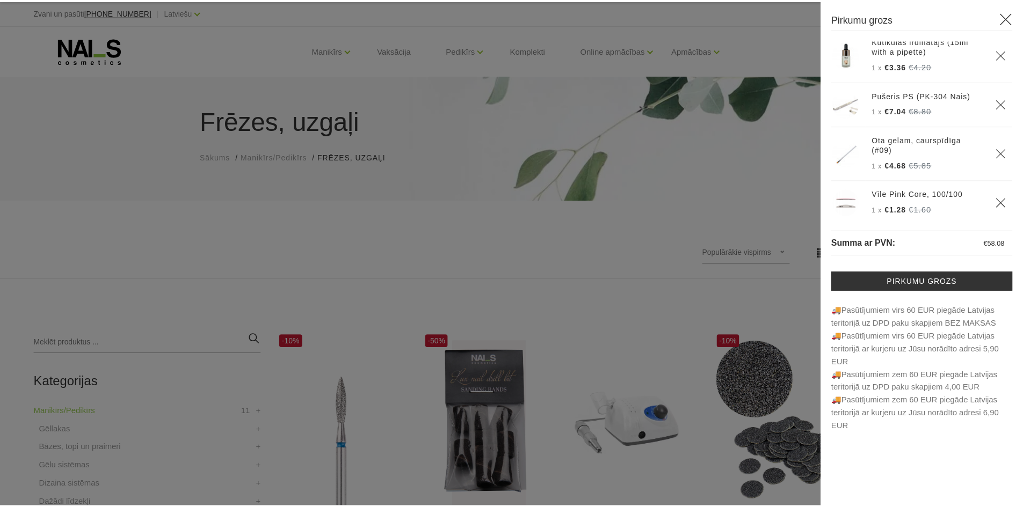
scroll to position [292, 0]
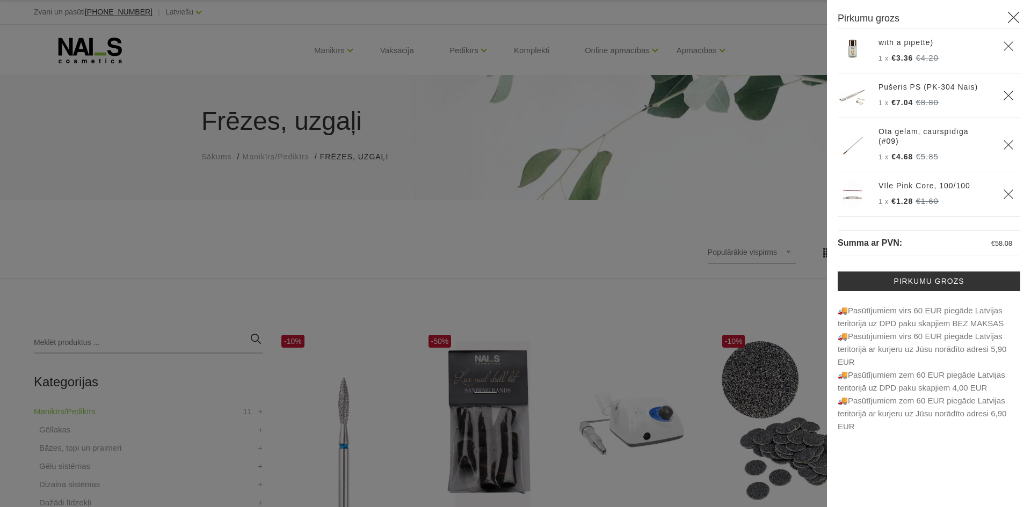
click at [739, 277] on div at bounding box center [515, 253] width 1031 height 507
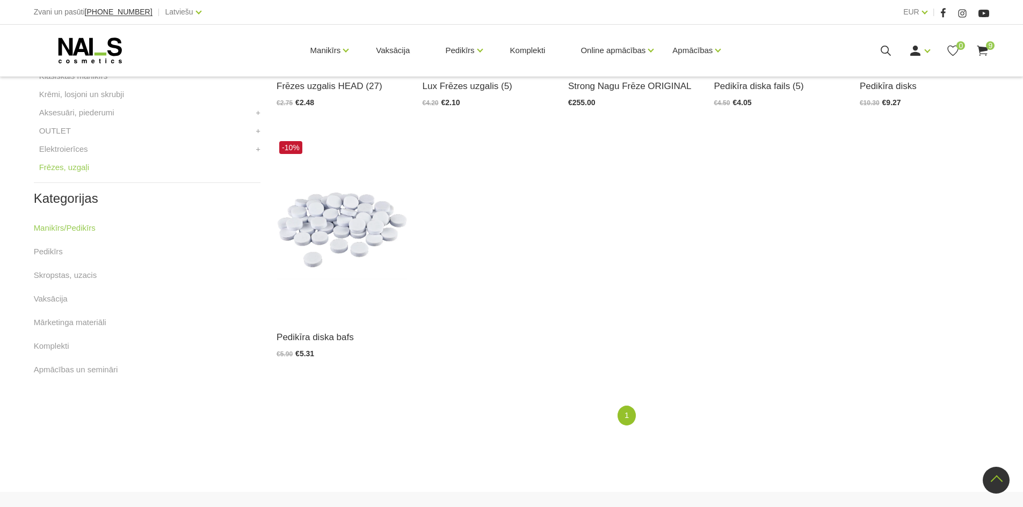
scroll to position [268, 0]
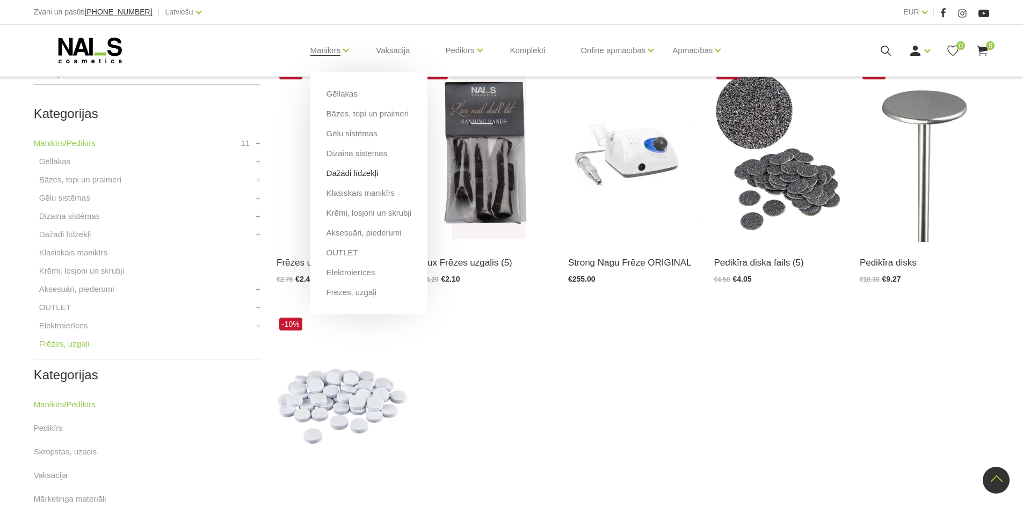
click at [350, 173] on link "Dažādi līdzekļi" at bounding box center [352, 174] width 52 height 12
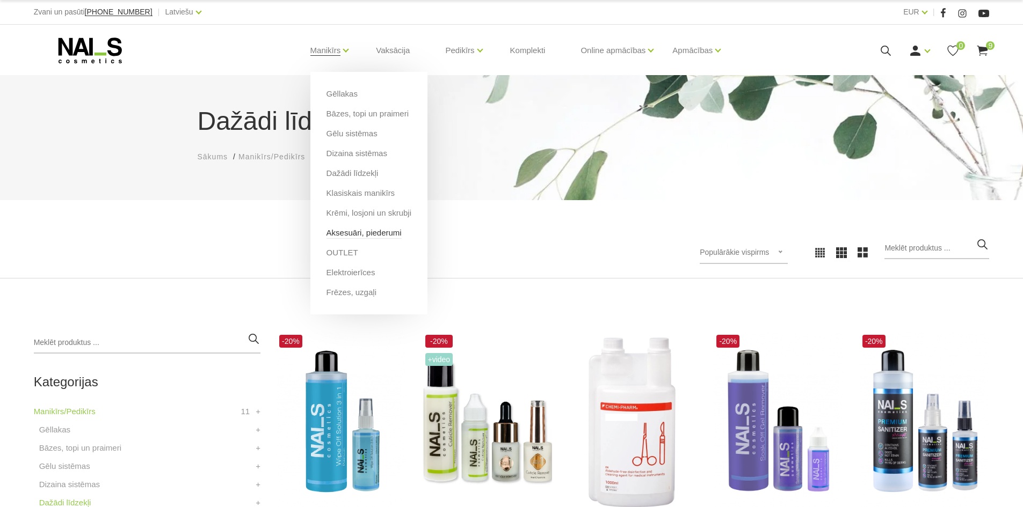
click at [363, 228] on link "Aksesuāri, piederumi" at bounding box center [363, 233] width 75 height 12
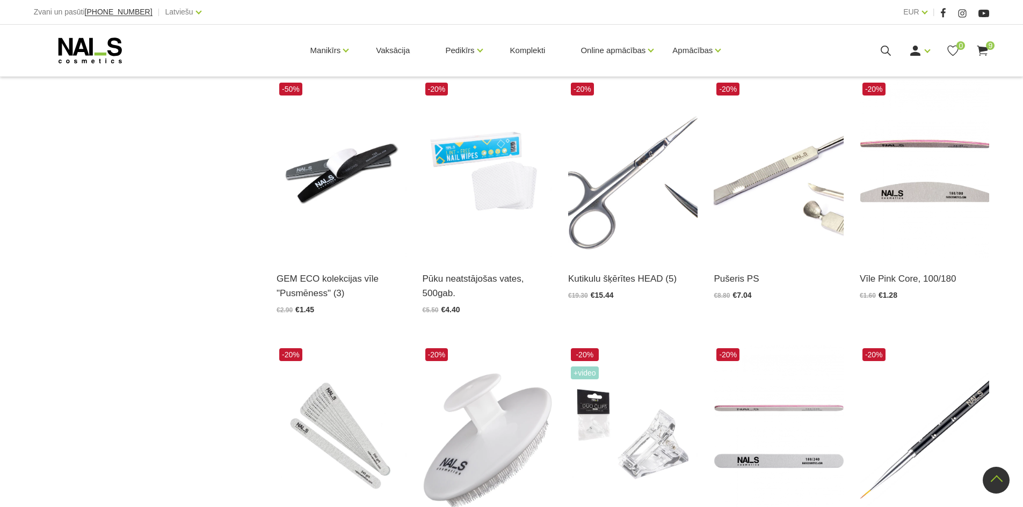
scroll to position [859, 0]
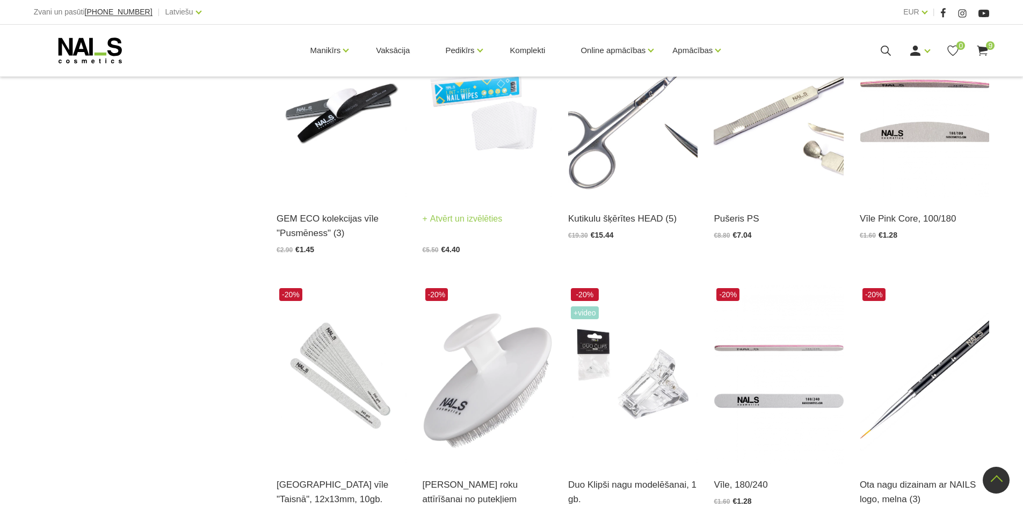
click at [488, 180] on img at bounding box center [487, 109] width 129 height 178
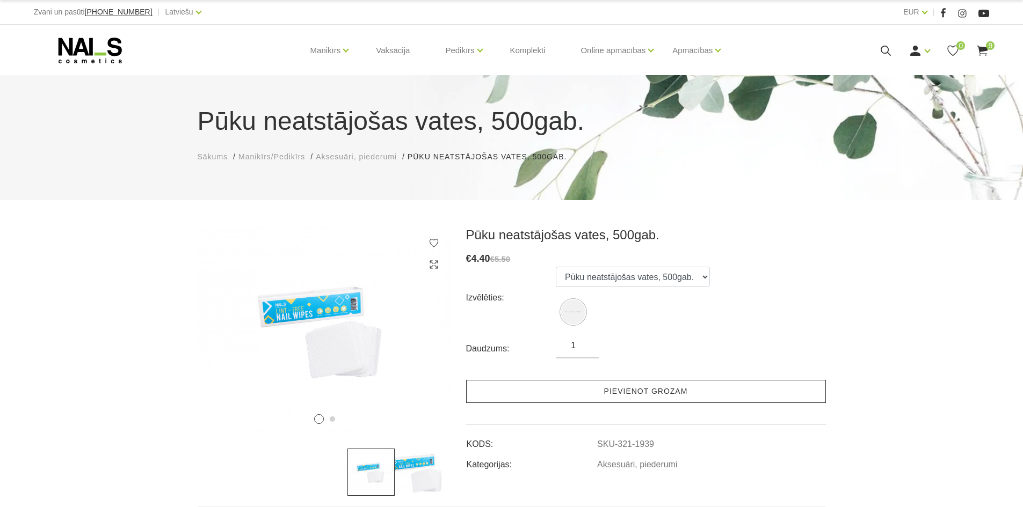
click at [618, 390] on link "Pievienot grozam" at bounding box center [646, 391] width 360 height 23
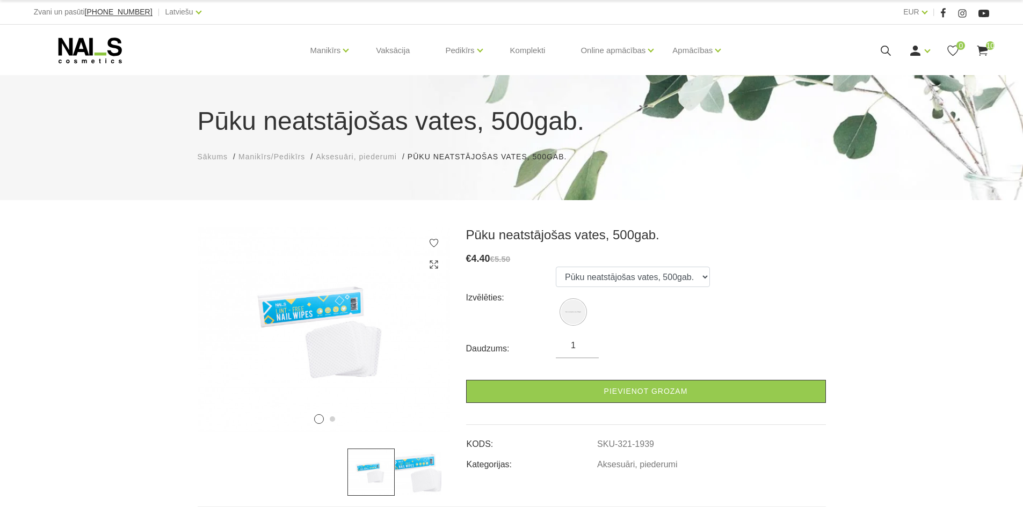
click at [986, 47] on span "10" at bounding box center [990, 45] width 9 height 9
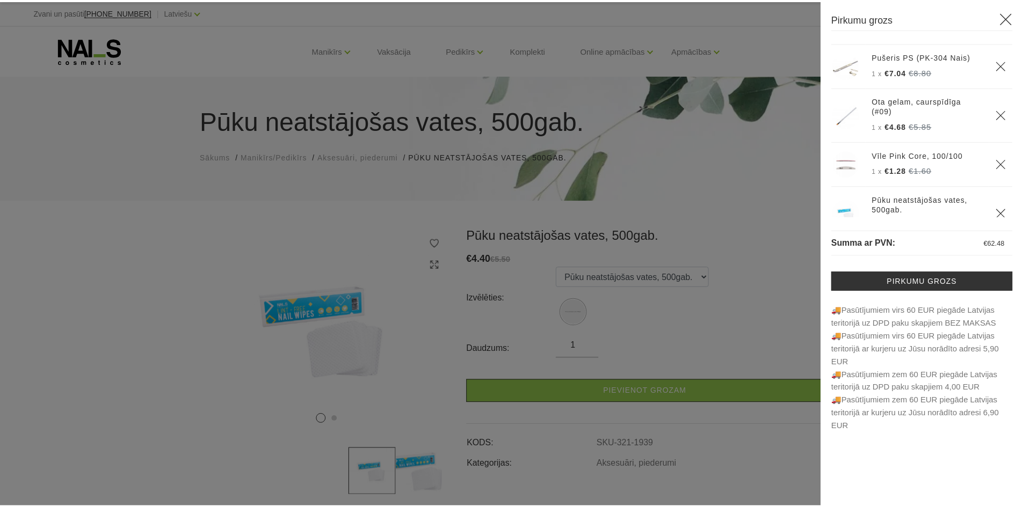
scroll to position [346, 0]
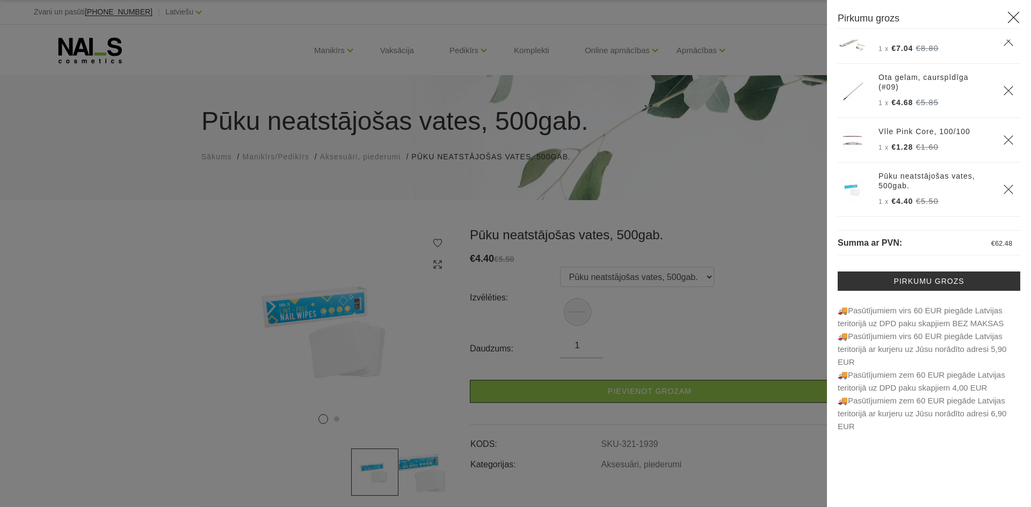
click at [752, 101] on div at bounding box center [515, 253] width 1031 height 507
